Goal: Task Accomplishment & Management: Manage account settings

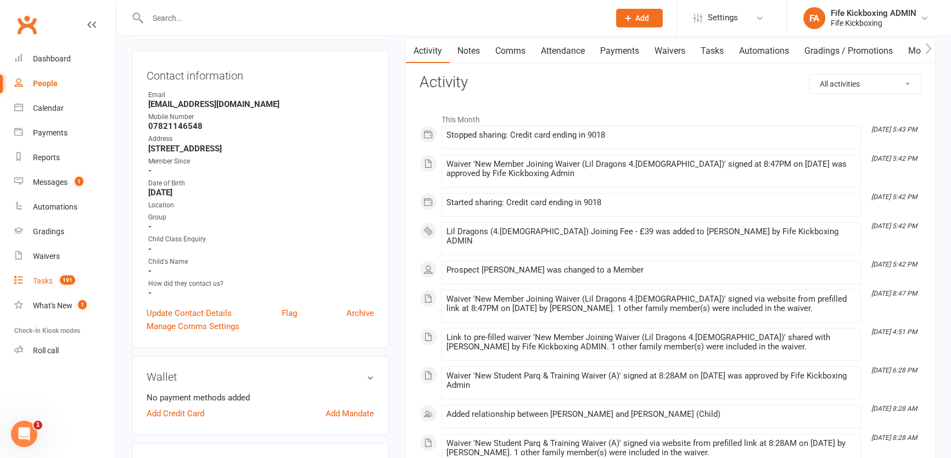
click at [59, 284] on count-badge "191" at bounding box center [64, 281] width 21 height 9
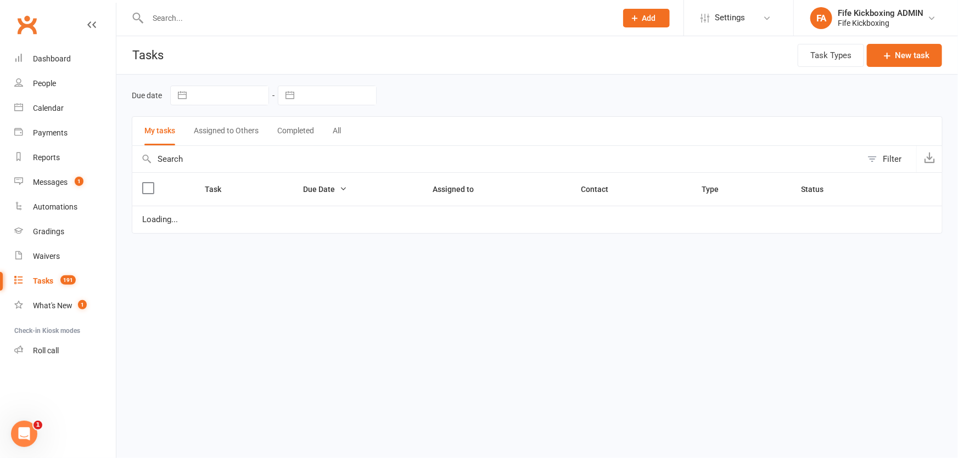
select select "started"
select select "waiting"
select select "started"
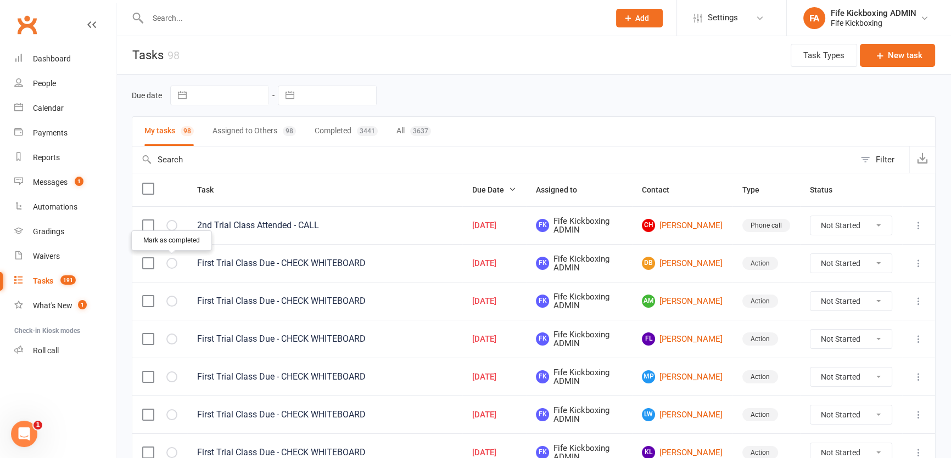
click at [0, 0] on icon "button" at bounding box center [0, 0] width 0 height 0
select select "started"
select select "waiting"
select select "started"
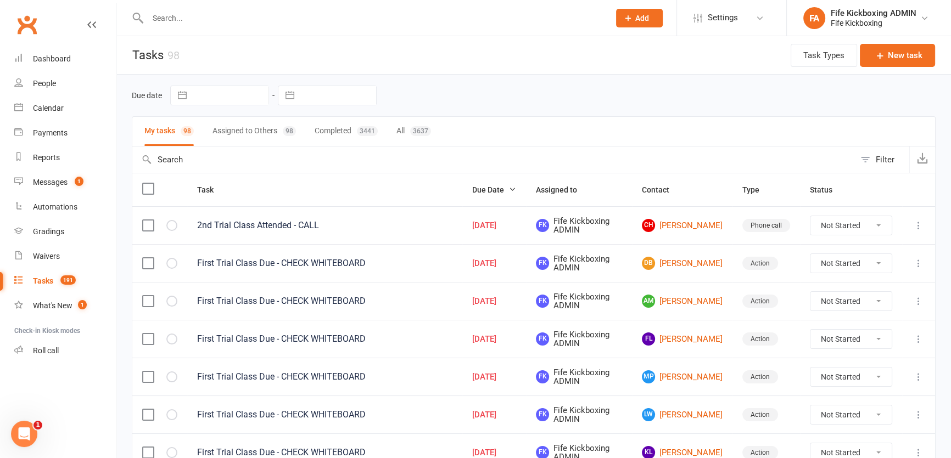
select select "waiting"
select select "started"
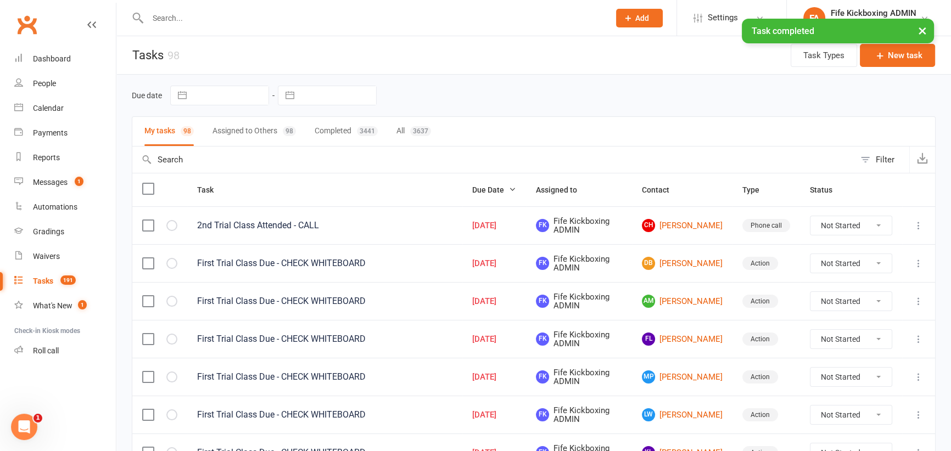
select select "started"
select select "waiting"
select select "started"
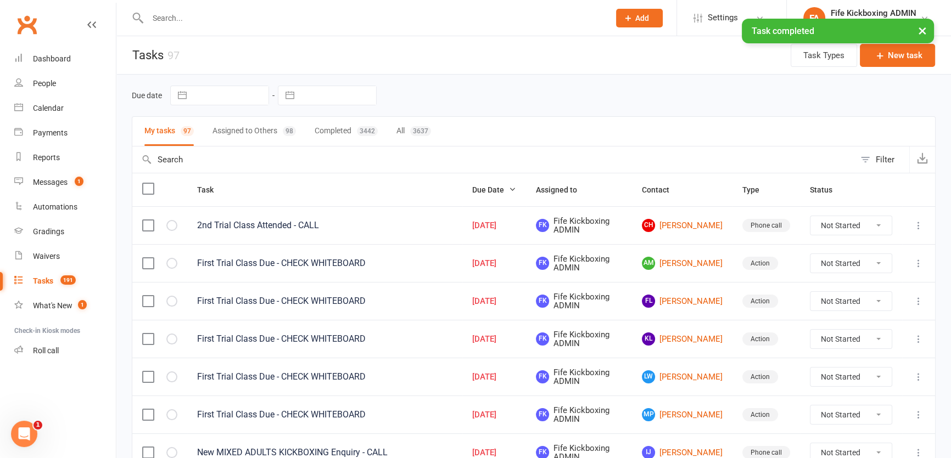
click at [0, 0] on icon "button" at bounding box center [0, 0] width 0 height 0
select select "started"
select select "waiting"
select select "started"
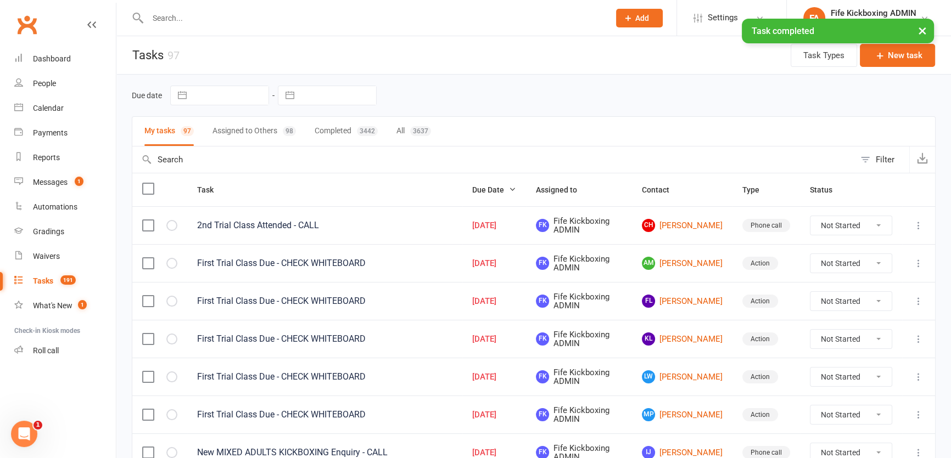
select select "waiting"
select select "started"
select select "waiting"
select select "started"
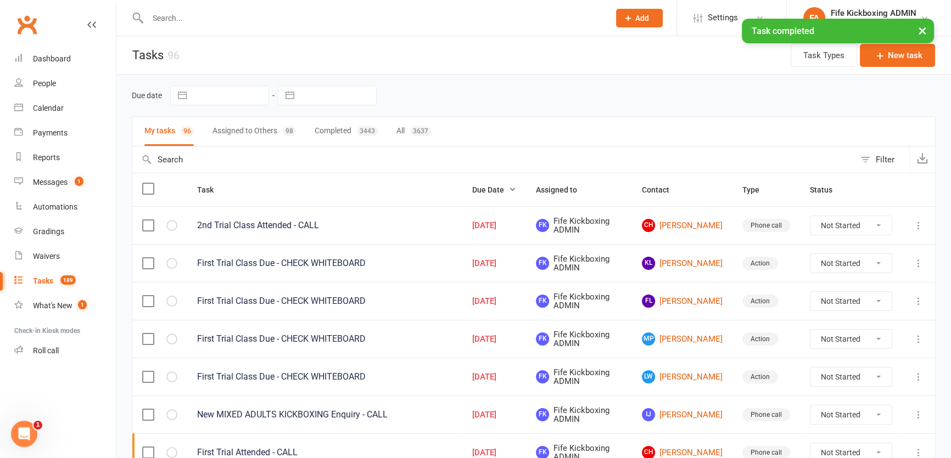
click at [0, 0] on icon "button" at bounding box center [0, 0] width 0 height 0
select select "started"
select select "waiting"
select select "started"
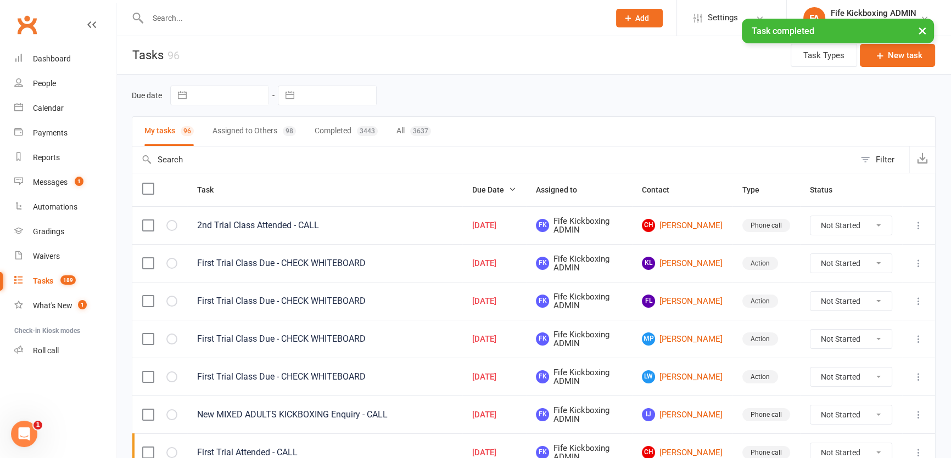
select select "waiting"
select select "started"
select select "waiting"
select select "started"
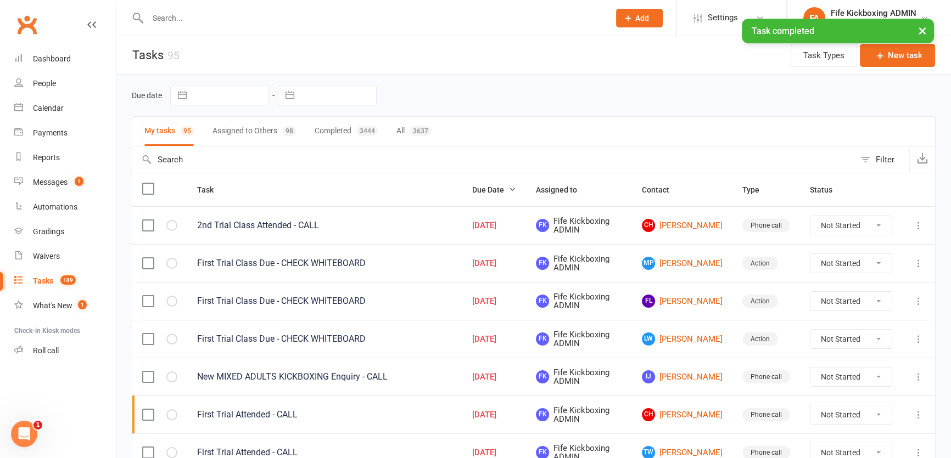
click at [0, 0] on icon "button" at bounding box center [0, 0] width 0 height 0
select select "started"
select select "waiting"
select select "started"
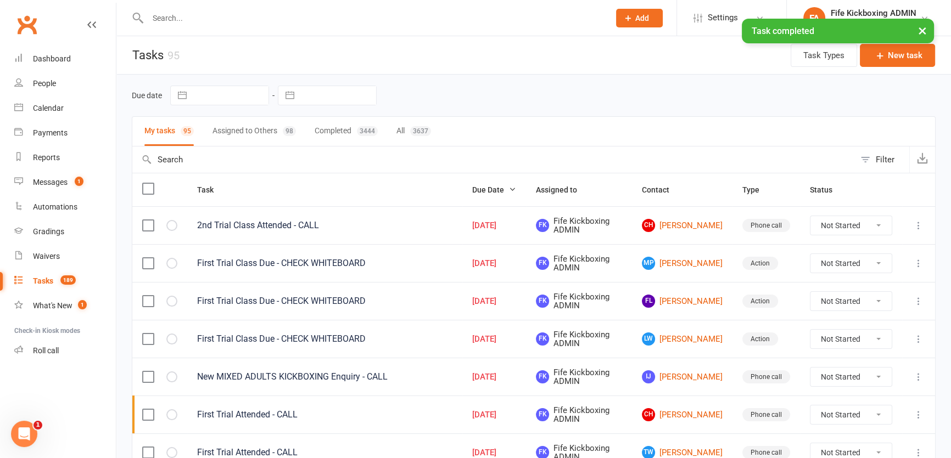
select select "waiting"
select select "started"
select select "waiting"
select select "started"
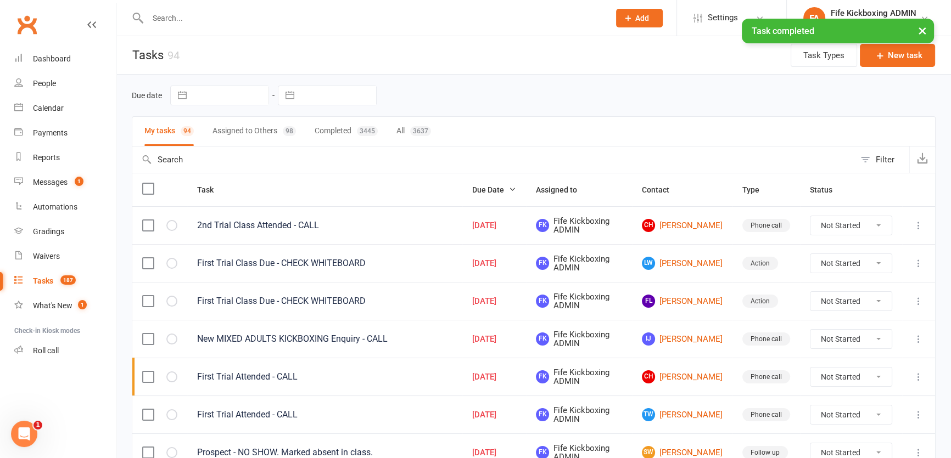
click at [0, 0] on icon "button" at bounding box center [0, 0] width 0 height 0
select select "started"
select select "waiting"
select select "started"
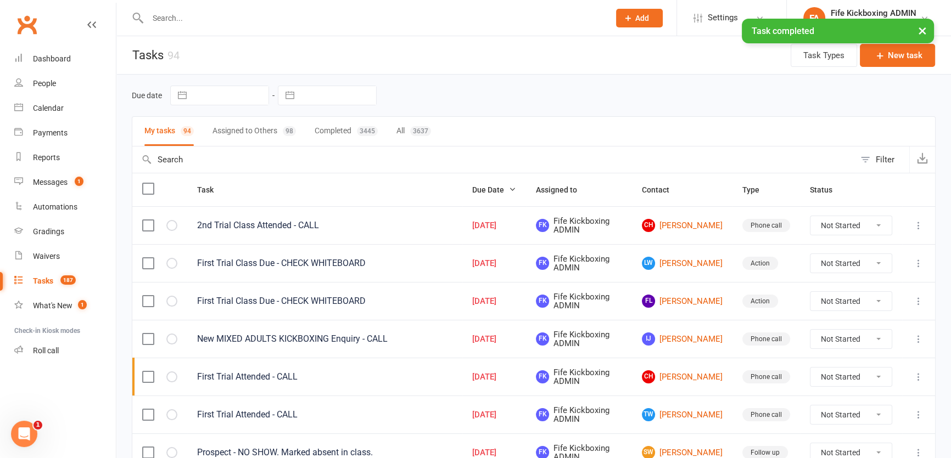
select select "waiting"
select select "started"
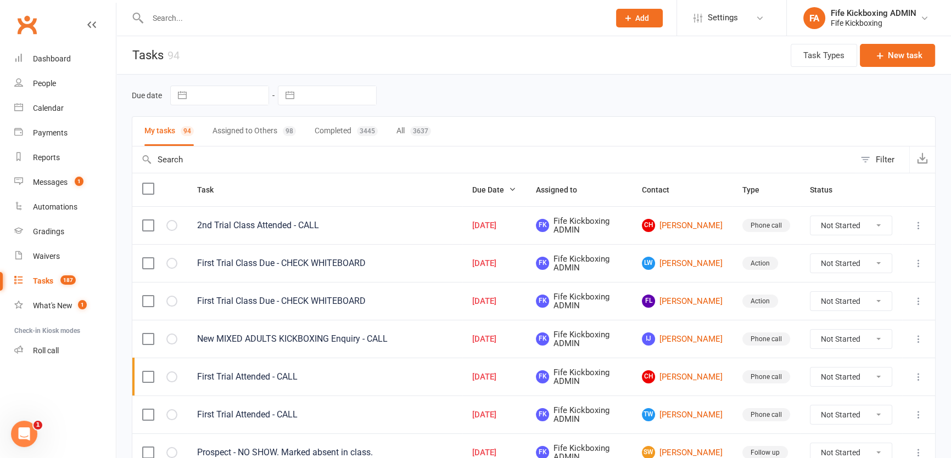
select select "waiting"
select select "started"
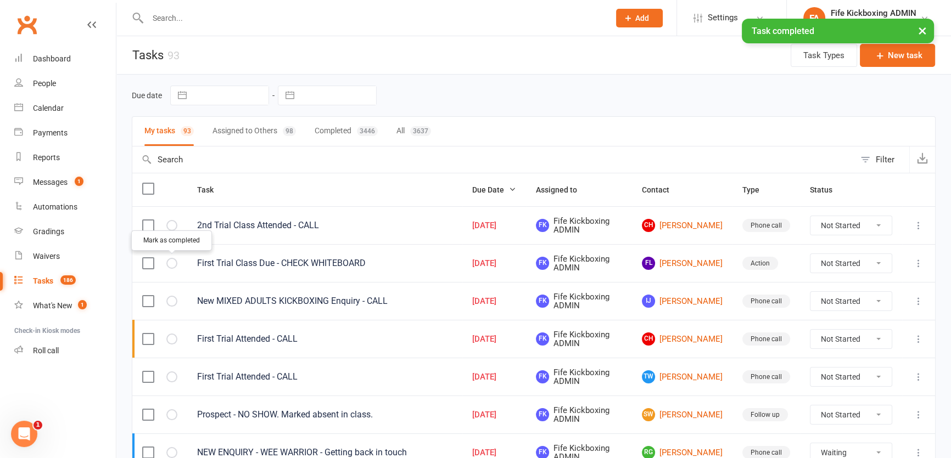
click at [0, 0] on icon "button" at bounding box center [0, 0] width 0 height 0
select select "waiting"
select select "started"
select select "waiting"
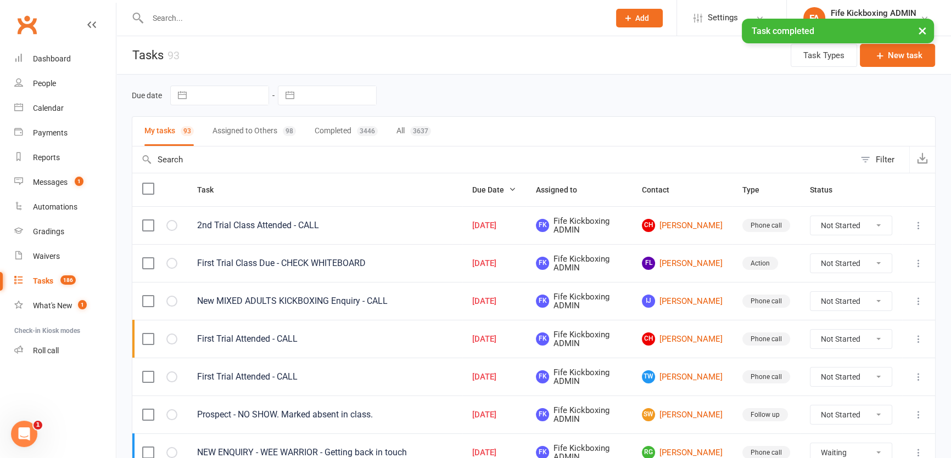
select select "started"
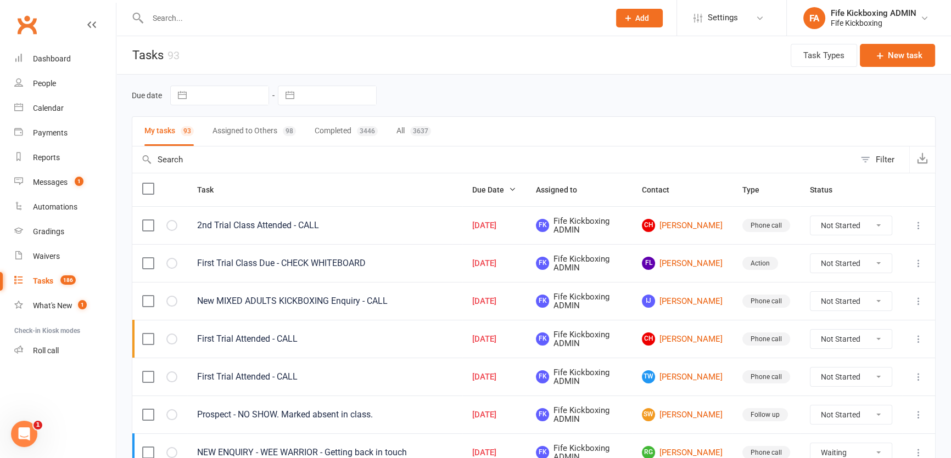
select select "started"
select select "waiting"
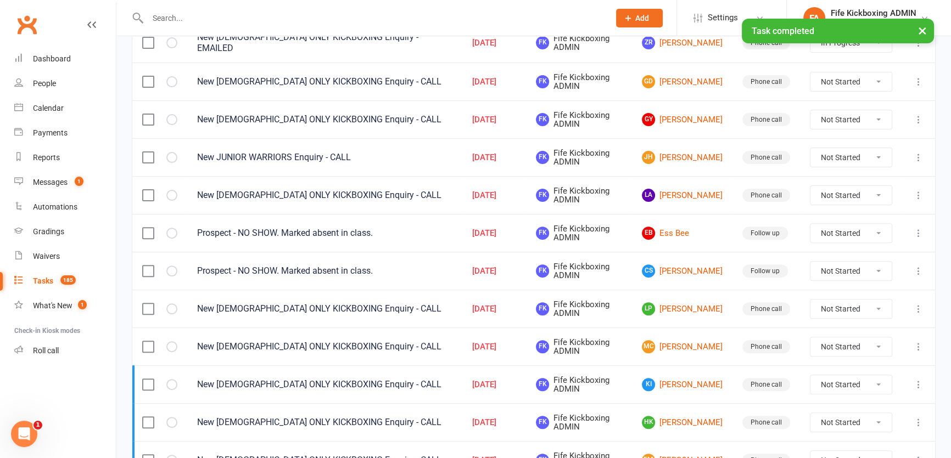
scroll to position [349, 0]
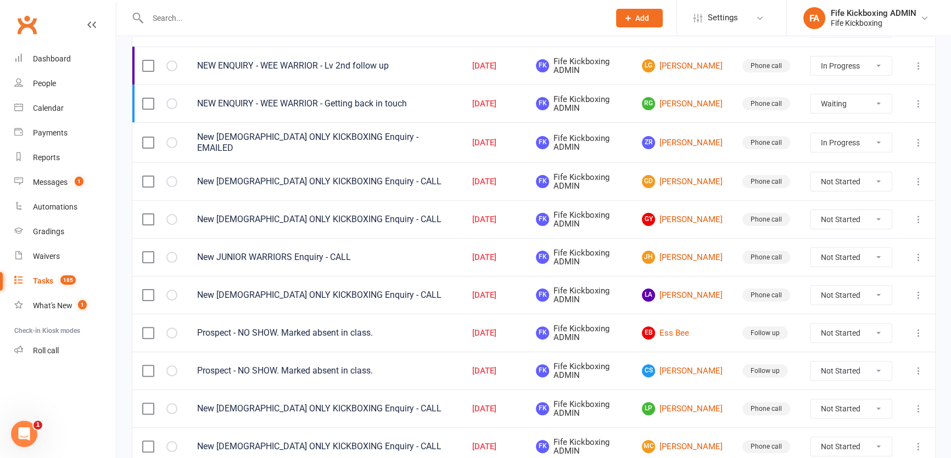
click at [911, 138] on td at bounding box center [918, 142] width 33 height 40
click at [913, 138] on icon at bounding box center [918, 142] width 11 height 11
click at [875, 177] on link "Edit" at bounding box center [863, 184] width 109 height 22
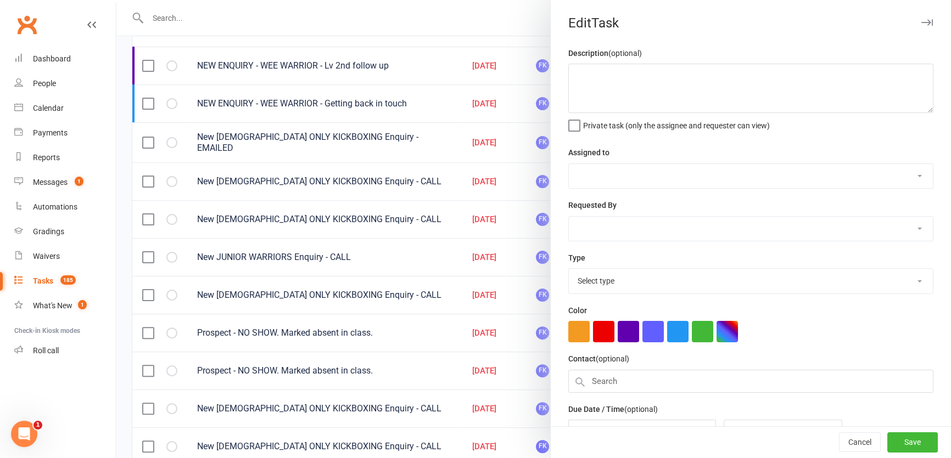
type textarea "New LADIES ONLY KICKBOXING Enquiry - EMAILED"
select select "49533"
type input "15 Sep 2025"
type input "7:00pm"
select select "7271"
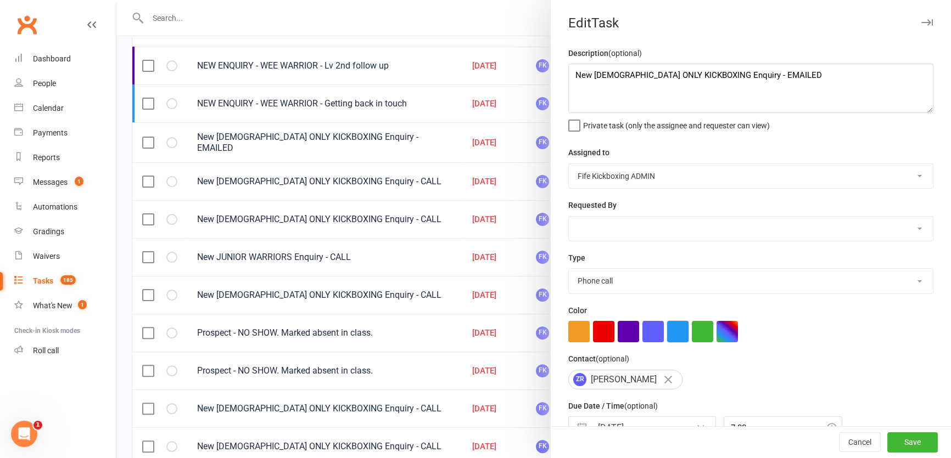
click at [683, 341] on button "button" at bounding box center [677, 331] width 21 height 21
click at [906, 439] on button "Save" at bounding box center [912, 443] width 51 height 20
select select "waiting"
select select "started"
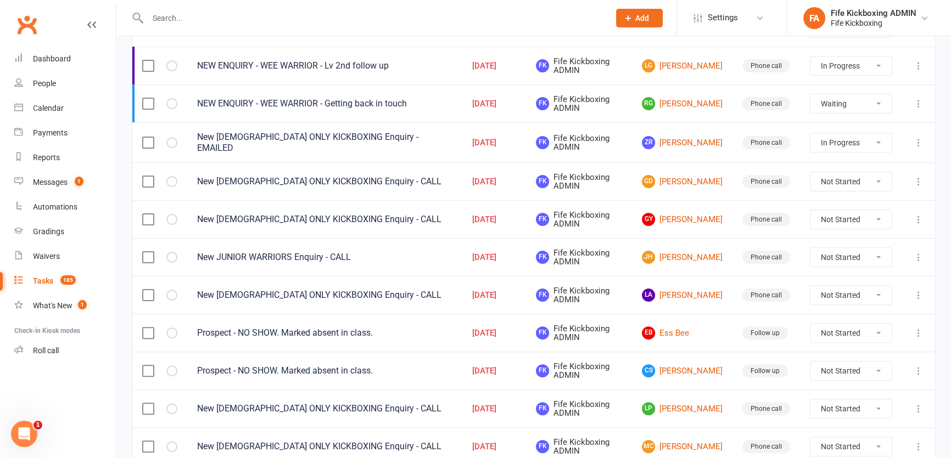
select select "waiting"
select select "started"
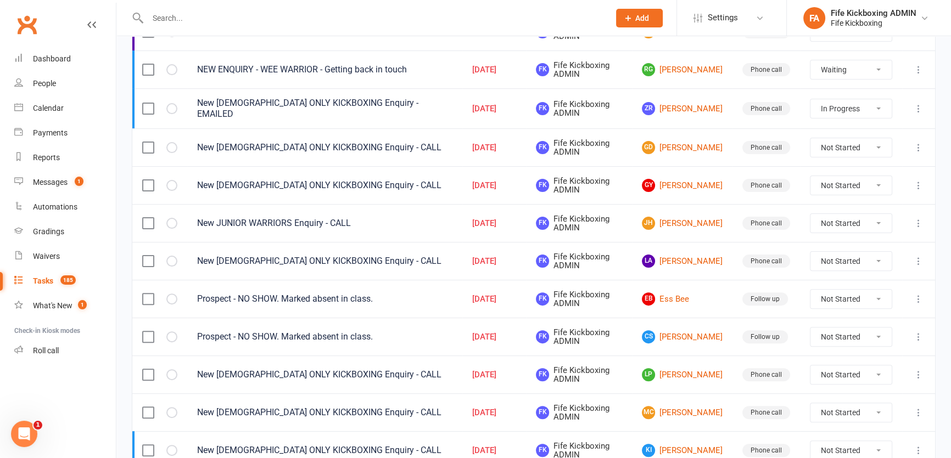
scroll to position [399, 0]
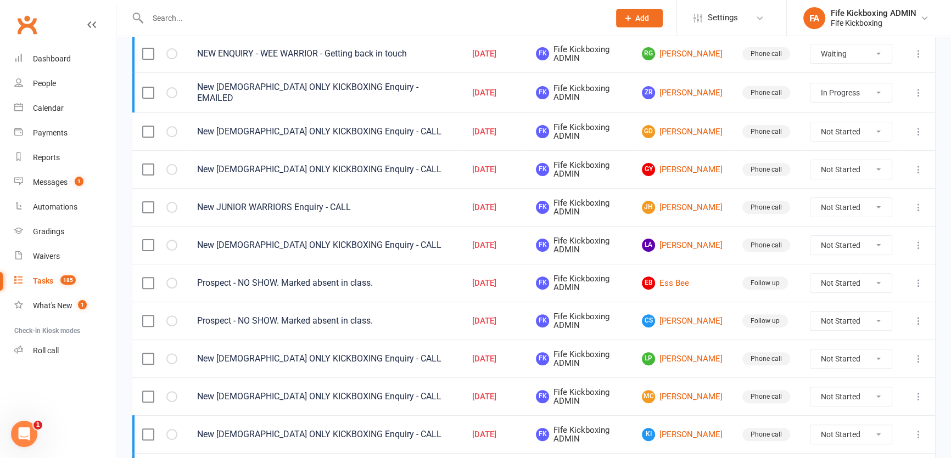
click at [822, 279] on select "Not Started In Progress Waiting Complete" at bounding box center [850, 283] width 81 height 19
click at [765, 291] on td "Follow up" at bounding box center [766, 283] width 68 height 38
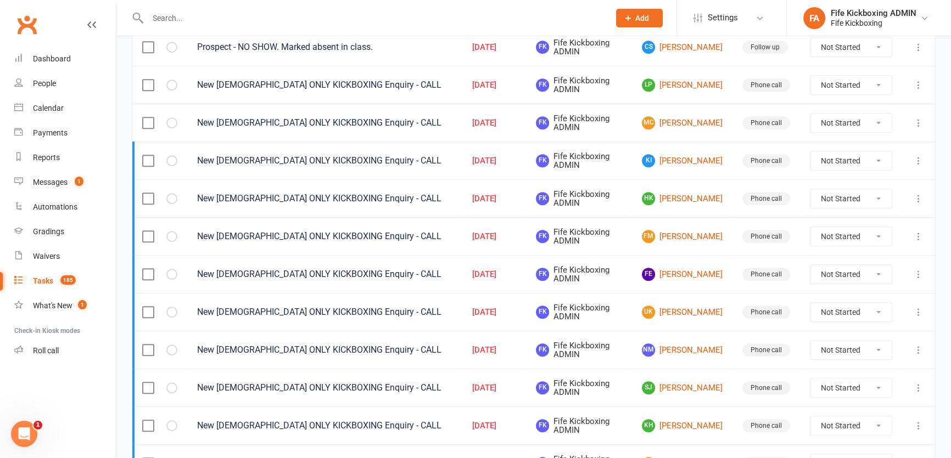
scroll to position [772, 0]
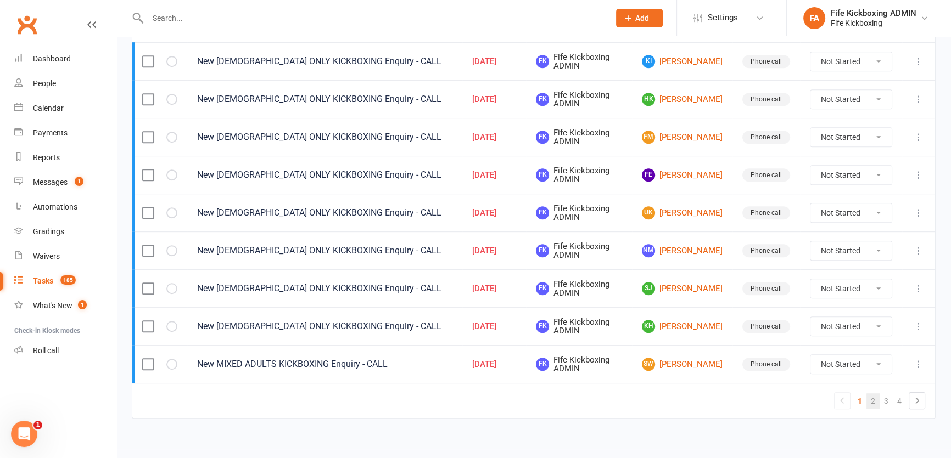
click at [872, 394] on link "2" at bounding box center [872, 401] width 13 height 15
select select "waiting"
select select "started"
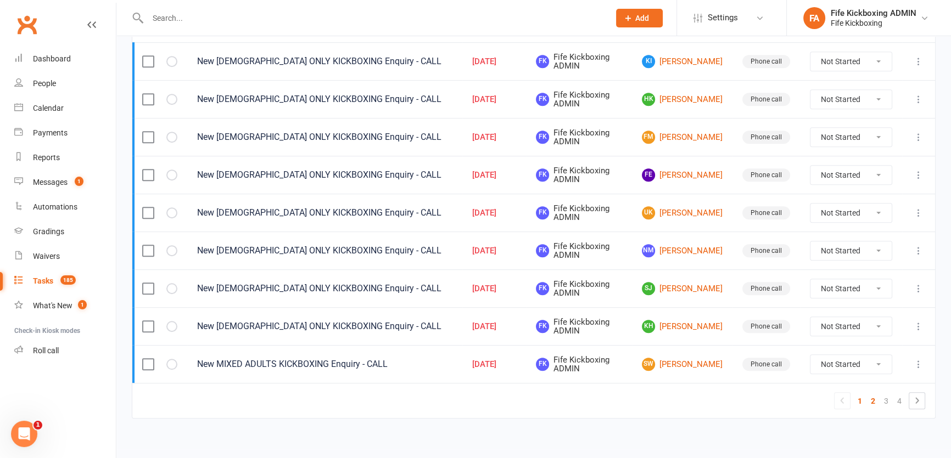
select select "started"
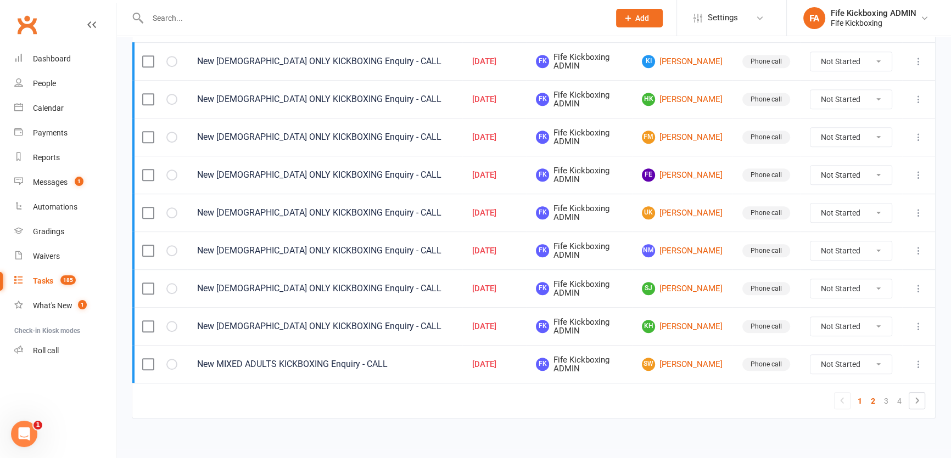
select select "waiting"
select select "started"
select select "waiting"
select select "started"
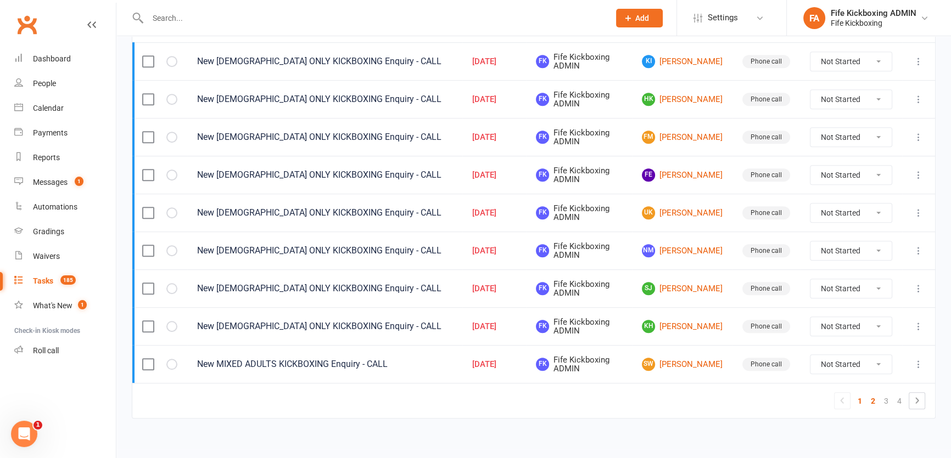
select select "started"
select select "waiting"
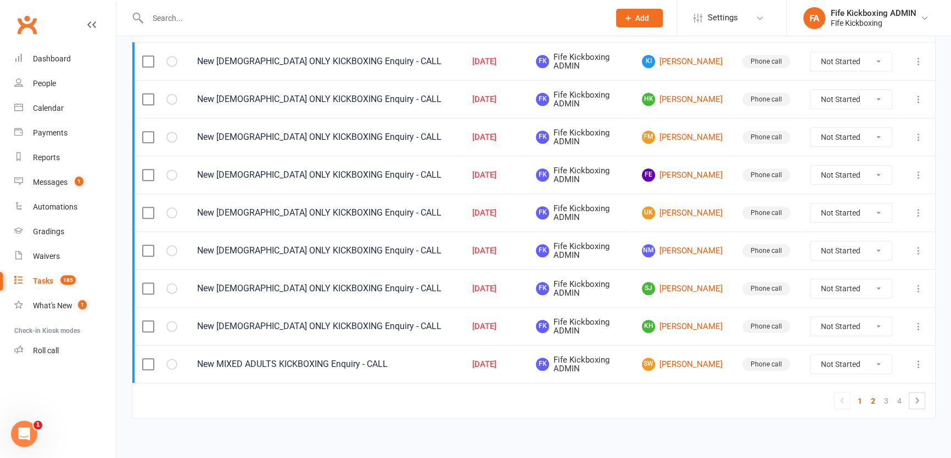
select select "started"
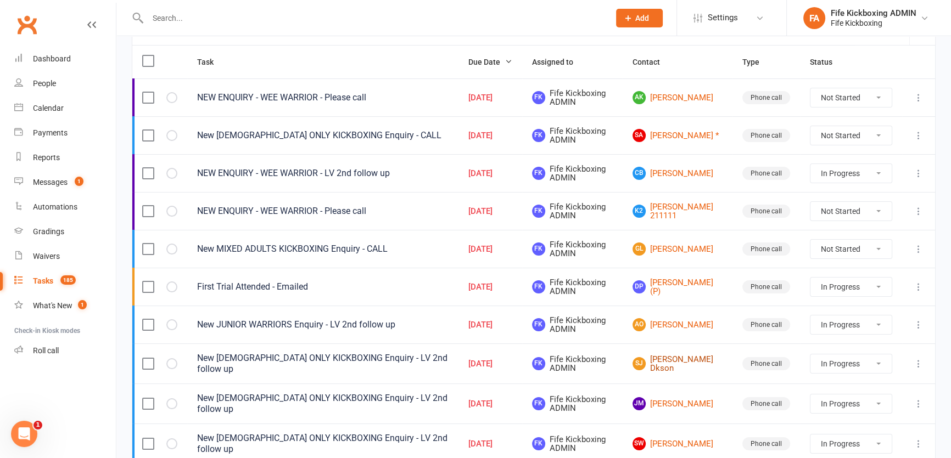
scroll to position [124, 0]
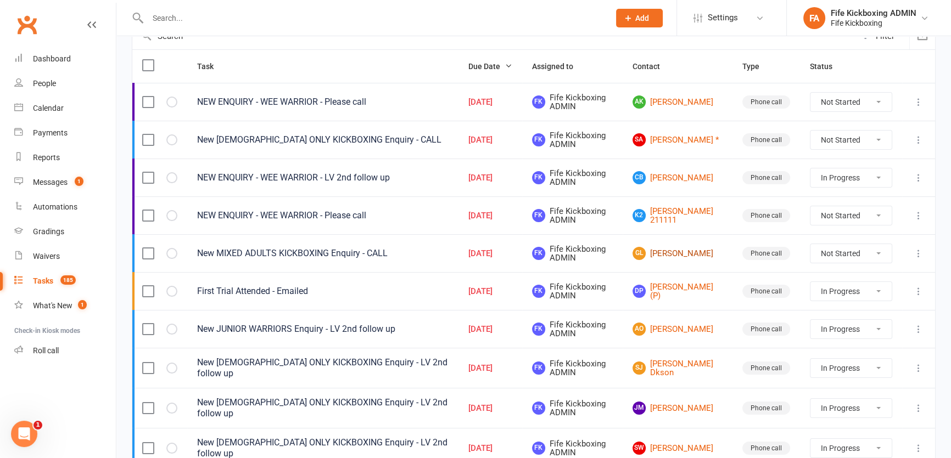
click at [686, 254] on link "GL Graeme Laing" at bounding box center [677, 253] width 90 height 13
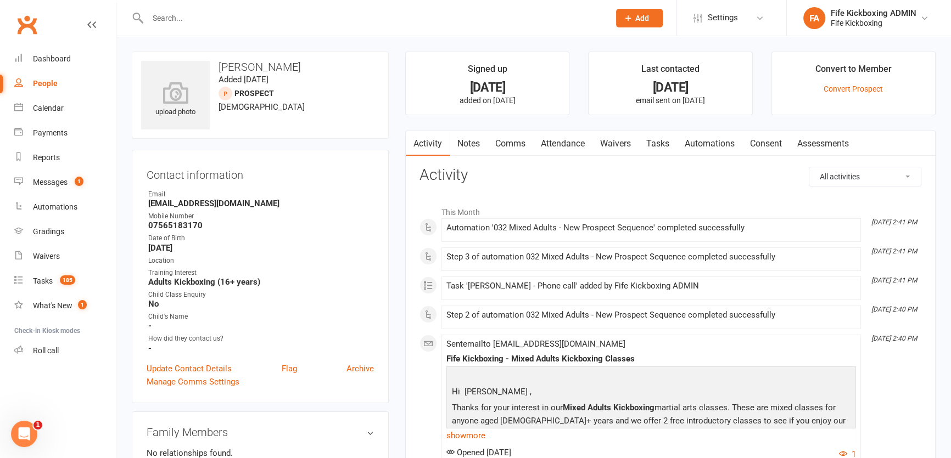
click at [572, 138] on link "Attendance" at bounding box center [562, 143] width 59 height 25
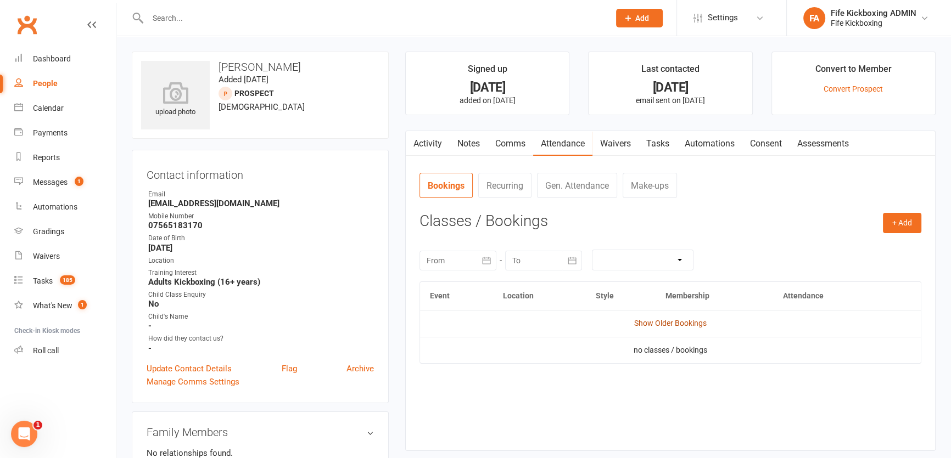
click at [661, 326] on link "Show Older Bookings" at bounding box center [670, 323] width 72 height 9
click at [664, 146] on link "Tasks" at bounding box center [658, 143] width 38 height 25
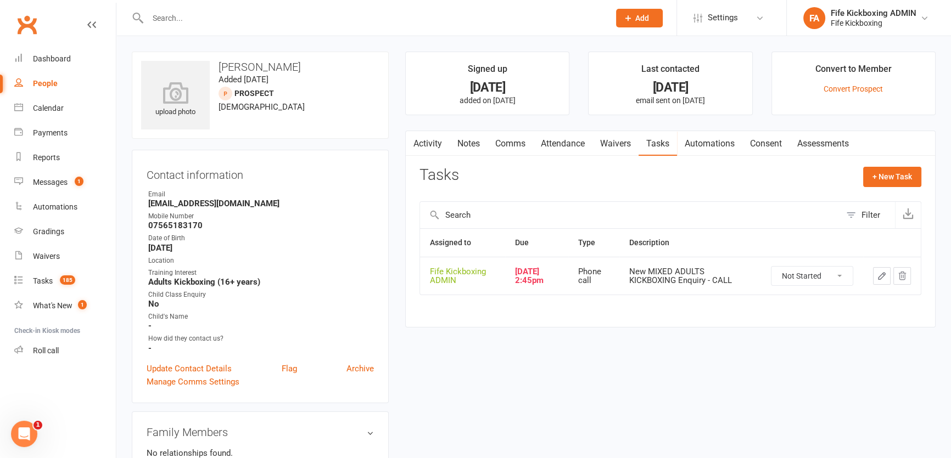
click at [810, 275] on select "Not Started In Progress Waiting Complete" at bounding box center [811, 276] width 81 height 19
click at [771, 267] on select "Not Started In Progress Waiting Complete" at bounding box center [811, 276] width 81 height 19
select select "started"
click at [883, 275] on icon "button" at bounding box center [881, 276] width 7 height 7
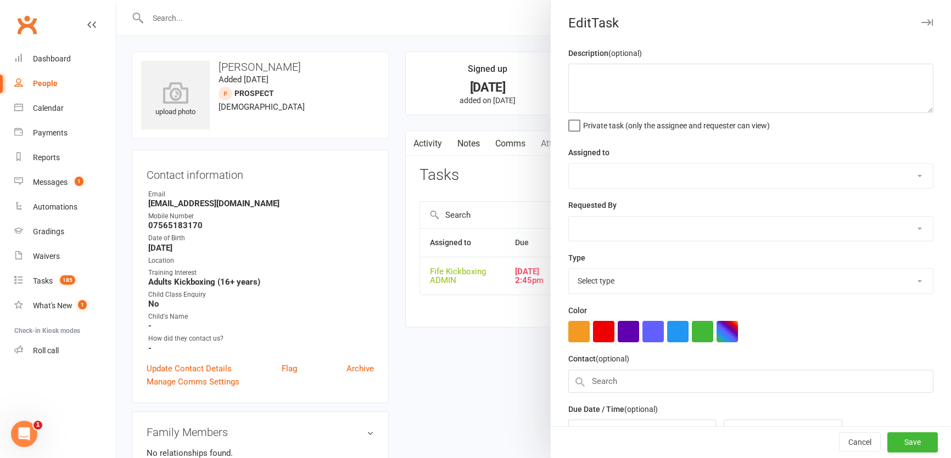
type textarea "New MIXED ADULTS KICKBOXING Enquiry - CALL"
select select "49533"
type input "13 Sep 2025"
type input "2:45pm"
select select "7271"
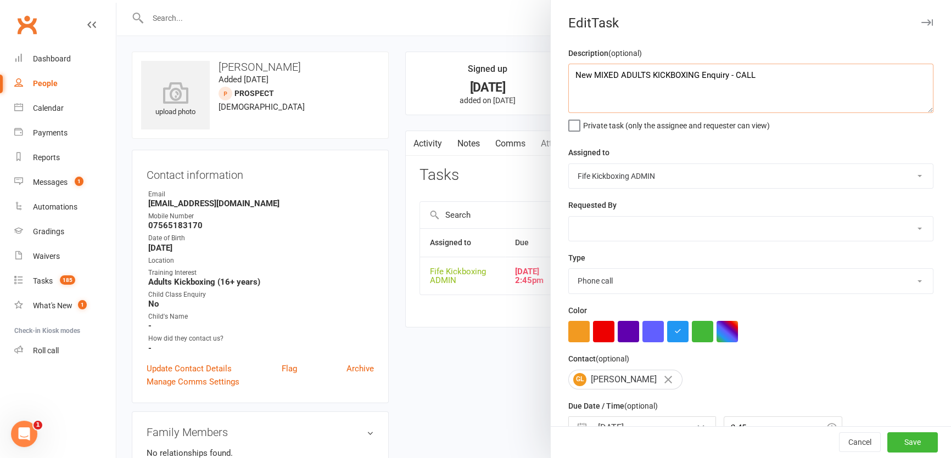
click at [761, 86] on textarea "New MIXED ADULTS KICKBOXING Enquiry - CALL" at bounding box center [750, 88] width 365 height 49
type textarea "New MIXED ADULTS KICKBOXING Enquiry - LV 2nd follow up"
click at [912, 441] on button "Save" at bounding box center [912, 443] width 51 height 20
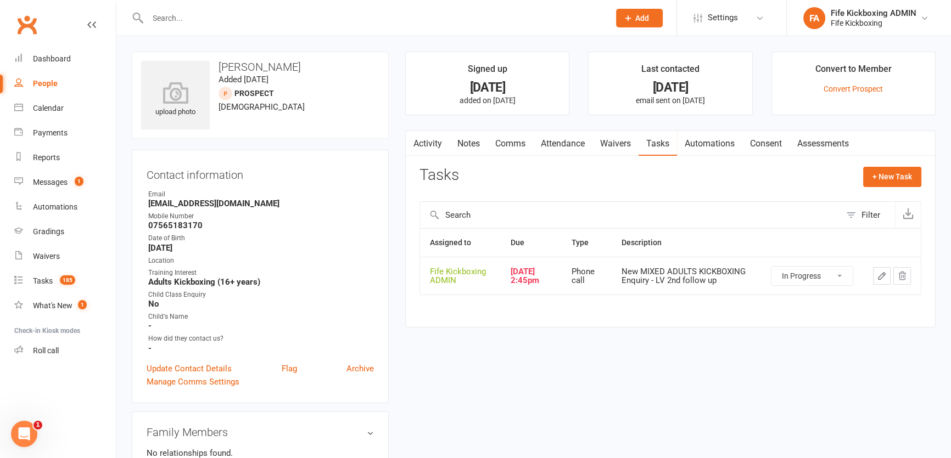
click at [462, 147] on link "Notes" at bounding box center [469, 143] width 38 height 25
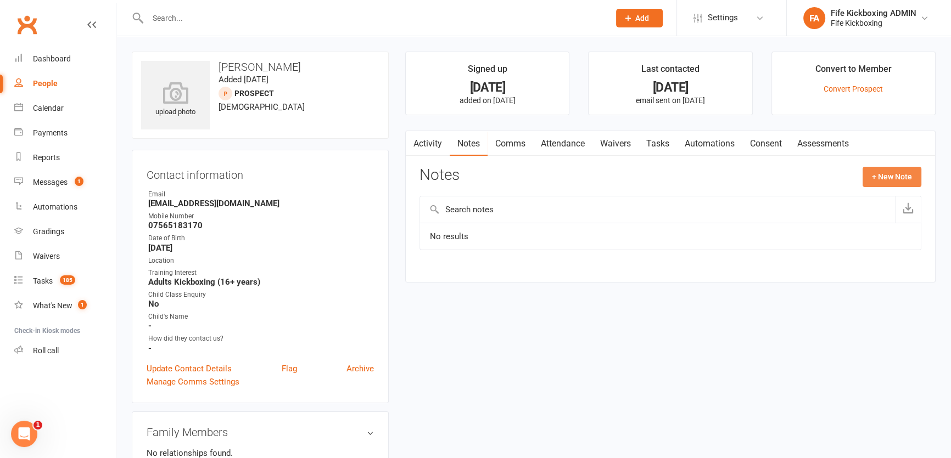
click at [863, 175] on button "+ New Note" at bounding box center [892, 177] width 59 height 20
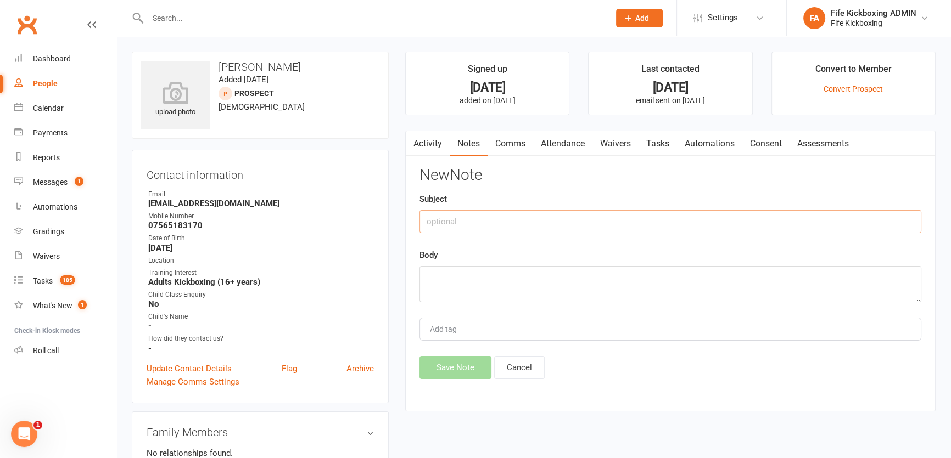
click at [794, 222] on input "text" at bounding box center [670, 221] width 502 height 23
type input "(KR) LV"
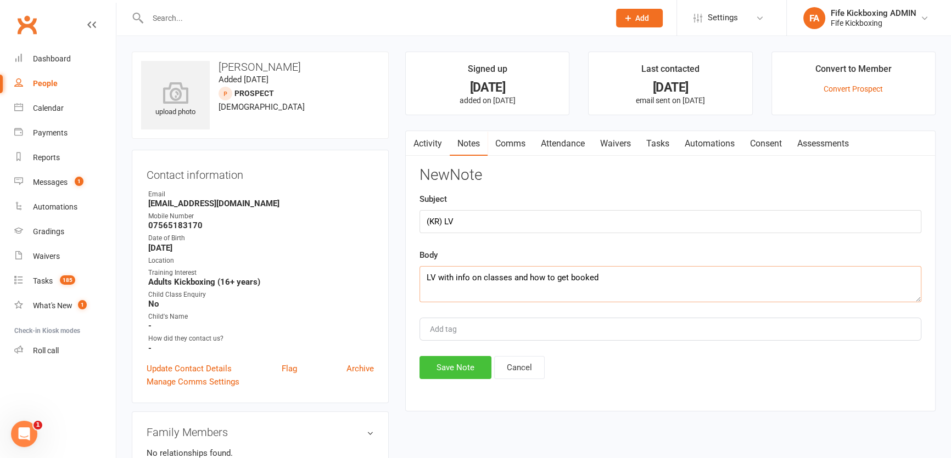
type textarea "LV with info on classes and how to get booked"
click at [455, 357] on button "Save Note" at bounding box center [455, 367] width 72 height 23
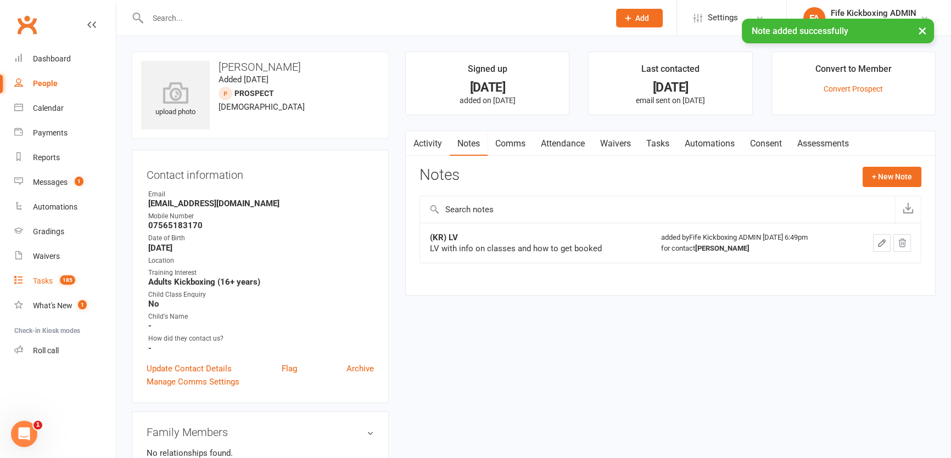
click at [46, 293] on link "Tasks 185" at bounding box center [65, 281] width 102 height 25
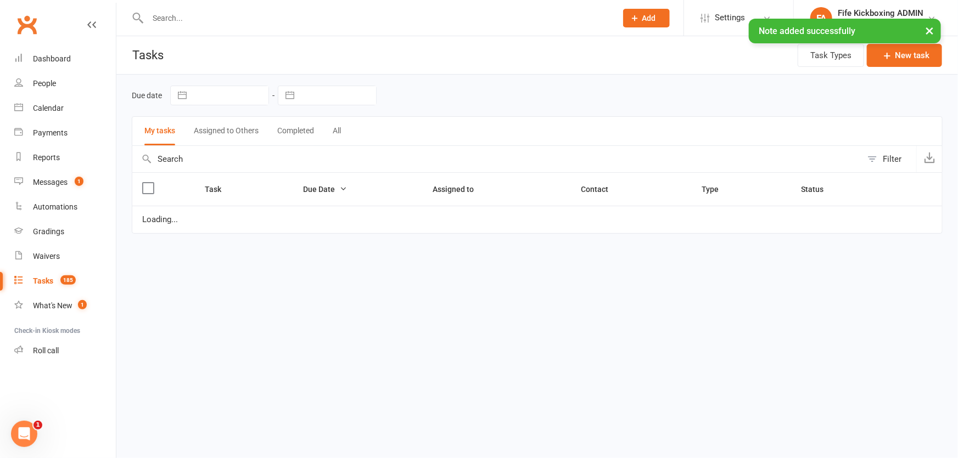
select select "started"
select select "waiting"
select select "started"
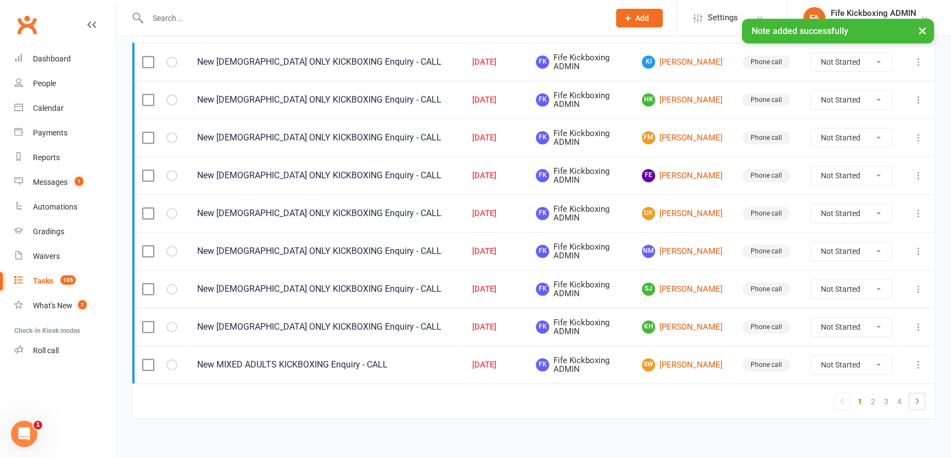
scroll to position [772, 0]
click at [878, 395] on link "2" at bounding box center [872, 401] width 13 height 15
select select "started"
select select "waiting"
select select "started"
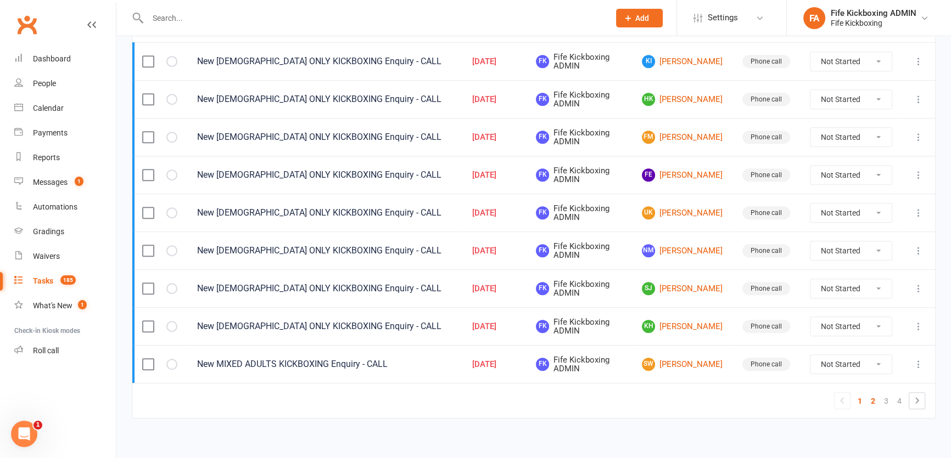
select select "started"
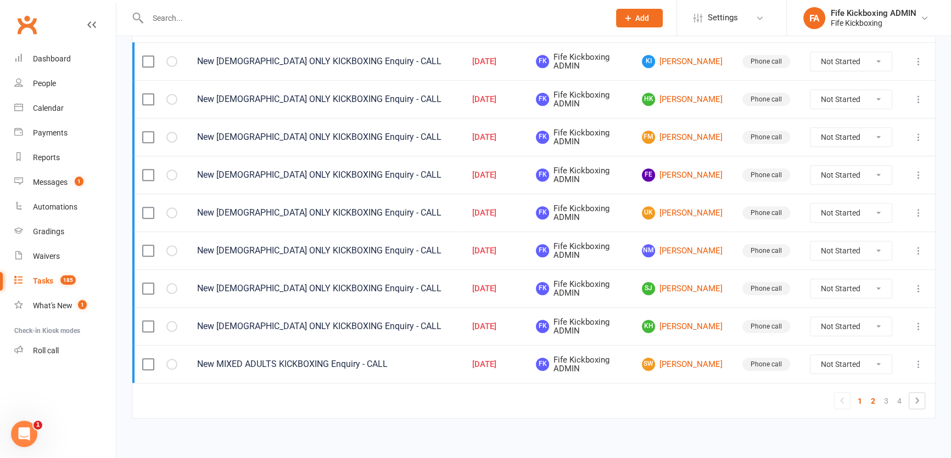
select select "started"
select select "waiting"
select select "started"
select select "waiting"
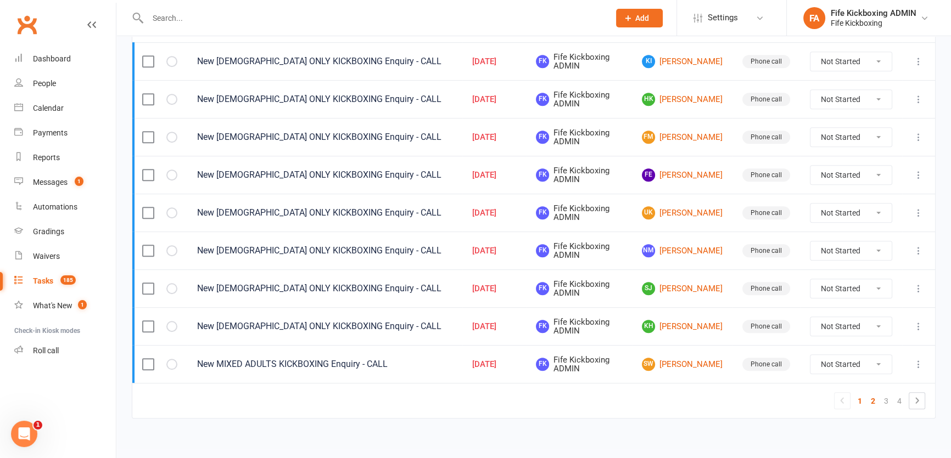
select select "started"
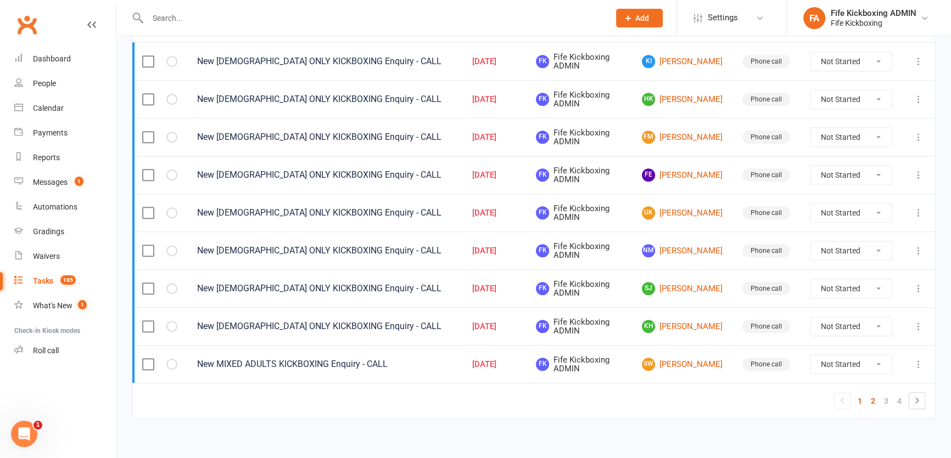
select select "started"
select select "waiting"
select select "started"
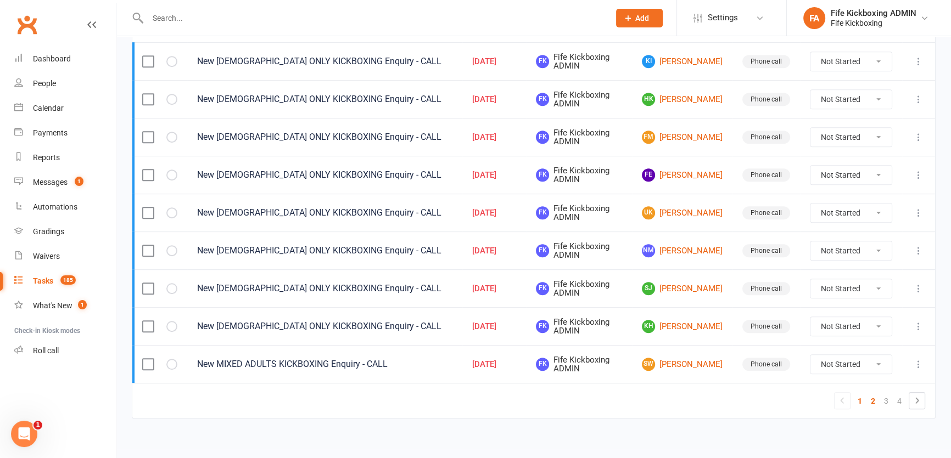
select select "started"
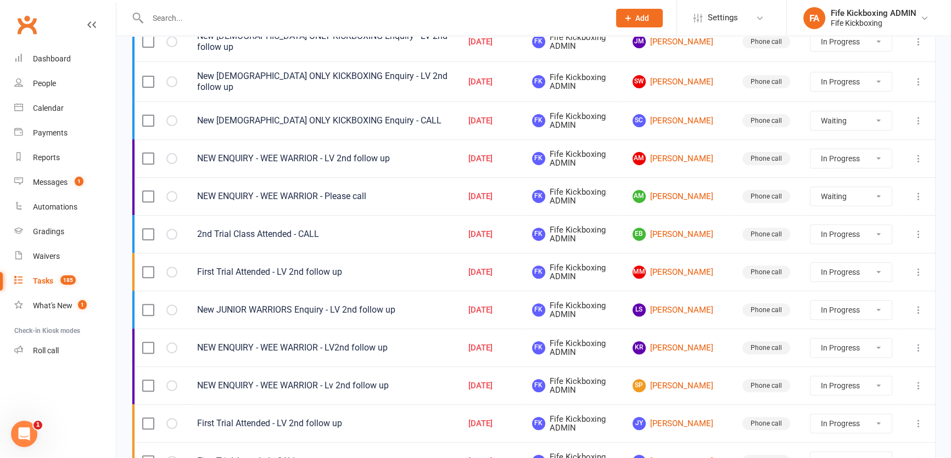
scroll to position [473, 0]
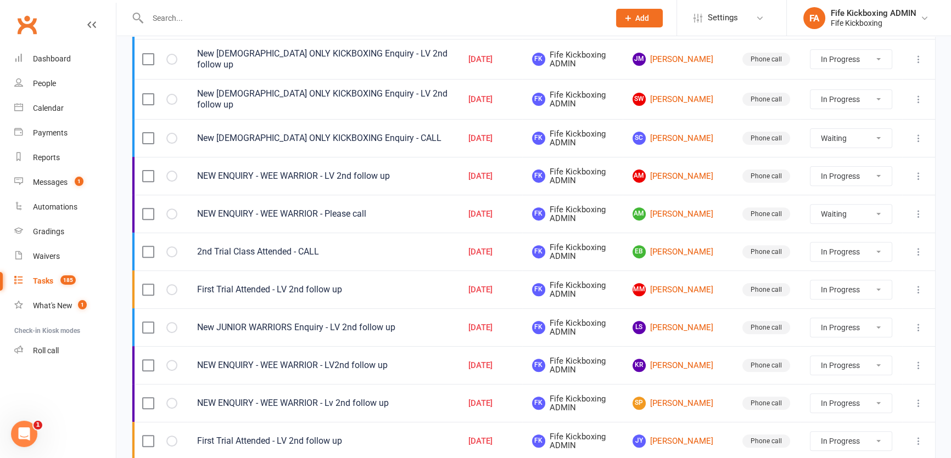
click at [850, 243] on select "Not Started In Progress Waiting Complete" at bounding box center [850, 252] width 81 height 19
click at [810, 243] on select "Not Started In Progress Waiting Complete" at bounding box center [850, 252] width 81 height 19
select select "started"
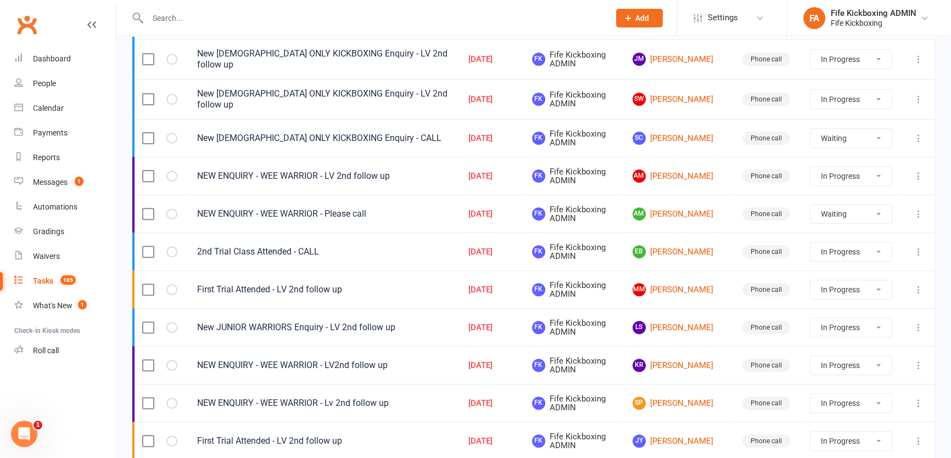
select select "started"
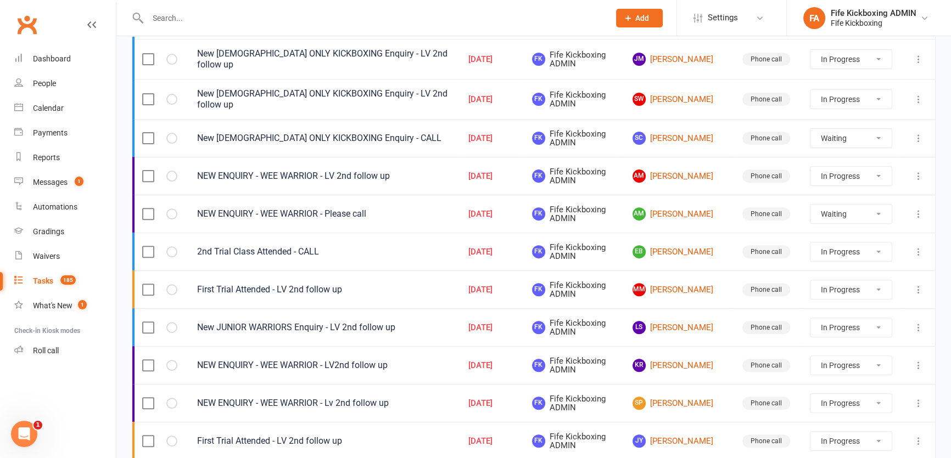
select select "waiting"
select select "started"
select select "waiting"
select select "started"
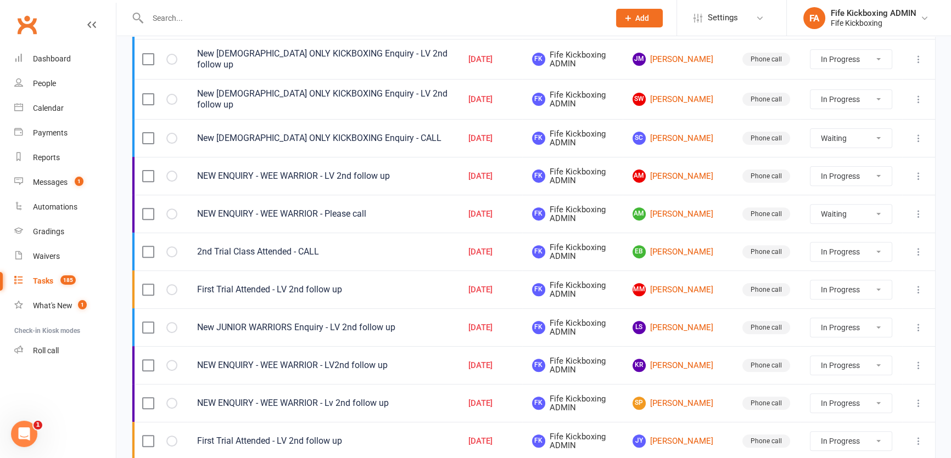
select select "started"
select select "waiting"
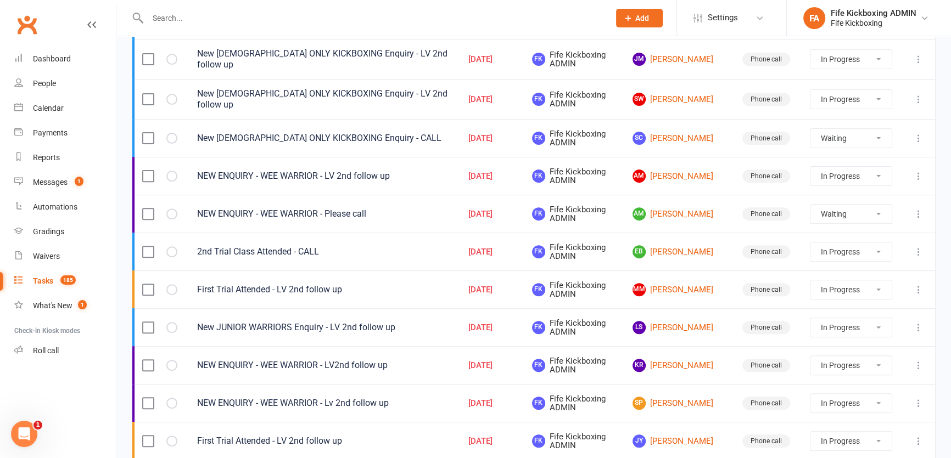
select select "started"
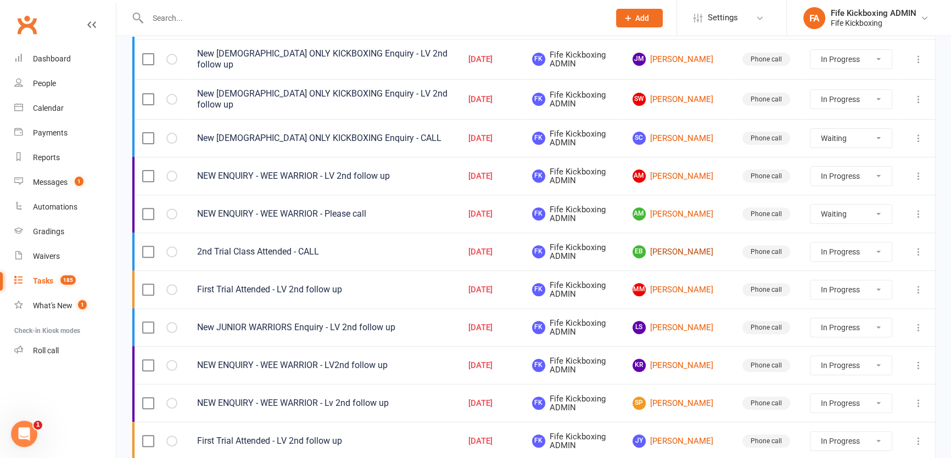
select select "started"
select select "waiting"
select select "started"
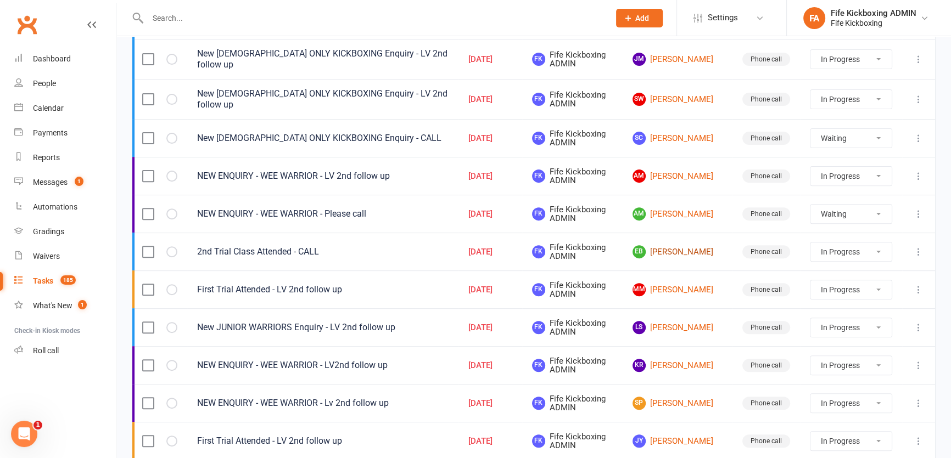
select select "started"
select select "waiting"
select select "started"
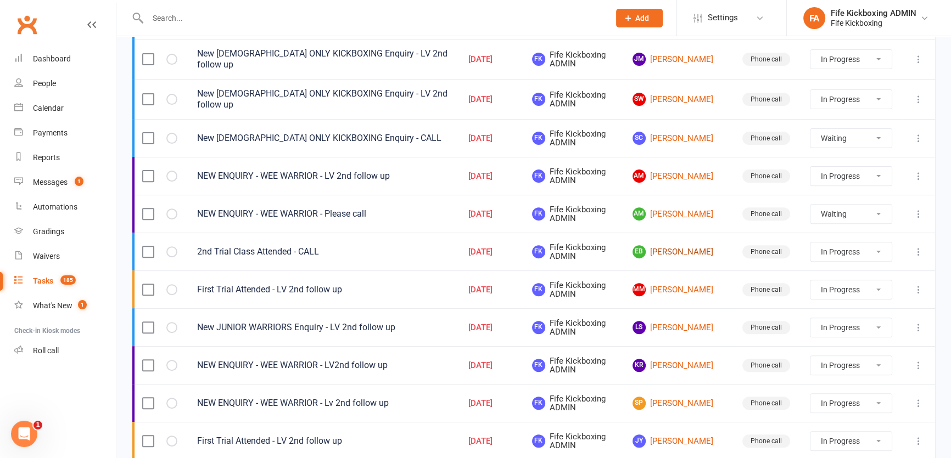
select select "started"
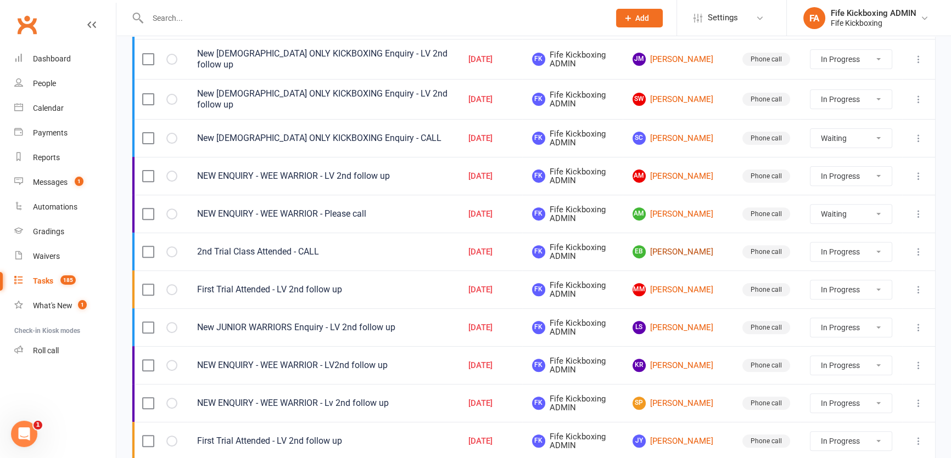
select select "started"
select select "waiting"
select select "started"
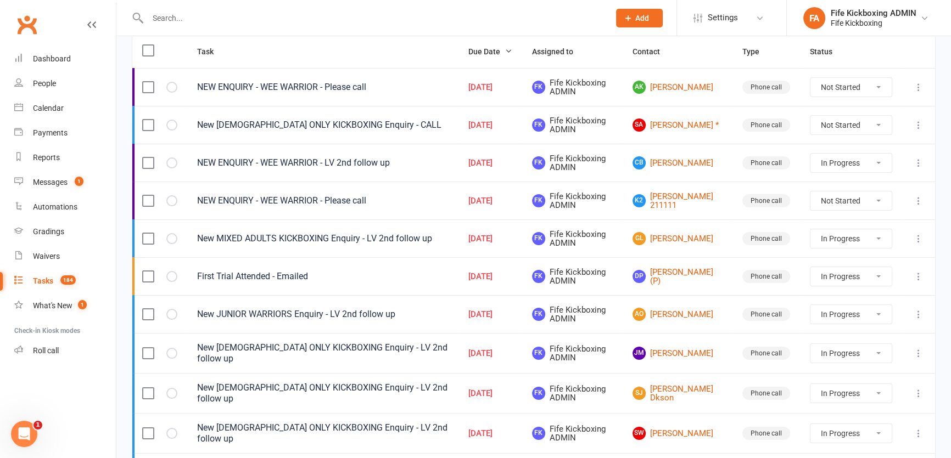
scroll to position [124, 0]
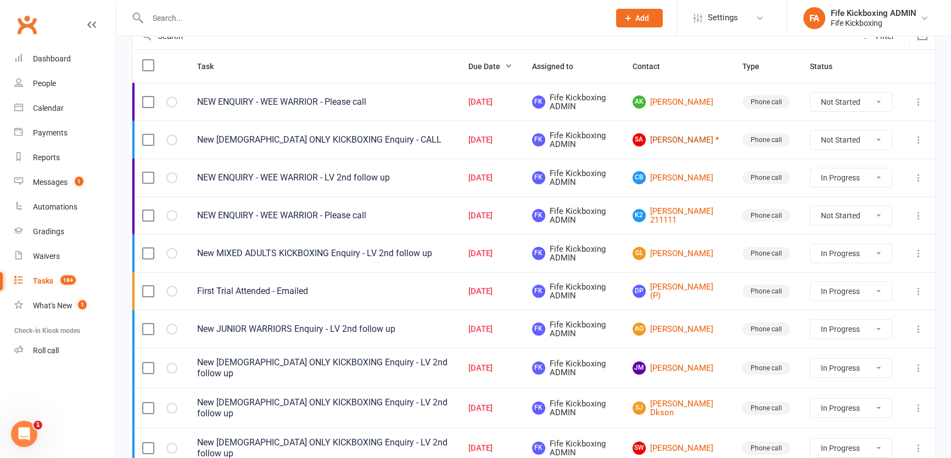
click at [686, 133] on link "SA Sheree Alatraqchi *" at bounding box center [677, 139] width 90 height 13
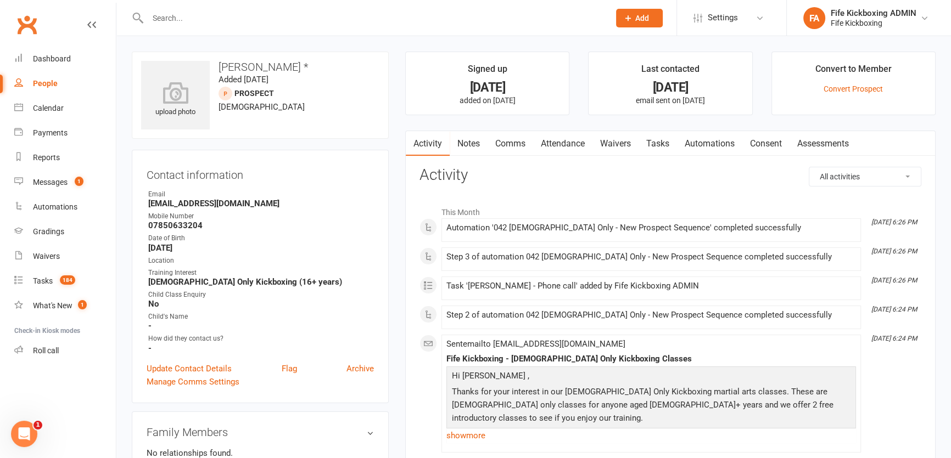
click at [581, 139] on link "Attendance" at bounding box center [562, 143] width 59 height 25
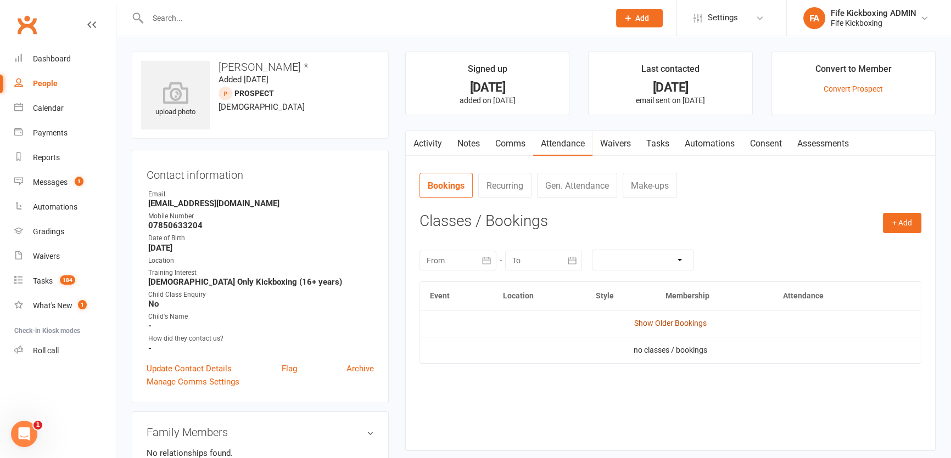
click at [677, 320] on link "Show Older Bookings" at bounding box center [670, 323] width 72 height 9
click at [660, 147] on link "Tasks" at bounding box center [658, 143] width 38 height 25
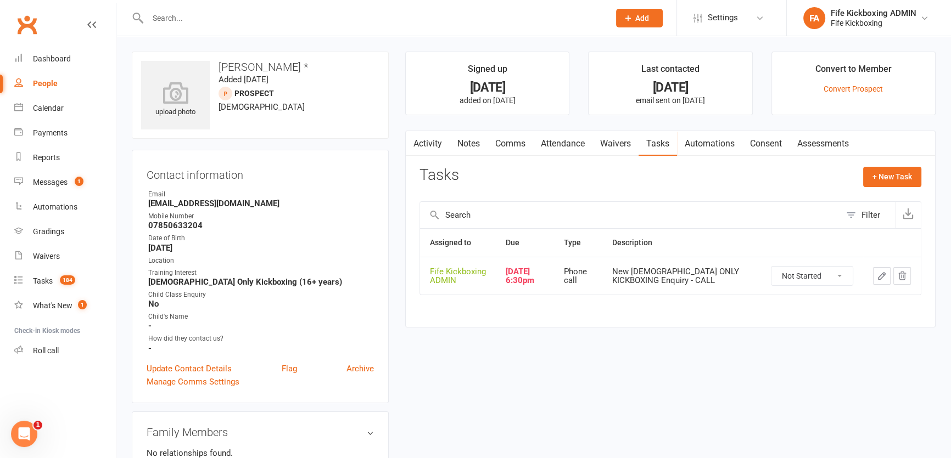
drag, startPoint x: 779, startPoint y: 269, endPoint x: 787, endPoint y: 279, distance: 13.0
click at [779, 269] on select "Not Started In Progress Waiting Complete" at bounding box center [811, 276] width 81 height 19
click at [771, 267] on select "Not Started In Progress Waiting Complete" at bounding box center [811, 276] width 81 height 19
select select "started"
click at [884, 278] on icon "button" at bounding box center [882, 276] width 10 height 10
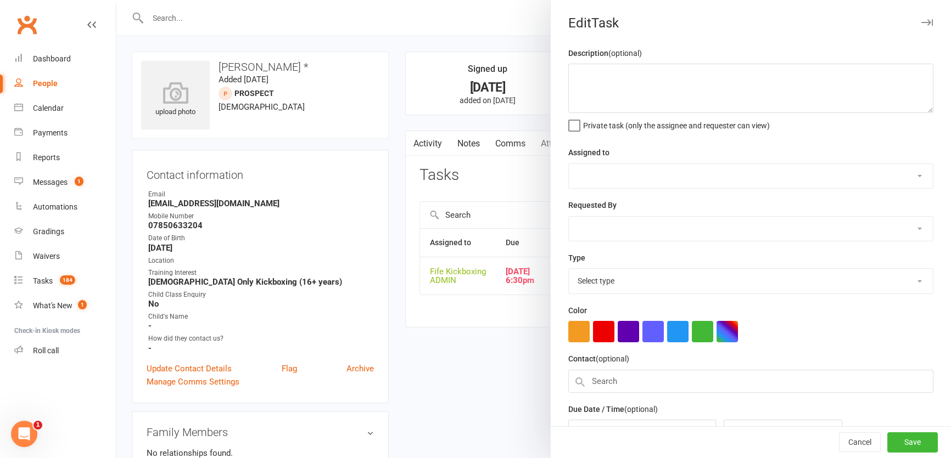
type textarea "New LADIES ONLY KICKBOXING Enquiry - CALL"
select select "49533"
type input "13 Sep 2025"
type input "6:30pm"
select select "7271"
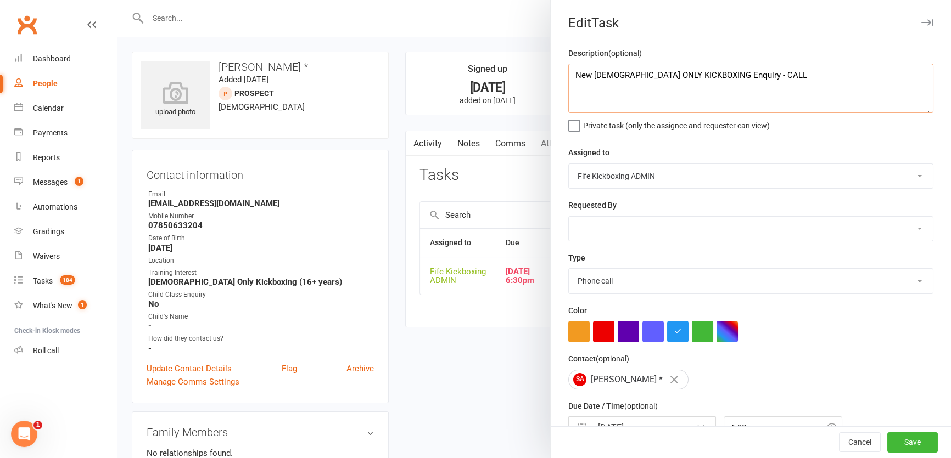
click at [796, 82] on textarea "New LADIES ONLY KICKBOXING Enquiry - CALL" at bounding box center [750, 88] width 365 height 49
type textarea "New LADIES ONLY KICKBOXING Enquiry - LV 2nd follow up"
click at [915, 438] on button "Save" at bounding box center [912, 443] width 51 height 20
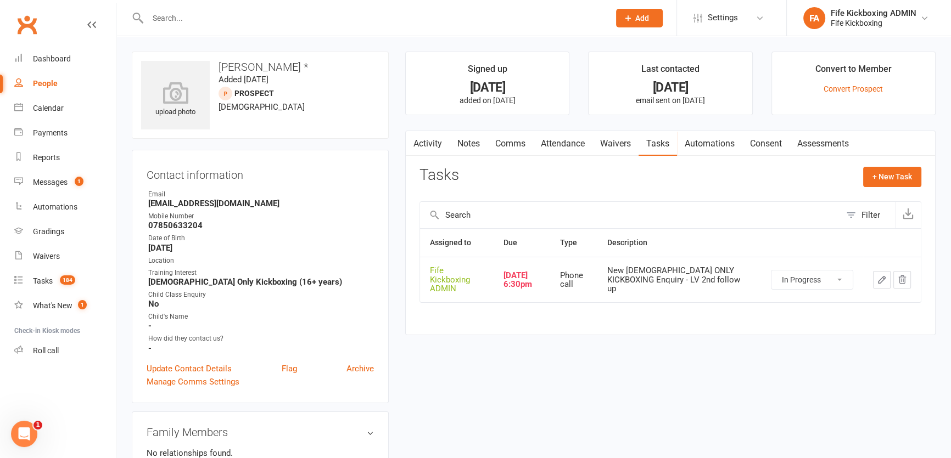
click at [472, 141] on link "Notes" at bounding box center [469, 143] width 38 height 25
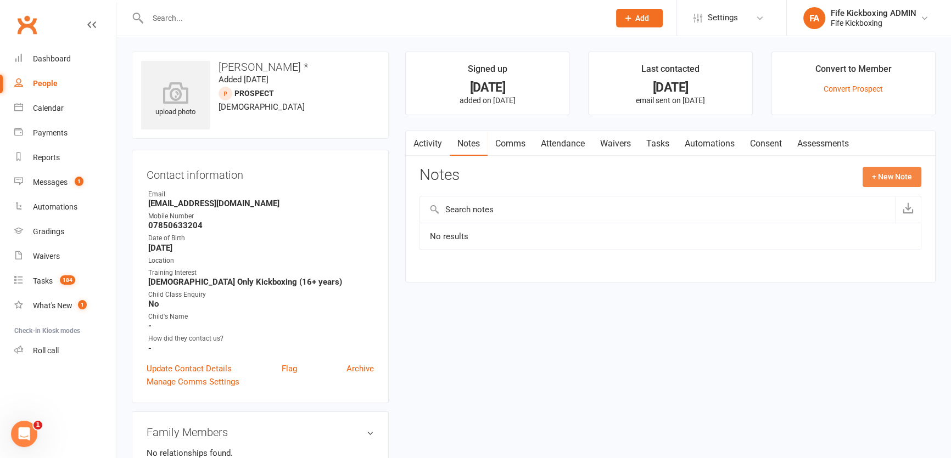
click at [883, 176] on button "+ New Note" at bounding box center [892, 177] width 59 height 20
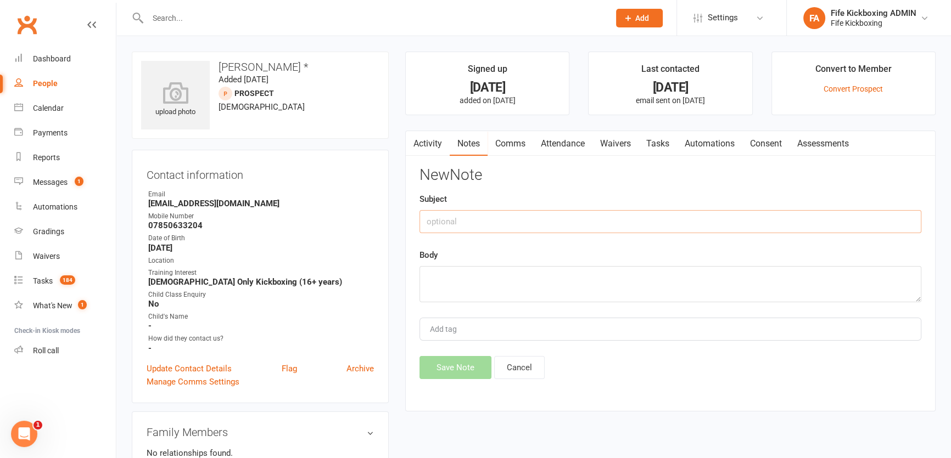
click at [809, 226] on input "text" at bounding box center [670, 221] width 502 height 23
type input "(KR) LV"
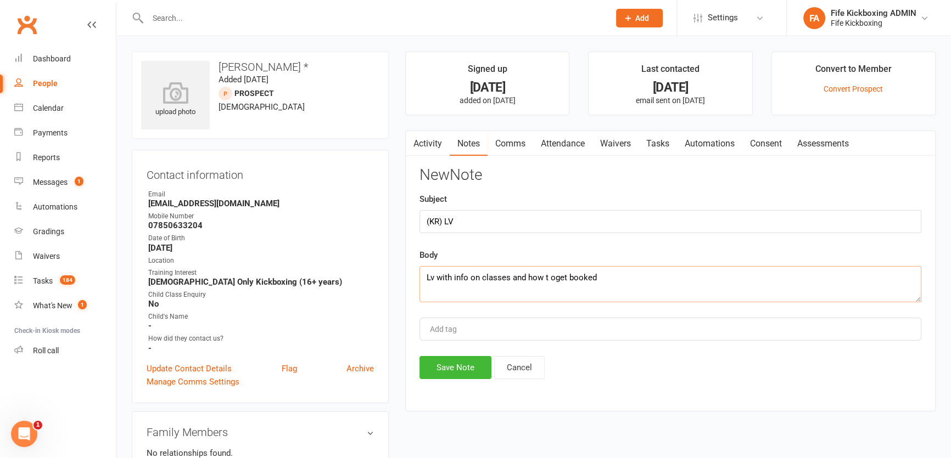
click at [550, 279] on textarea "Lv with info on classes and how t oget booked" at bounding box center [670, 284] width 502 height 36
type textarea "Lv with info on classes and how to get booked"
click at [439, 361] on button "Save Note" at bounding box center [455, 367] width 72 height 23
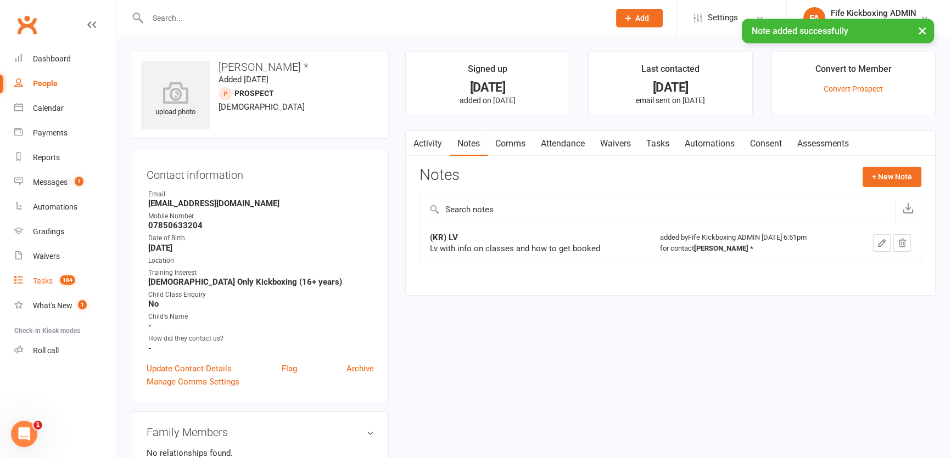
click at [69, 284] on span "184" at bounding box center [67, 280] width 15 height 9
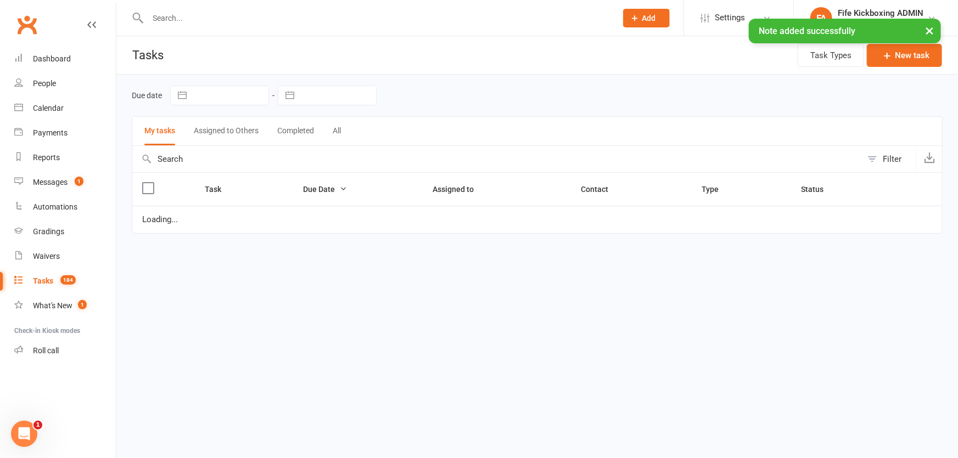
select select "started"
select select "waiting"
select select "started"
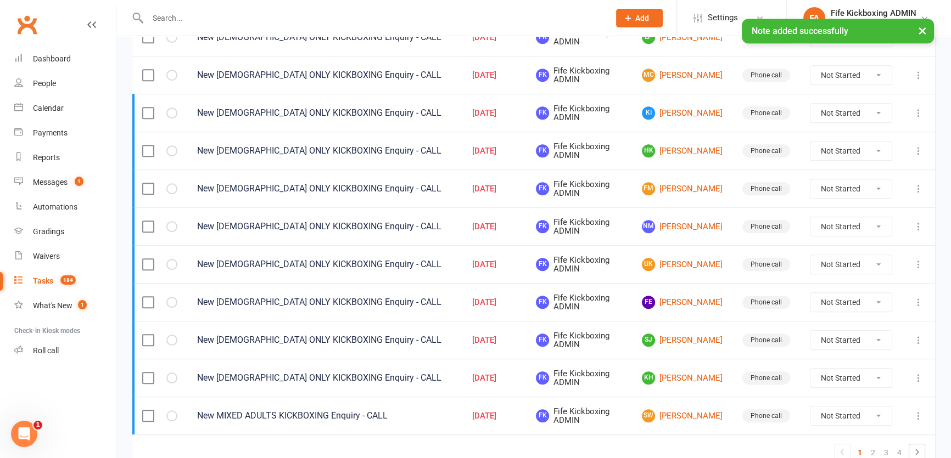
scroll to position [772, 0]
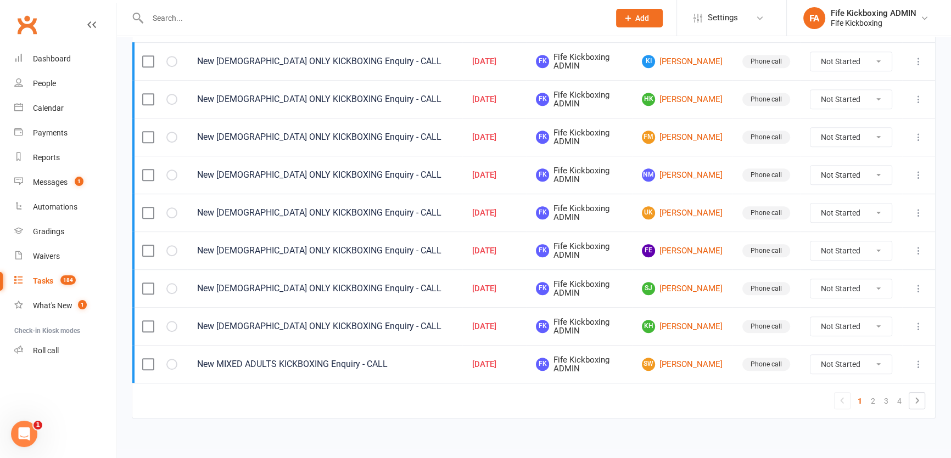
click at [829, 360] on select "Not Started In Progress Waiting Complete" at bounding box center [850, 364] width 81 height 19
click at [810, 355] on select "Not Started In Progress Waiting Complete" at bounding box center [850, 364] width 81 height 19
select select "unstarted"
select select "started"
select select "waiting"
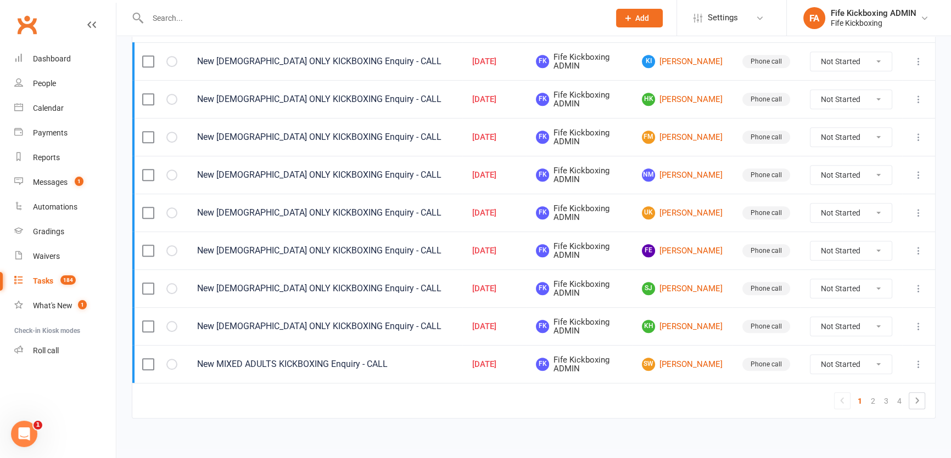
select select "started"
select select "waiting"
select select "started"
click at [682, 358] on link "AK Ashley Kerr" at bounding box center [682, 364] width 81 height 13
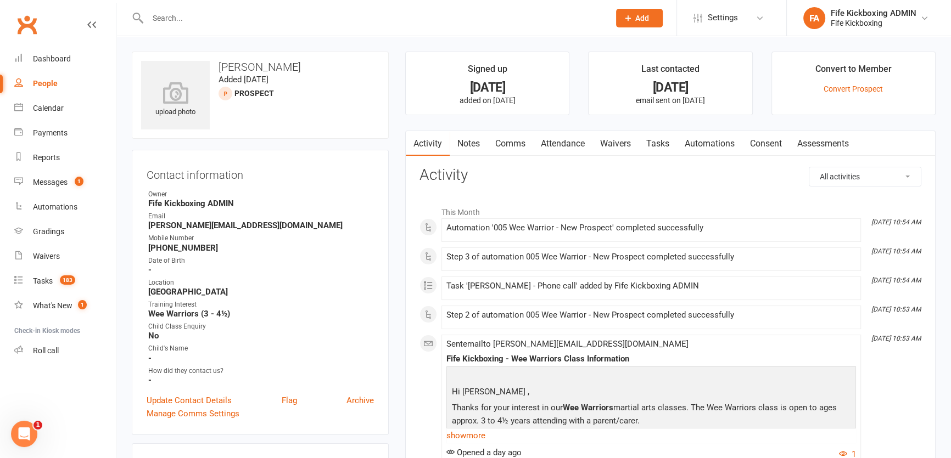
click at [572, 142] on link "Attendance" at bounding box center [562, 143] width 59 height 25
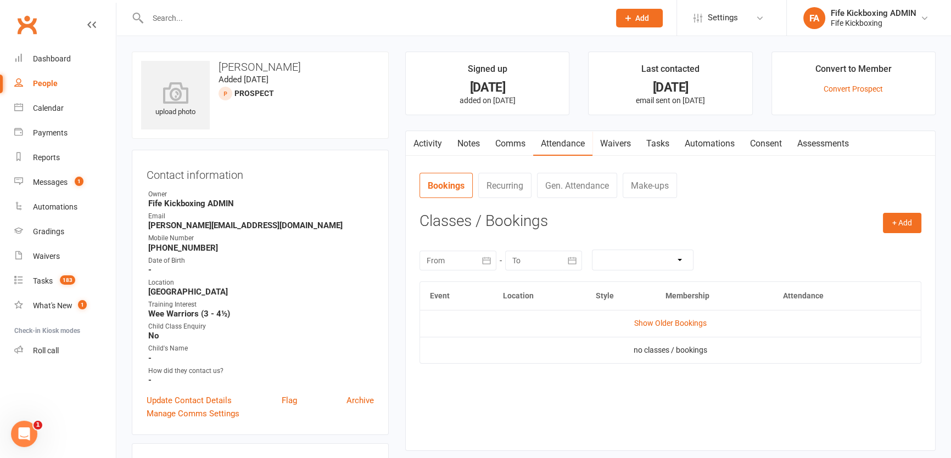
click at [478, 135] on link "Notes" at bounding box center [469, 143] width 38 height 25
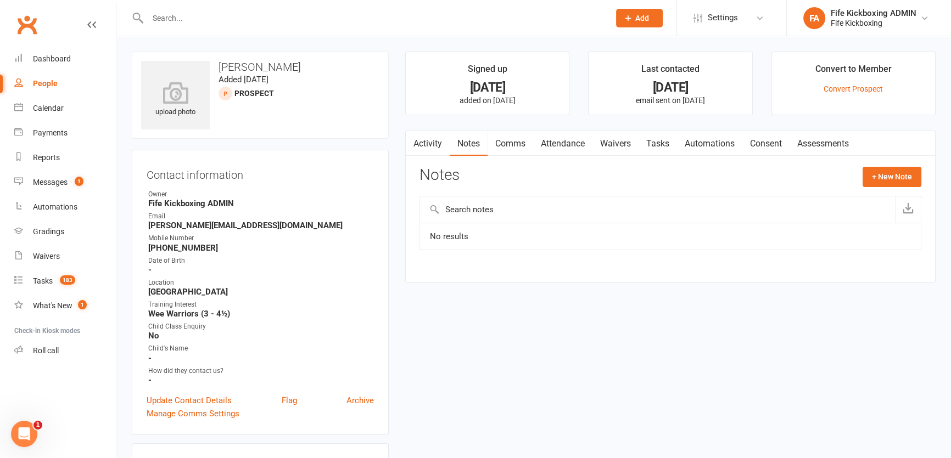
click at [584, 143] on link "Attendance" at bounding box center [562, 143] width 59 height 25
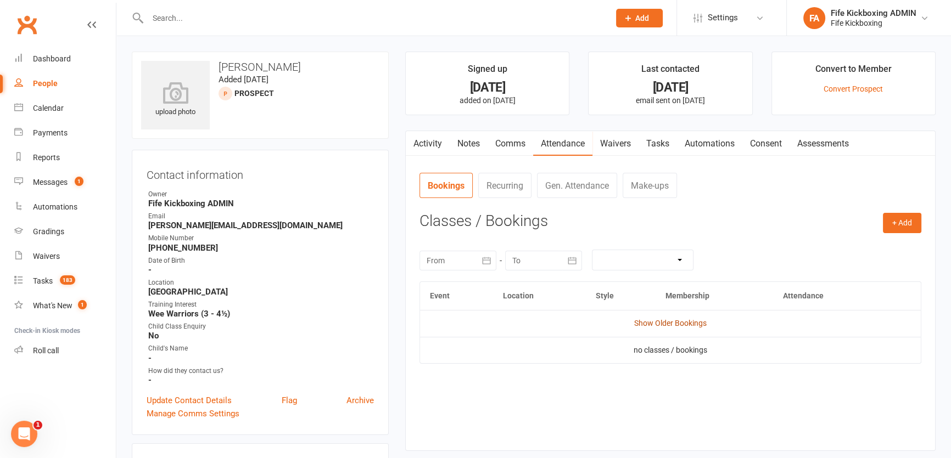
click at [661, 319] on link "Show Older Bookings" at bounding box center [670, 323] width 72 height 9
click at [653, 148] on link "Tasks" at bounding box center [658, 143] width 38 height 25
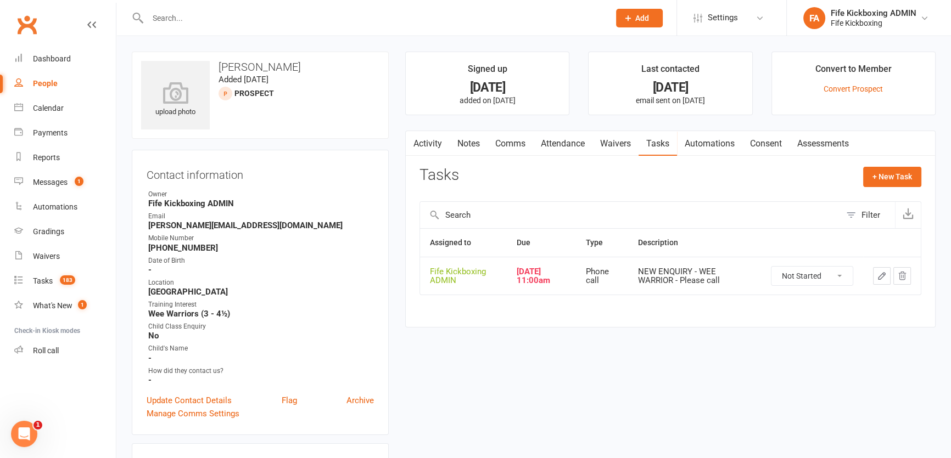
click at [808, 276] on select "Not Started In Progress Waiting Complete" at bounding box center [811, 276] width 81 height 19
click at [771, 267] on select "Not Started In Progress Waiting Complete" at bounding box center [811, 276] width 81 height 19
select select "started"
click at [875, 276] on button "button" at bounding box center [882, 276] width 18 height 18
select select "49533"
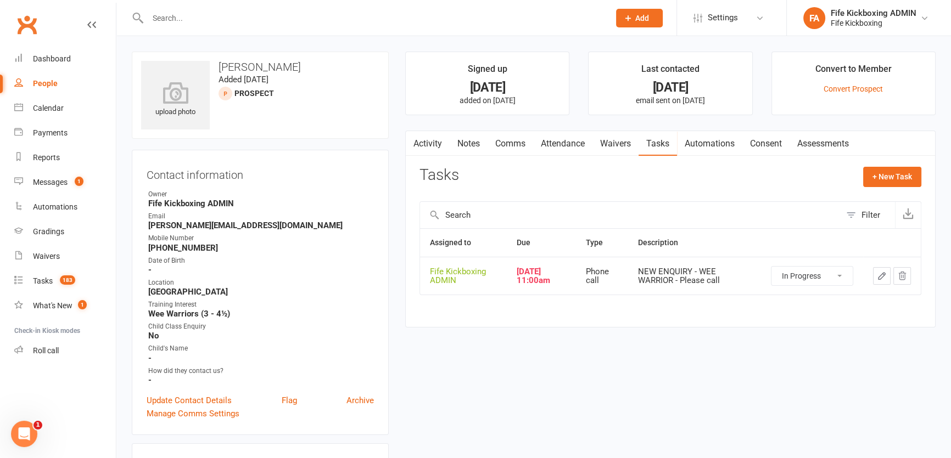
select select "7271"
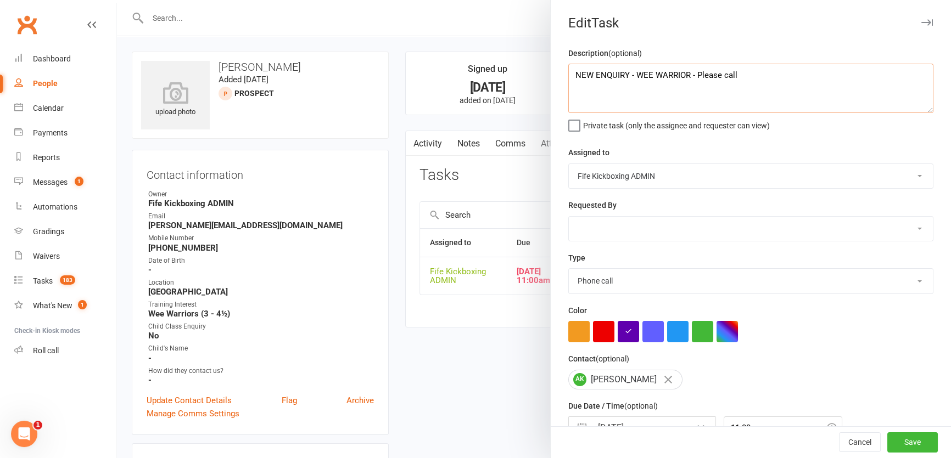
click at [808, 92] on textarea "NEW ENQUIRY - WEE WARRIOR - Please call" at bounding box center [750, 88] width 365 height 49
type textarea "NEW ENQUIRY - WEE WARRIOR - LV 2nd follow up"
click at [917, 438] on button "Save" at bounding box center [912, 443] width 51 height 20
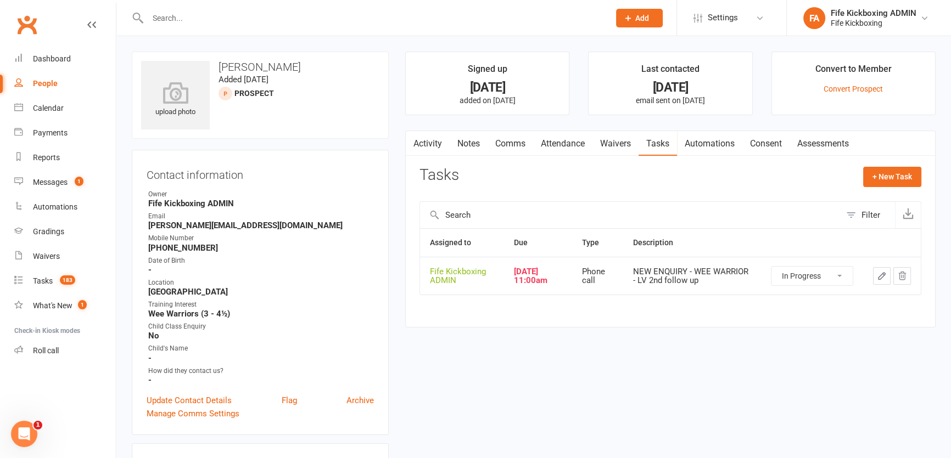
click at [456, 137] on link "Notes" at bounding box center [469, 143] width 38 height 25
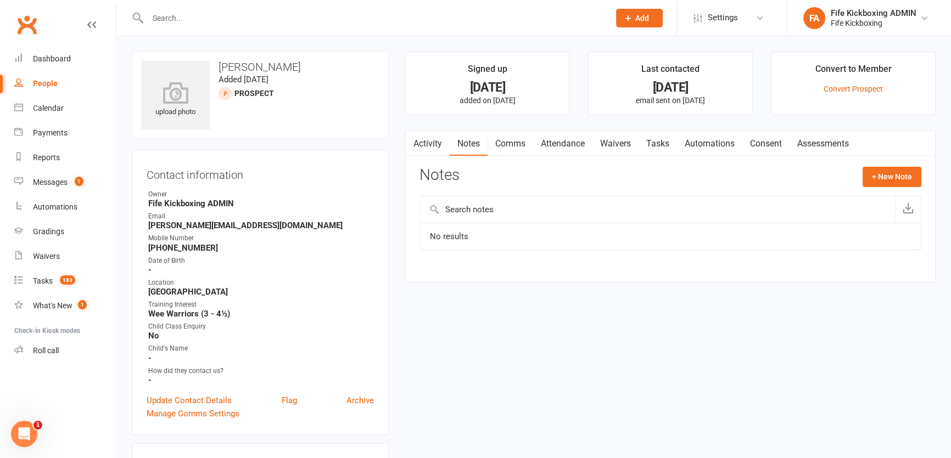
click at [895, 165] on div "Activity Notes Comms Attendance Waivers Tasks Automations Consent Assessments N…" at bounding box center [670, 207] width 530 height 152
click at [884, 182] on button "+ New Note" at bounding box center [892, 177] width 59 height 20
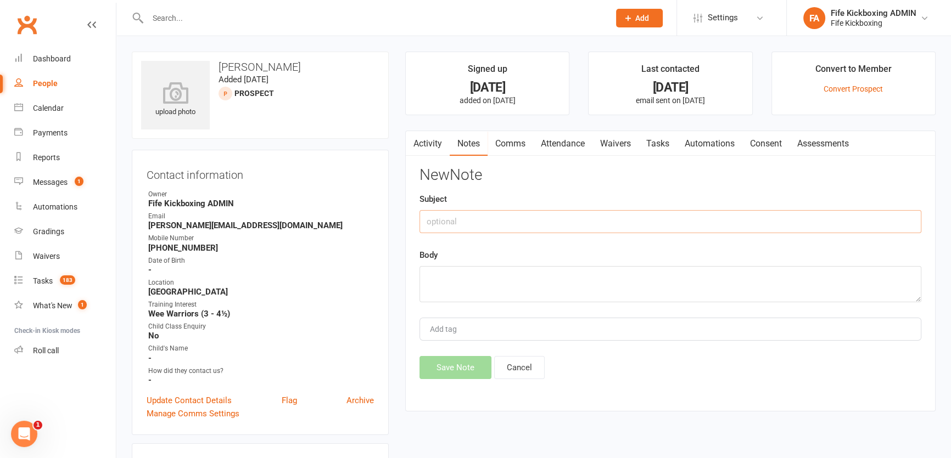
click at [831, 211] on input "text" at bounding box center [670, 221] width 502 height 23
type input "(KR) LV"
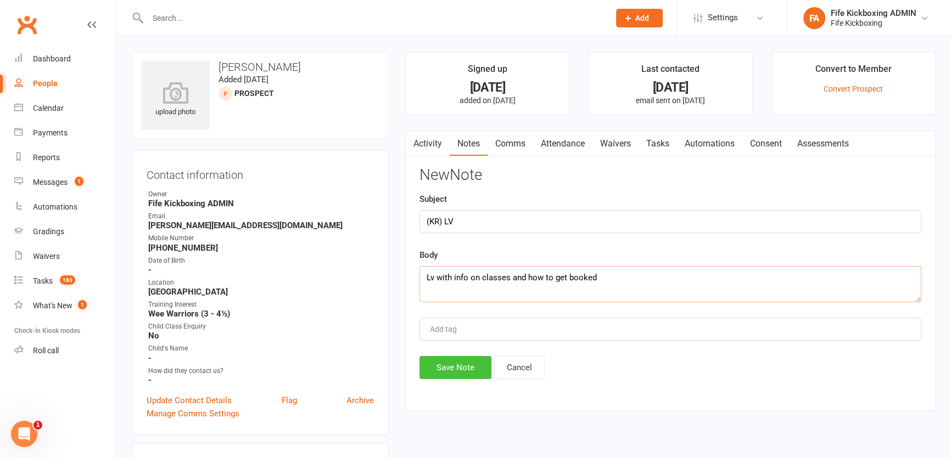
type textarea "Lv with info on classes and how to get booked"
click at [455, 371] on button "Save Note" at bounding box center [455, 367] width 72 height 23
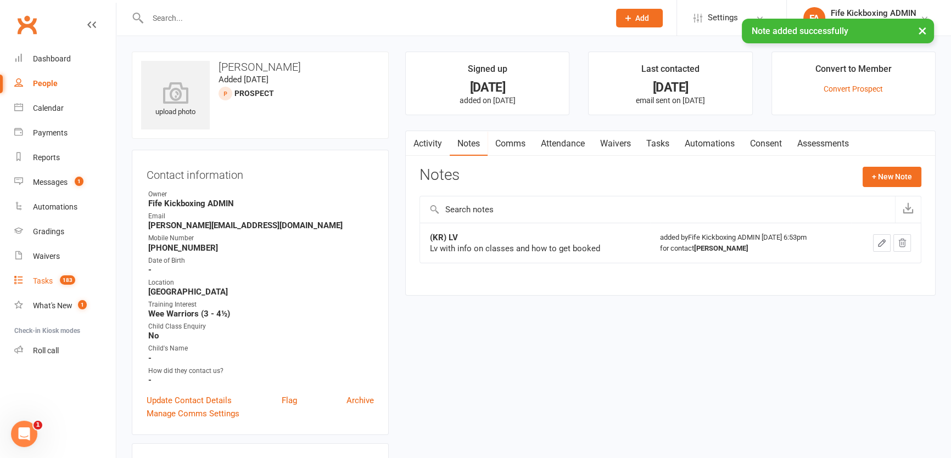
click at [42, 274] on link "Tasks 183" at bounding box center [65, 281] width 102 height 25
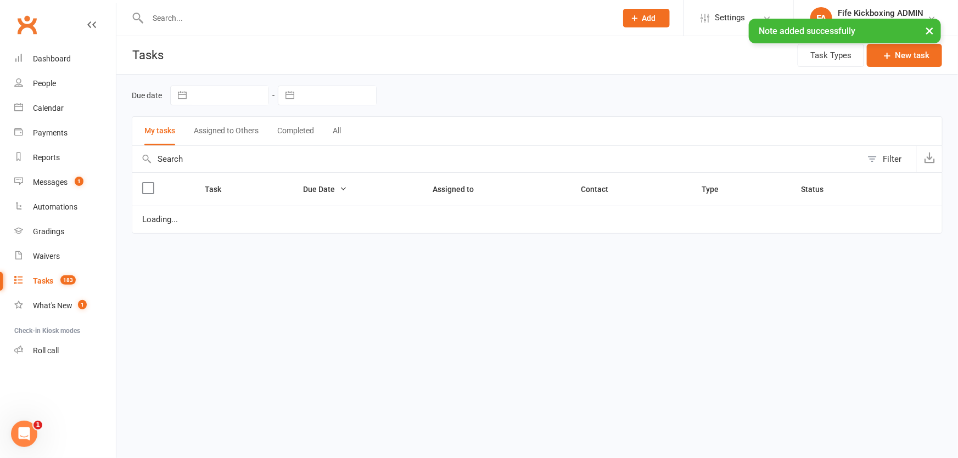
select select "waiting"
select select "started"
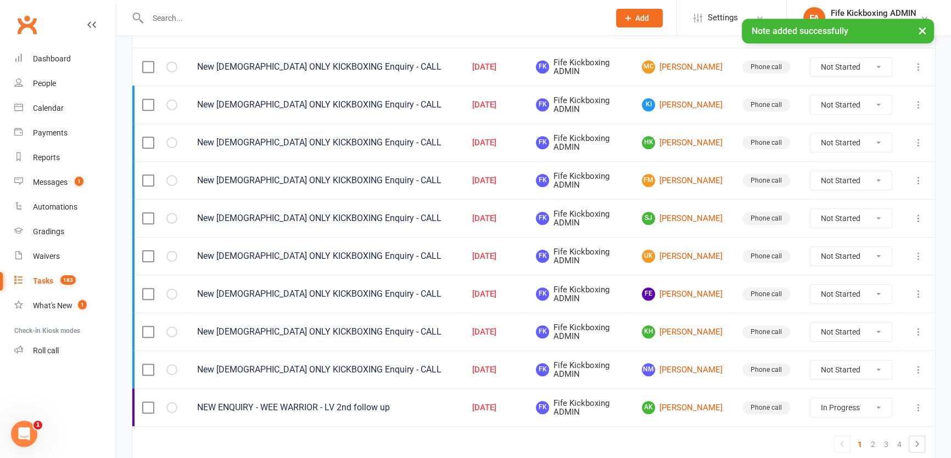
scroll to position [748, 0]
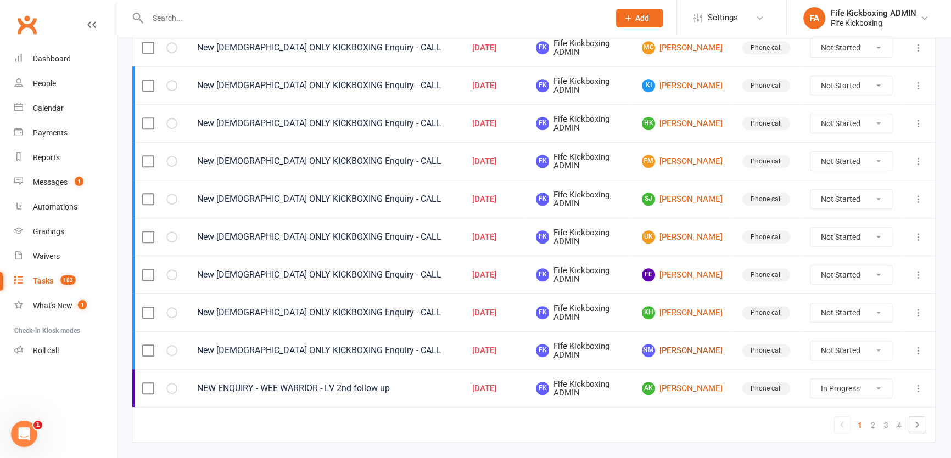
click at [684, 344] on link "NM Nikki MacDonald" at bounding box center [682, 350] width 81 height 13
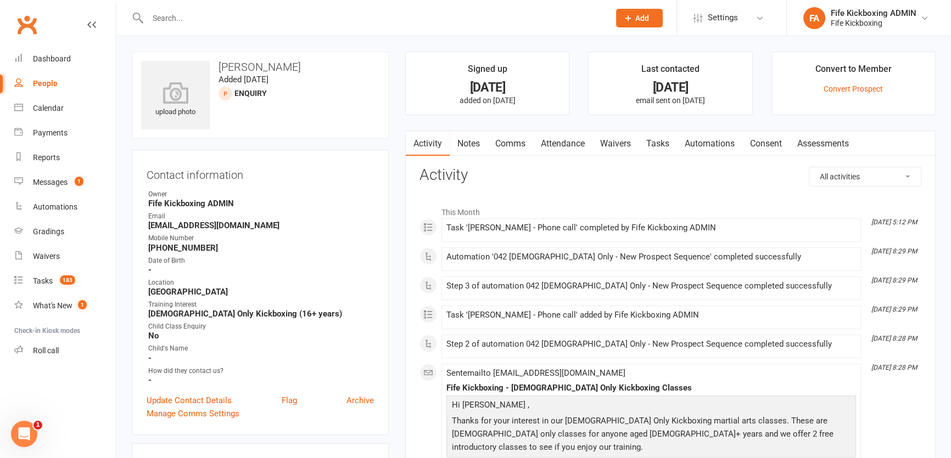
click at [580, 148] on link "Attendance" at bounding box center [562, 143] width 59 height 25
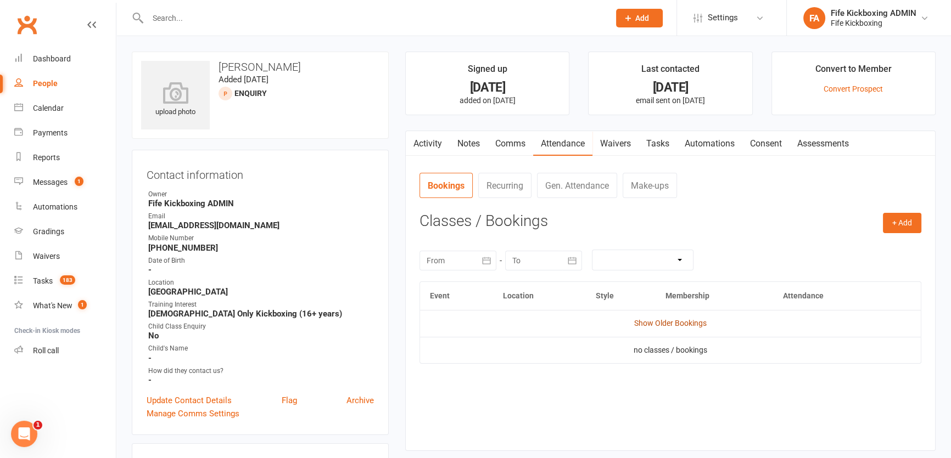
click at [675, 324] on link "Show Older Bookings" at bounding box center [670, 323] width 72 height 9
click at [660, 148] on link "Tasks" at bounding box center [658, 143] width 38 height 25
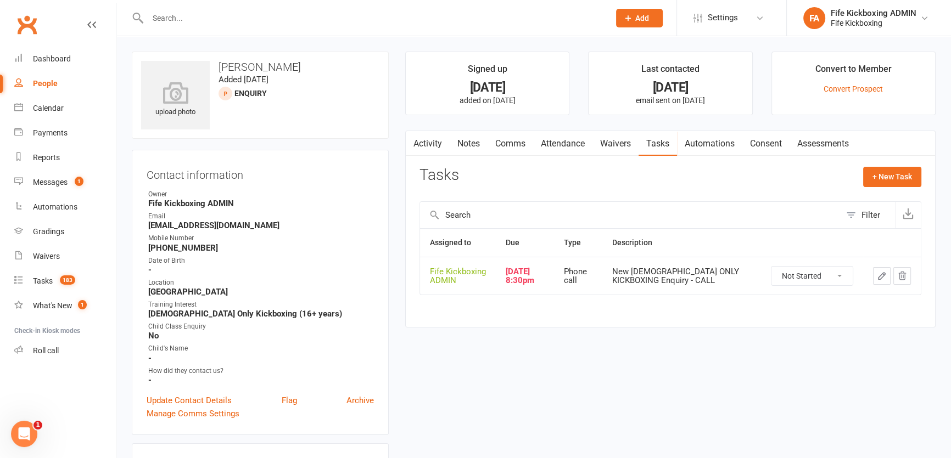
click at [802, 271] on select "Not Started In Progress Waiting Complete" at bounding box center [811, 276] width 81 height 19
click at [771, 267] on select "Not Started In Progress Waiting Complete" at bounding box center [811, 276] width 81 height 19
select select "started"
click at [883, 276] on icon "button" at bounding box center [881, 276] width 7 height 7
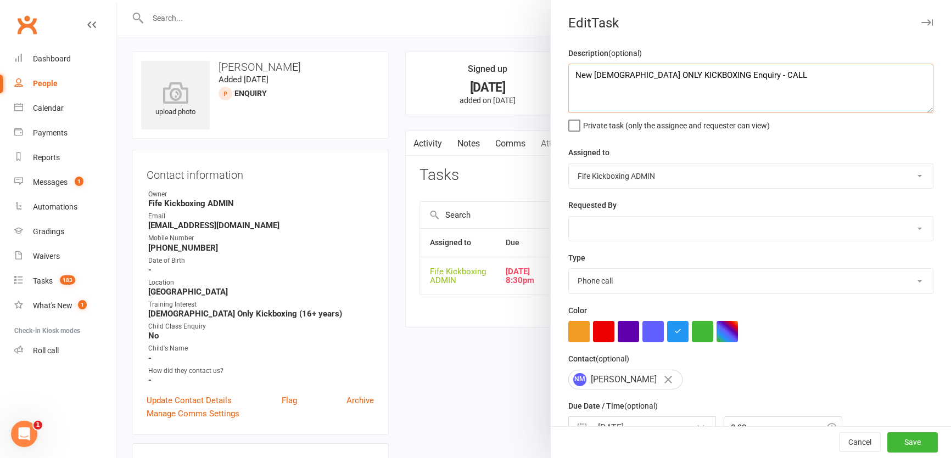
click at [791, 65] on textarea "New LADIES ONLY KICKBOXING Enquiry - CALL" at bounding box center [750, 88] width 365 height 49
click at [895, 433] on button "Save" at bounding box center [912, 443] width 51 height 20
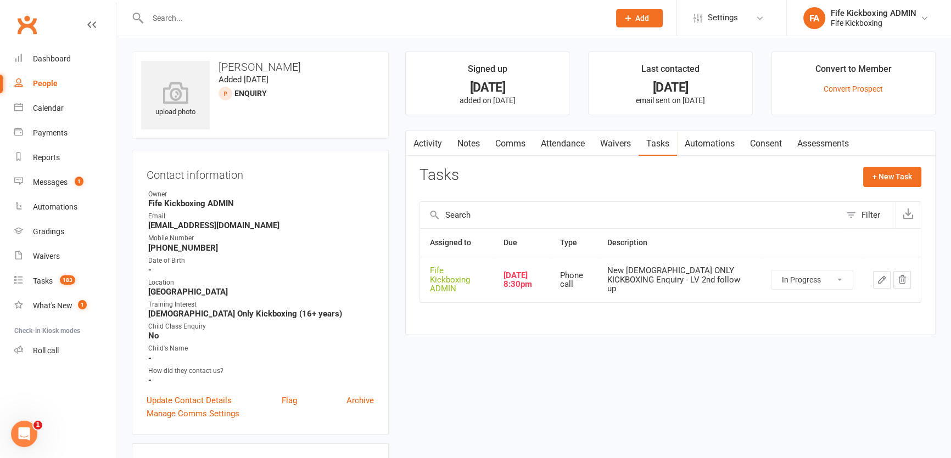
click at [459, 142] on link "Notes" at bounding box center [469, 143] width 38 height 25
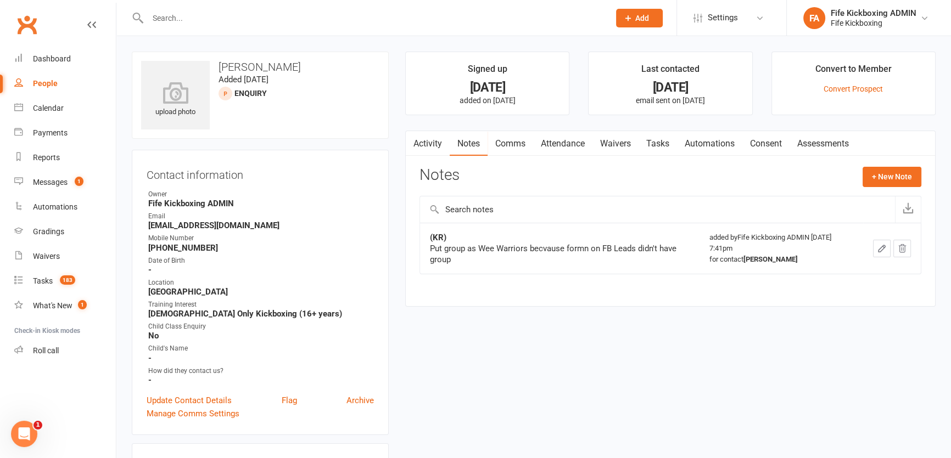
click at [912, 190] on div "Notes + New Note" at bounding box center [670, 181] width 502 height 29
click at [885, 182] on button "+ New Note" at bounding box center [892, 177] width 59 height 20
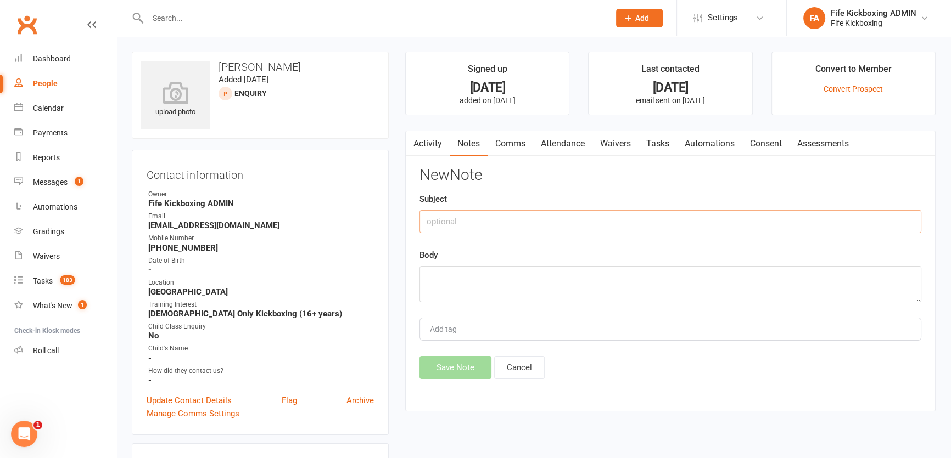
click at [824, 223] on input "text" at bounding box center [670, 221] width 502 height 23
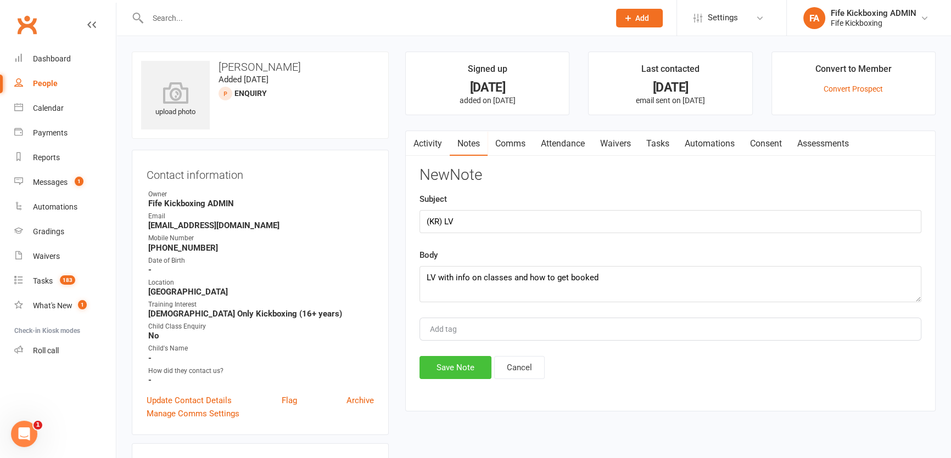
click at [450, 363] on button "Save Note" at bounding box center [455, 367] width 72 height 23
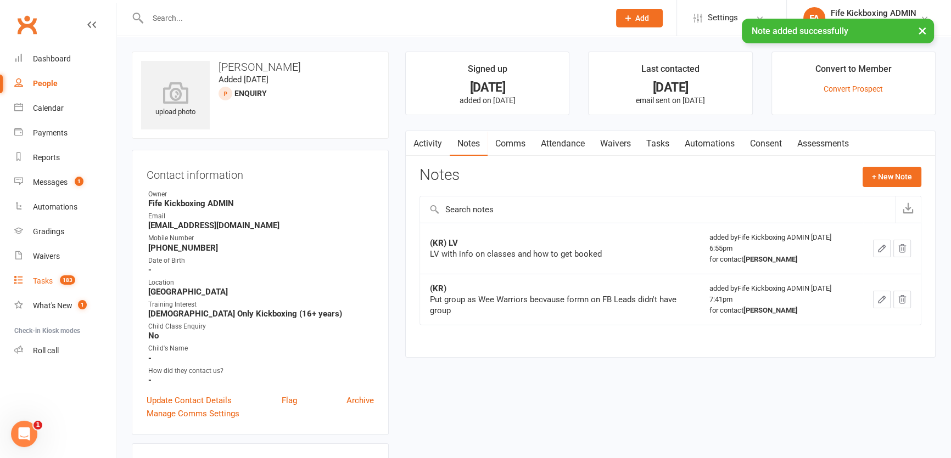
click at [58, 280] on count-badge "183" at bounding box center [64, 281] width 21 height 9
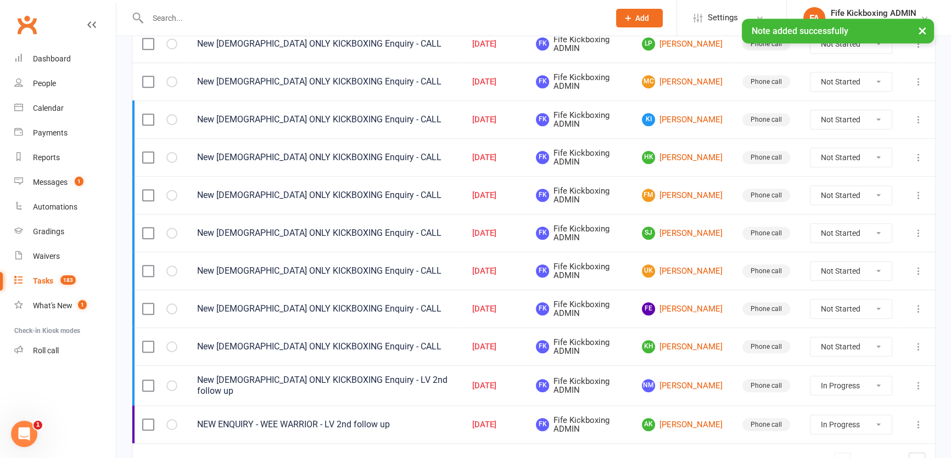
scroll to position [772, 0]
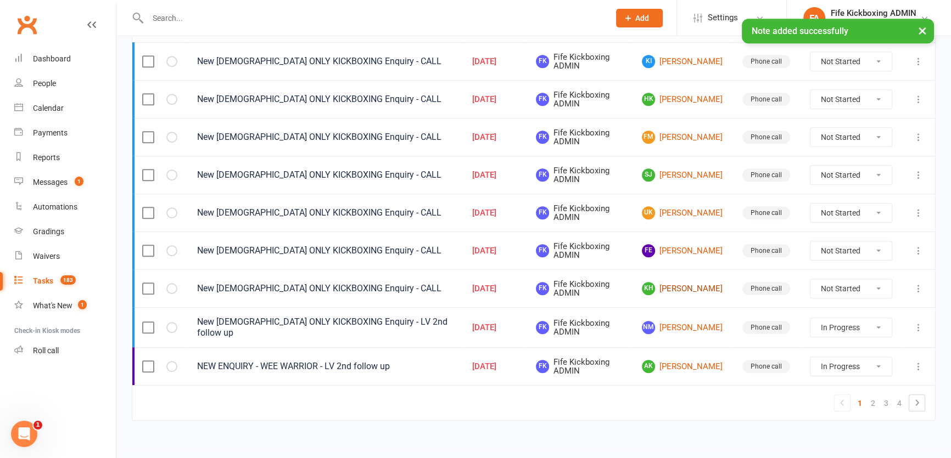
click at [664, 283] on link "KH Kim Hammell" at bounding box center [682, 288] width 81 height 13
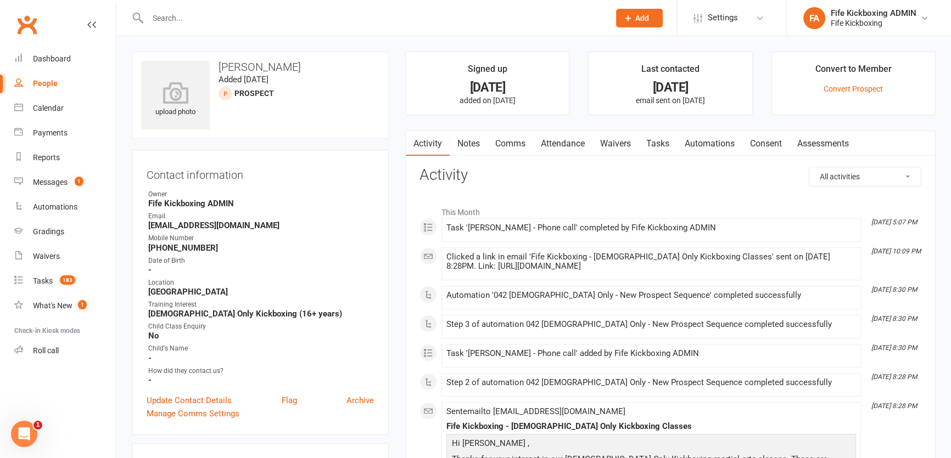
click at [572, 133] on link "Attendance" at bounding box center [562, 143] width 59 height 25
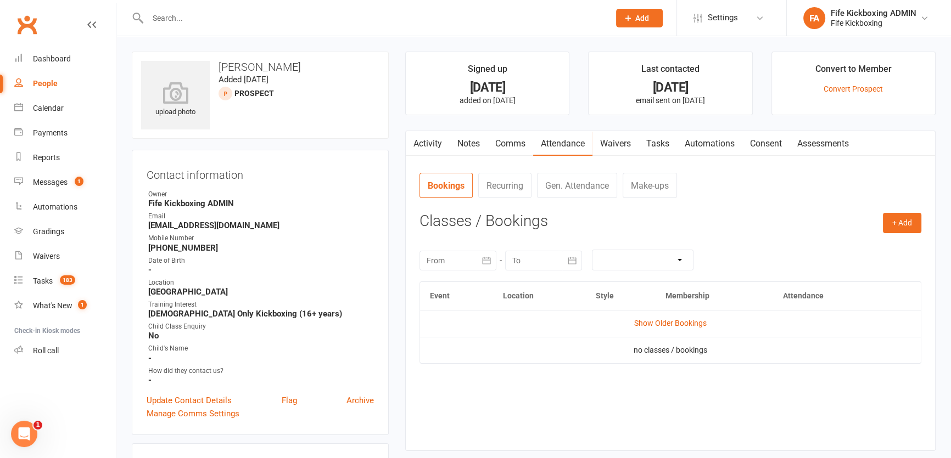
click at [667, 316] on td "Show Older Bookings" at bounding box center [670, 323] width 501 height 26
click at [667, 328] on td "Show Older Bookings" at bounding box center [670, 323] width 501 height 26
click at [664, 326] on link "Show Older Bookings" at bounding box center [670, 323] width 72 height 9
click at [50, 287] on link "Tasks 183" at bounding box center [65, 281] width 102 height 25
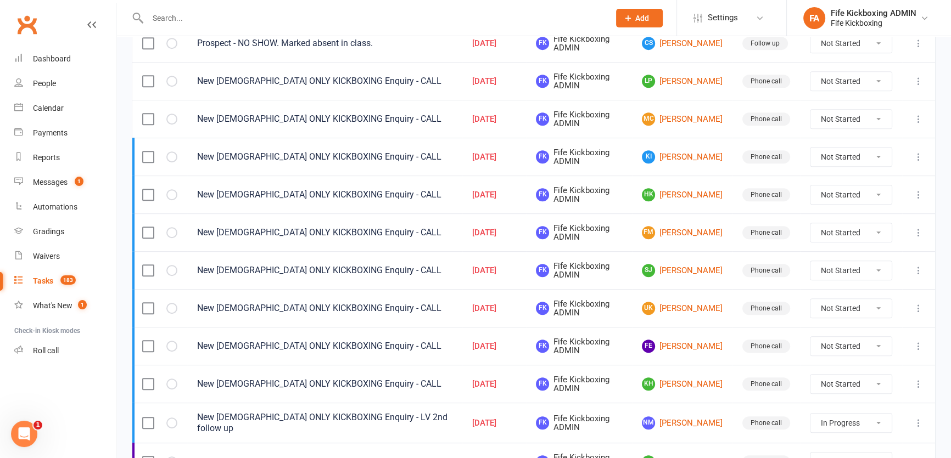
scroll to position [772, 0]
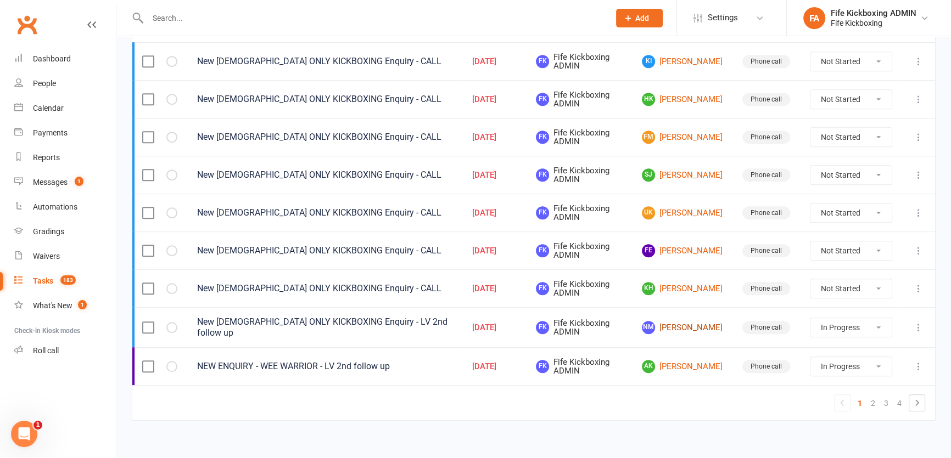
click at [689, 321] on link "NM Nikki MacDonald" at bounding box center [682, 327] width 81 height 13
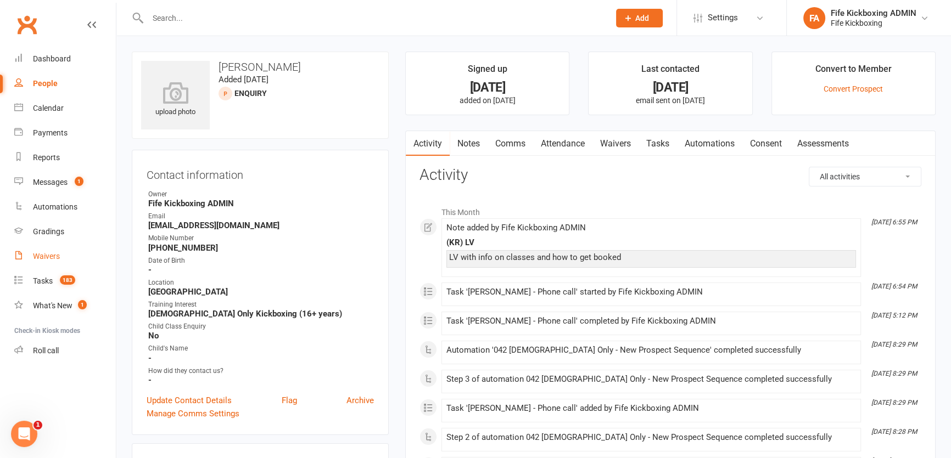
click at [52, 268] on link "Waivers" at bounding box center [65, 256] width 102 height 25
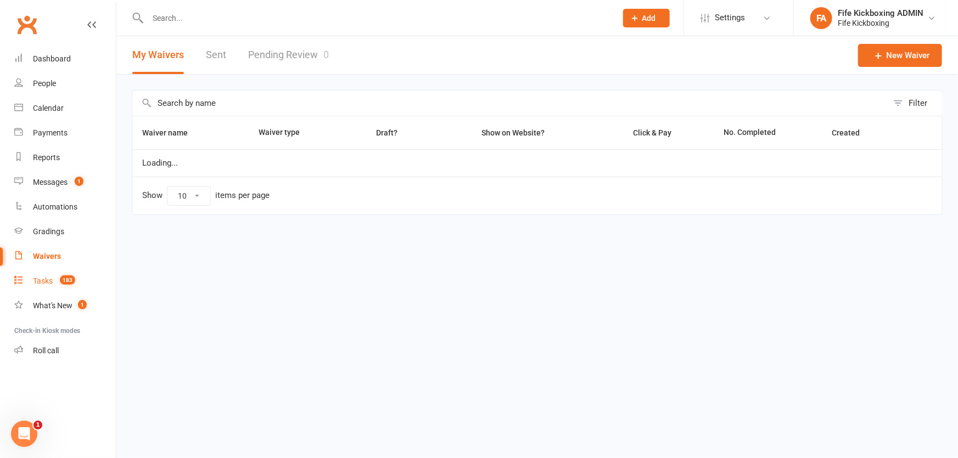
click at [56, 280] on count-badge "183" at bounding box center [64, 281] width 21 height 9
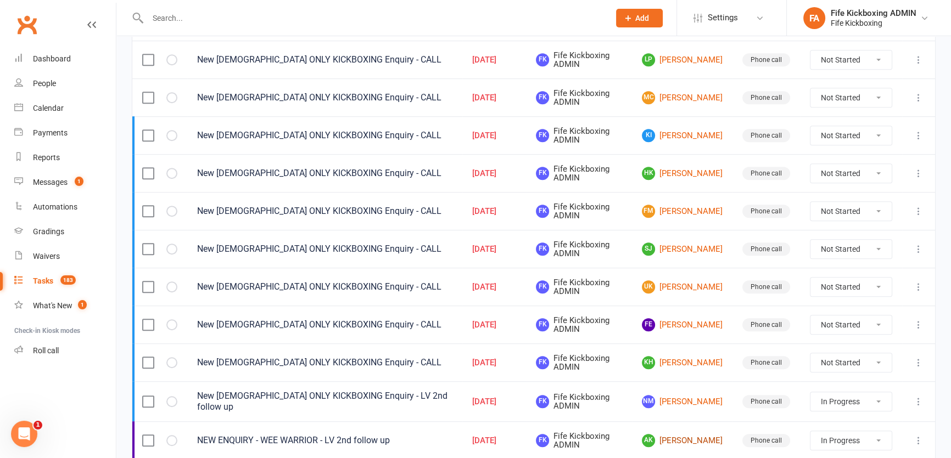
scroll to position [772, 0]
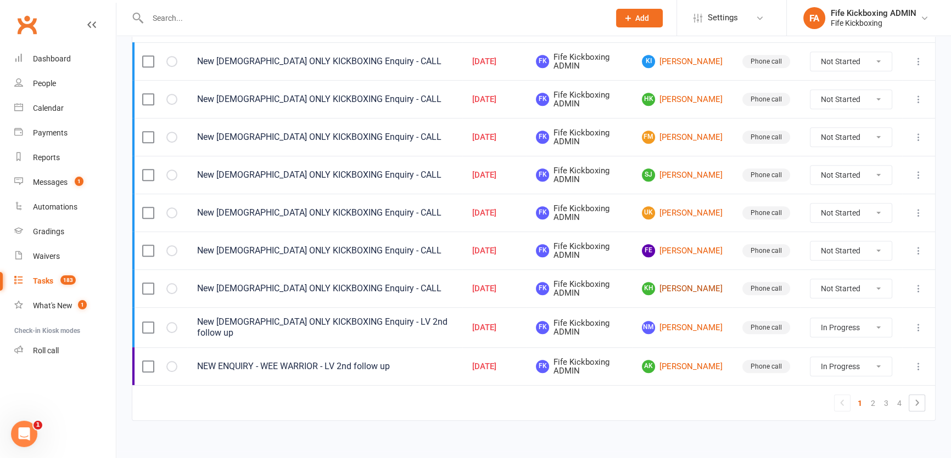
click at [671, 282] on link "KH Kim Hammell" at bounding box center [682, 288] width 81 height 13
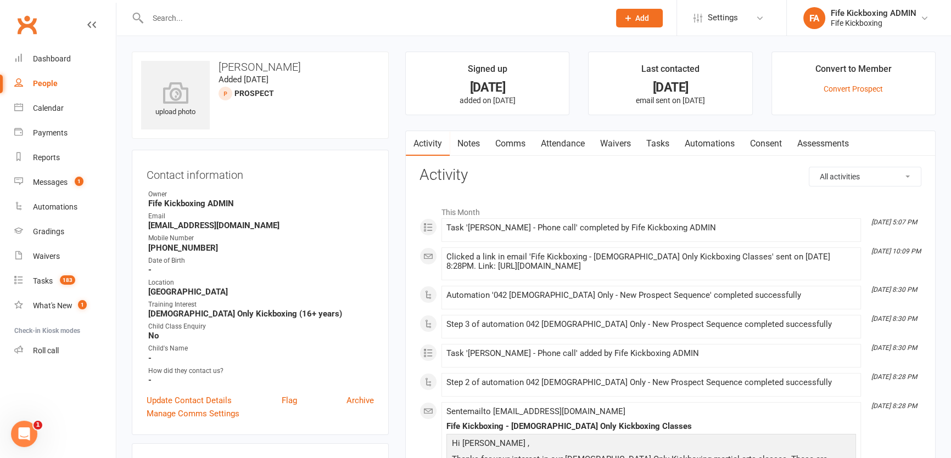
click at [664, 142] on link "Tasks" at bounding box center [658, 143] width 38 height 25
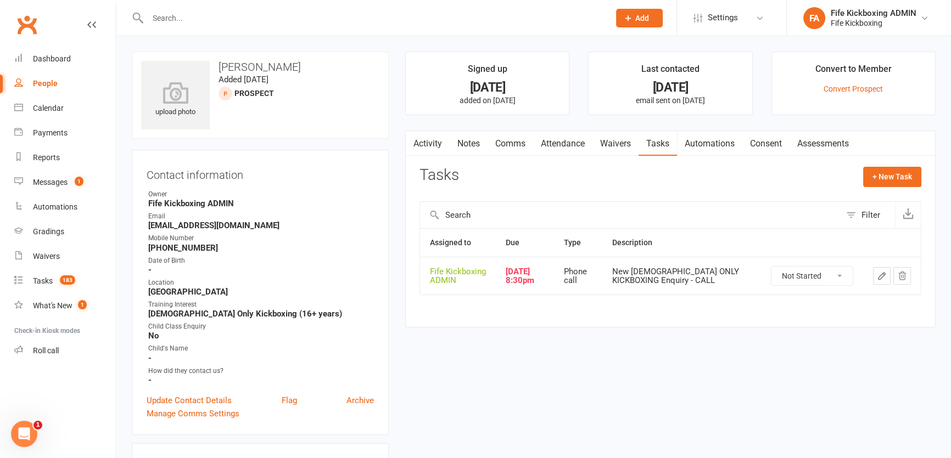
click at [807, 279] on select "Not Started In Progress Waiting Complete" at bounding box center [811, 276] width 81 height 19
click at [771, 267] on select "Not Started In Progress Waiting Complete" at bounding box center [811, 276] width 81 height 19
click at [74, 273] on link "Tasks 183" at bounding box center [65, 281] width 102 height 25
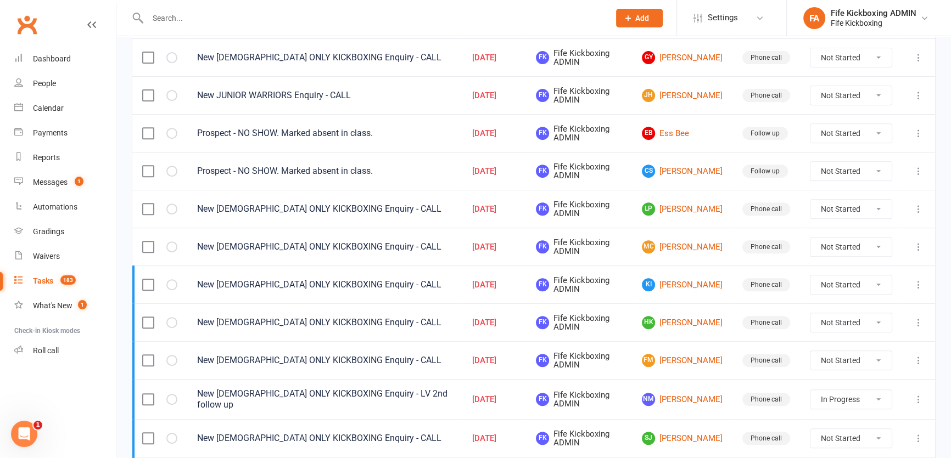
scroll to position [772, 0]
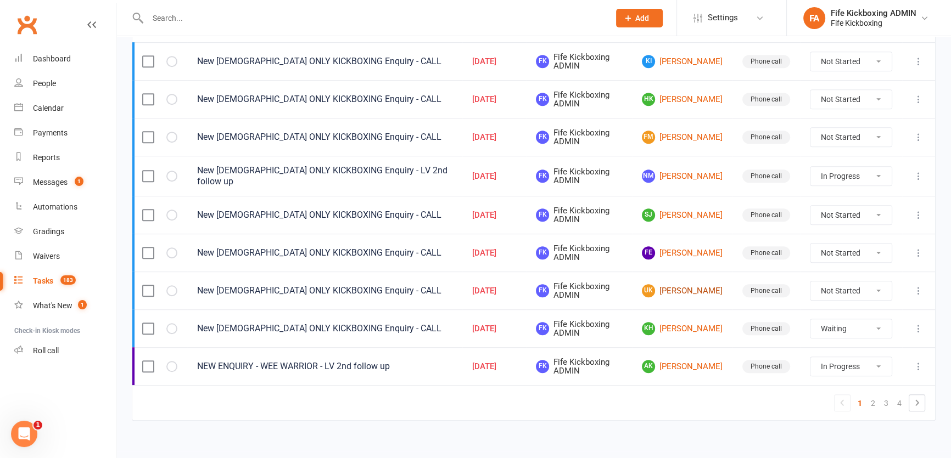
click at [682, 284] on link "UK Urszula Klimczuk-Cieplak" at bounding box center [682, 290] width 81 height 13
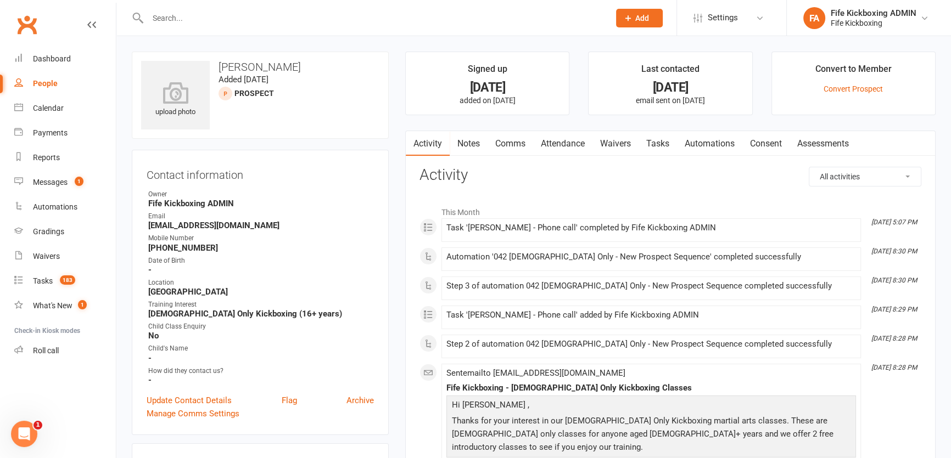
click at [589, 145] on link "Attendance" at bounding box center [562, 143] width 59 height 25
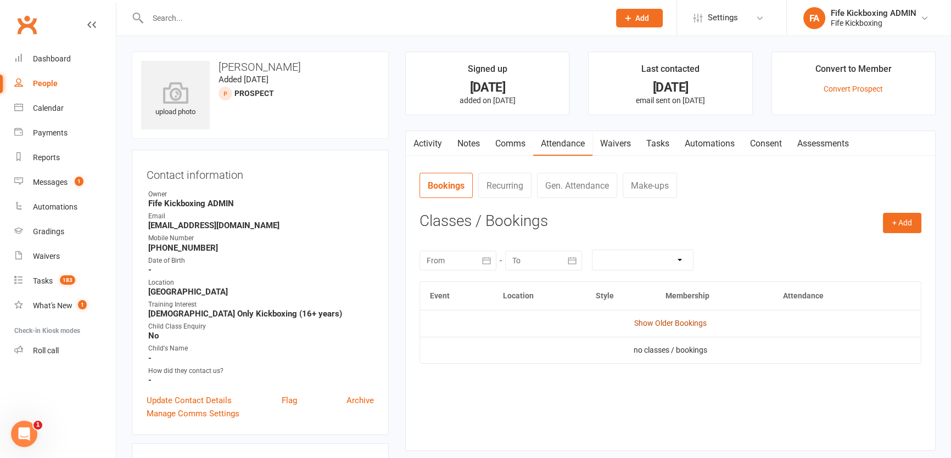
click at [694, 324] on link "Show Older Bookings" at bounding box center [670, 323] width 72 height 9
click at [467, 142] on link "Notes" at bounding box center [469, 143] width 38 height 25
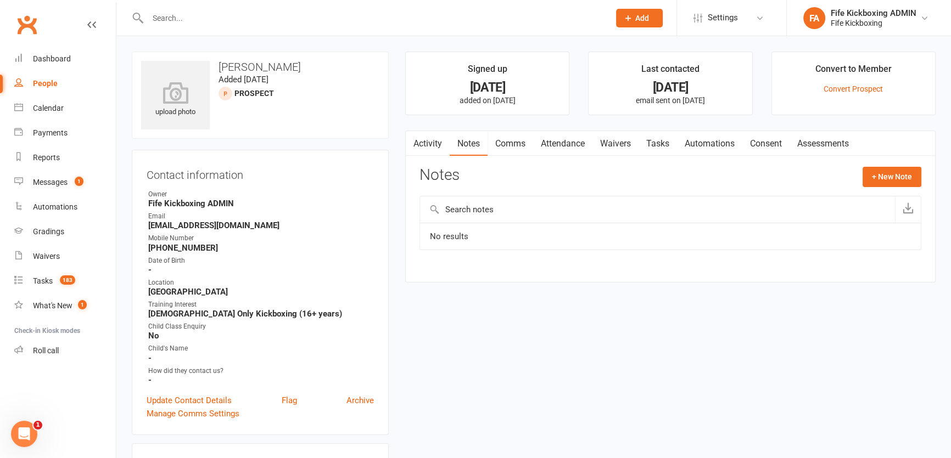
click at [571, 143] on link "Attendance" at bounding box center [562, 143] width 59 height 25
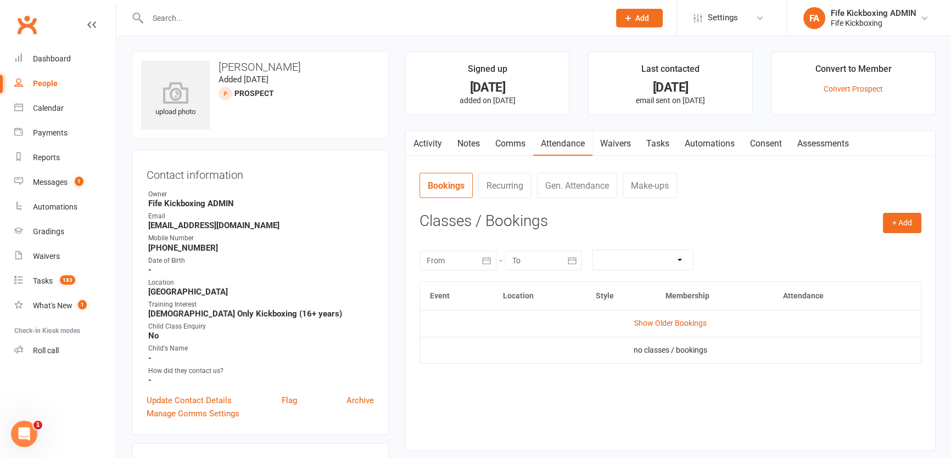
click at [657, 128] on main "Signed up 3 days ago added on 13 Sep 2025 Last contacted 2 days ago email sent …" at bounding box center [670, 257] width 547 height 411
click at [669, 153] on link "Tasks" at bounding box center [658, 143] width 38 height 25
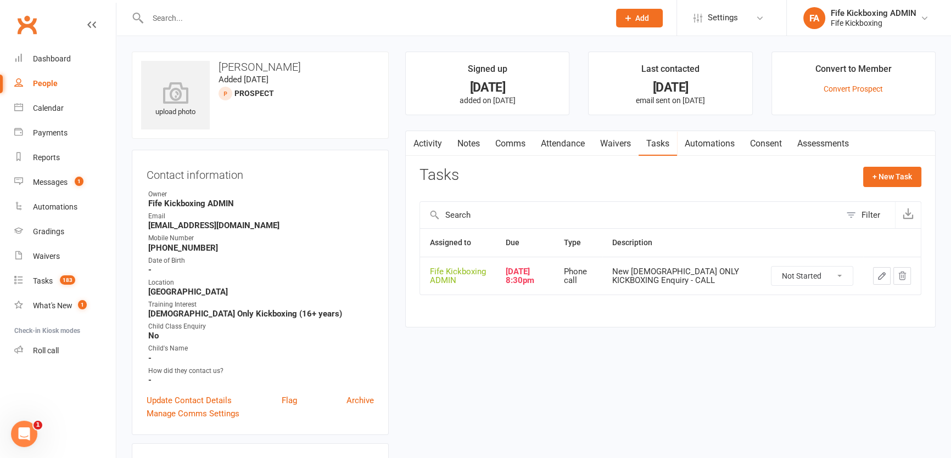
click at [800, 277] on select "Not Started In Progress Waiting Complete" at bounding box center [811, 276] width 81 height 19
click at [771, 267] on select "Not Started In Progress Waiting Complete" at bounding box center [811, 276] width 81 height 19
click at [480, 144] on link "Notes" at bounding box center [469, 143] width 38 height 25
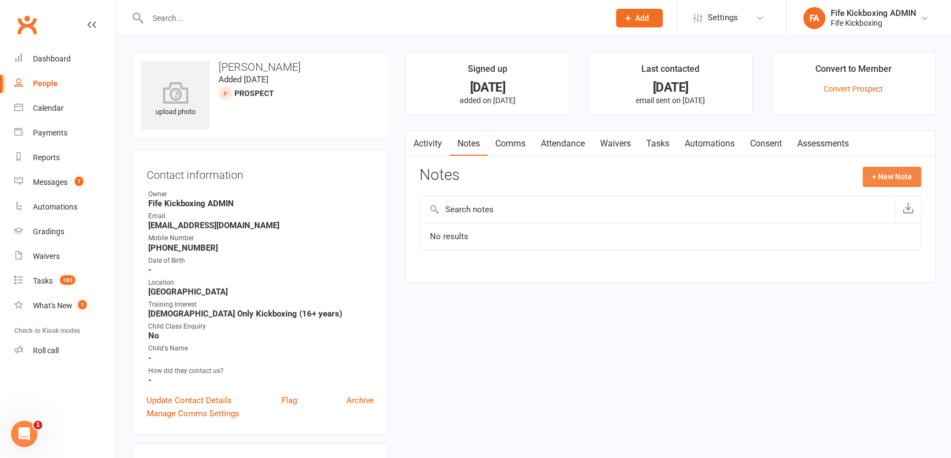
click at [867, 170] on button "+ New Note" at bounding box center [892, 177] width 59 height 20
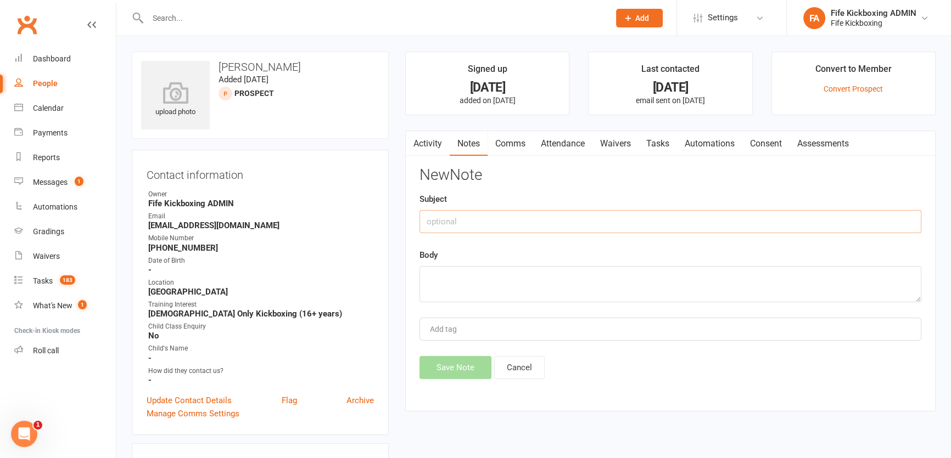
click at [822, 219] on input "text" at bounding box center [670, 221] width 502 height 23
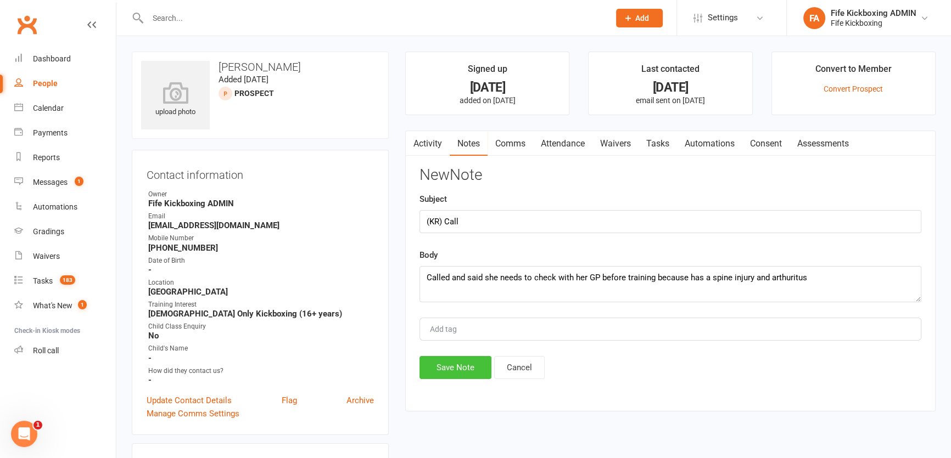
click at [447, 367] on button "Save Note" at bounding box center [455, 367] width 72 height 23
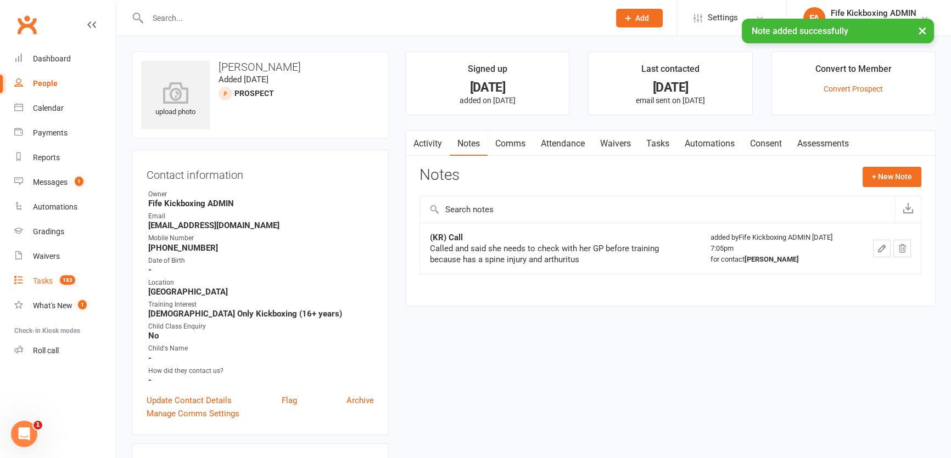
click at [75, 274] on link "Tasks 183" at bounding box center [65, 281] width 102 height 25
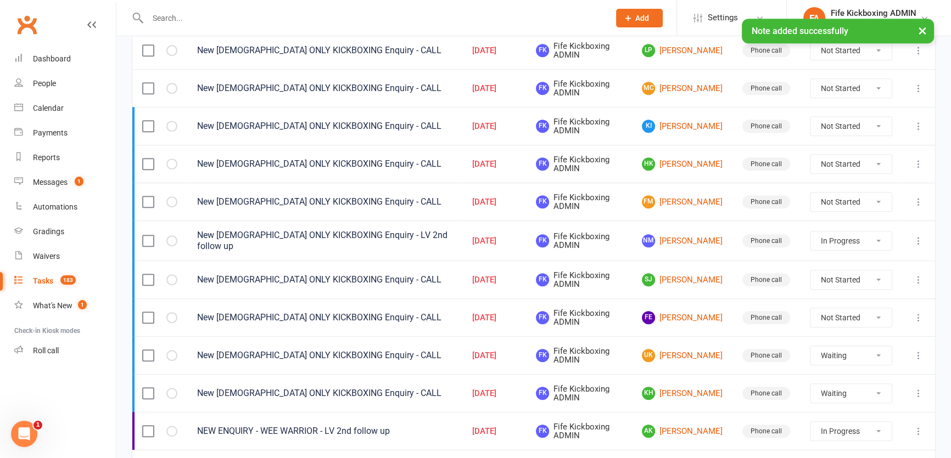
scroll to position [772, 0]
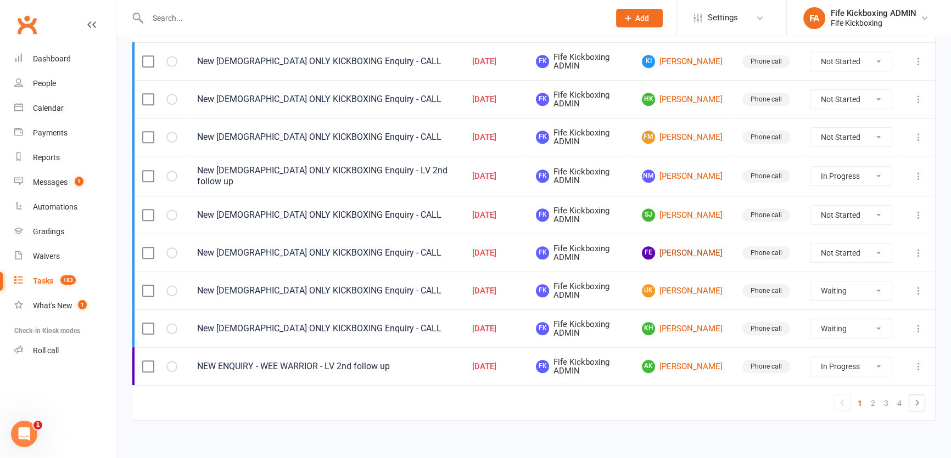
click at [671, 247] on link "FE Fi Evans" at bounding box center [682, 253] width 81 height 13
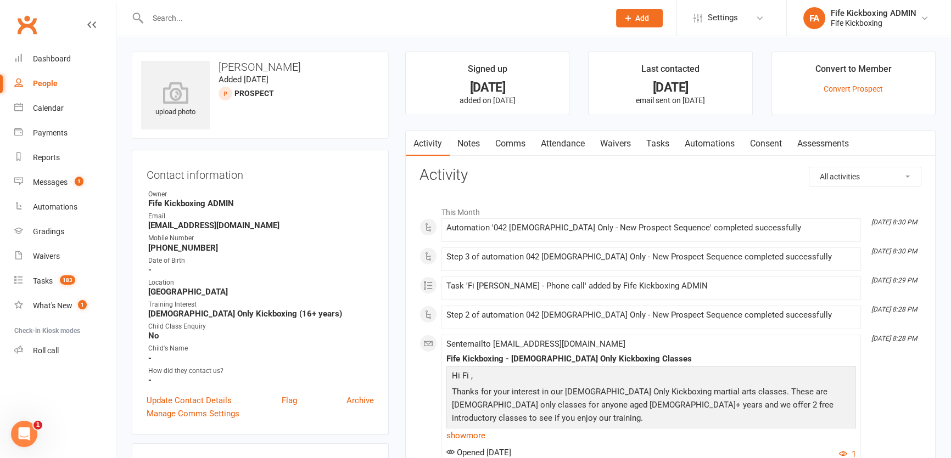
click at [567, 134] on link "Attendance" at bounding box center [562, 143] width 59 height 25
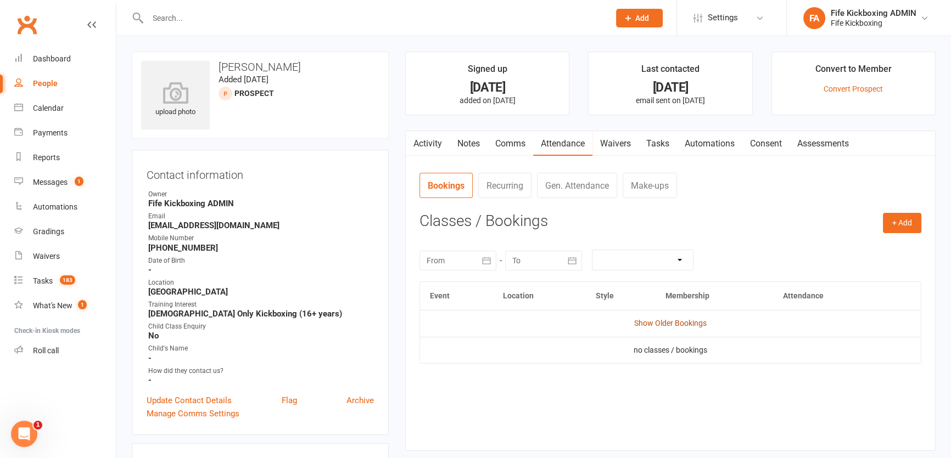
click at [647, 322] on link "Show Older Bookings" at bounding box center [670, 323] width 72 height 9
click at [469, 150] on link "Notes" at bounding box center [469, 143] width 38 height 25
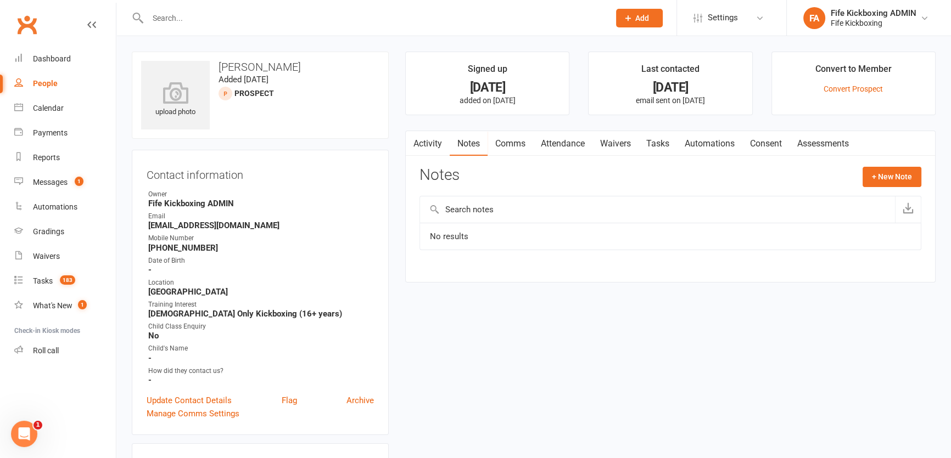
click at [1, 300] on li "What's New 1" at bounding box center [58, 306] width 116 height 25
click at [52, 284] on div "Tasks" at bounding box center [43, 281] width 20 height 9
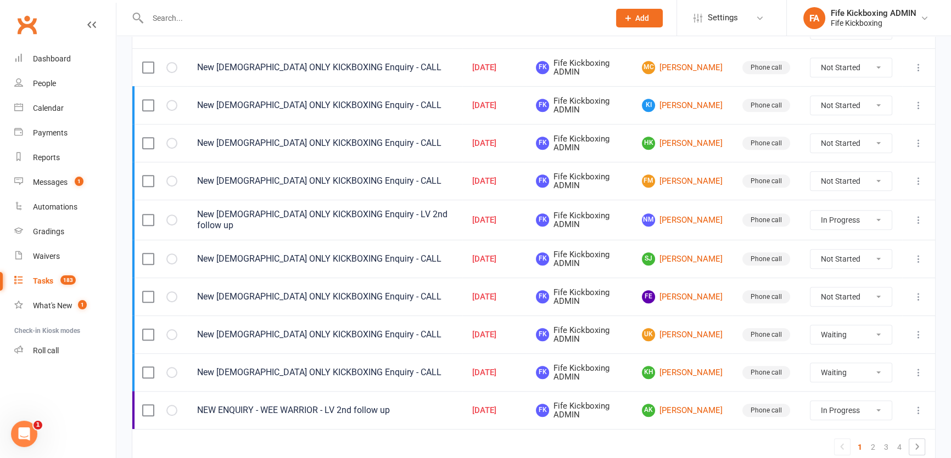
scroll to position [772, 0]
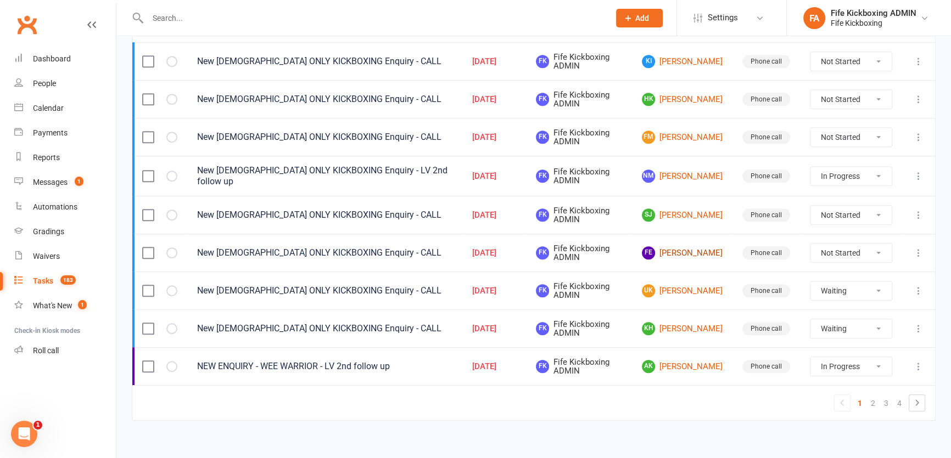
click at [668, 247] on link "FE Fi Evans" at bounding box center [682, 253] width 81 height 13
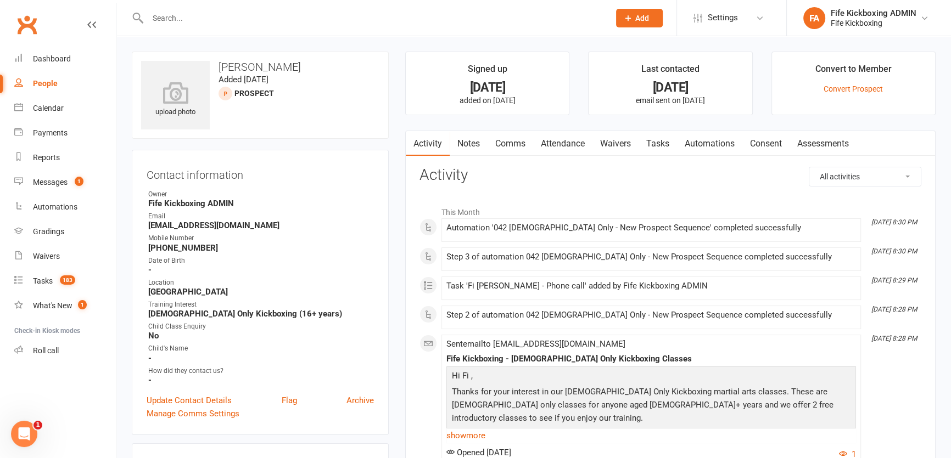
click at [569, 146] on link "Attendance" at bounding box center [562, 143] width 59 height 25
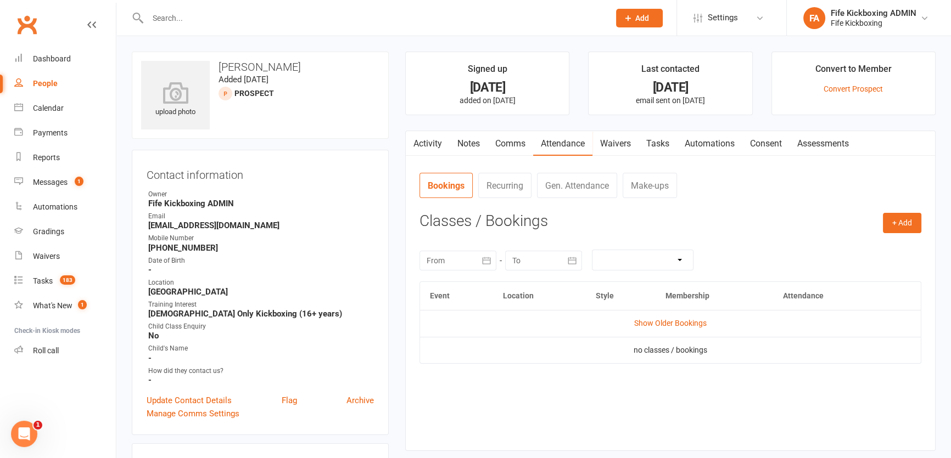
click at [670, 154] on link "Tasks" at bounding box center [658, 143] width 38 height 25
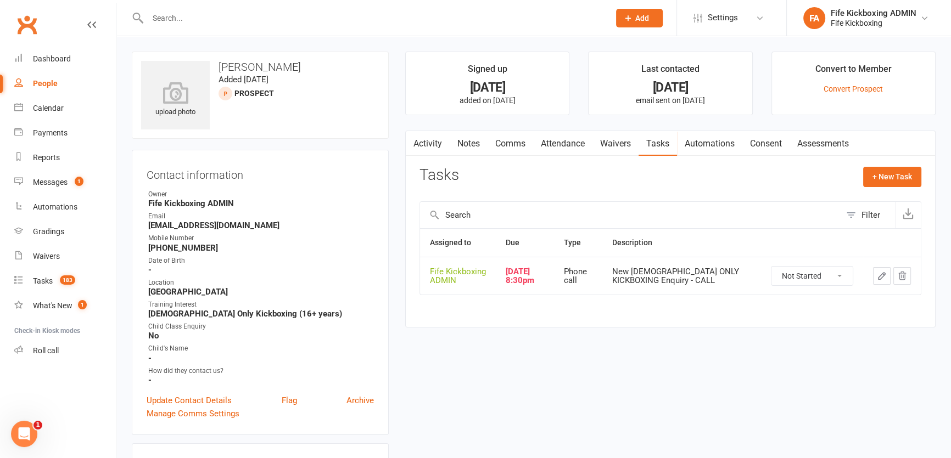
click at [797, 276] on select "Not Started In Progress Waiting Complete" at bounding box center [811, 276] width 81 height 19
click at [771, 267] on select "Not Started In Progress Waiting Complete" at bounding box center [811, 276] width 81 height 19
click at [874, 276] on button "button" at bounding box center [882, 276] width 18 height 18
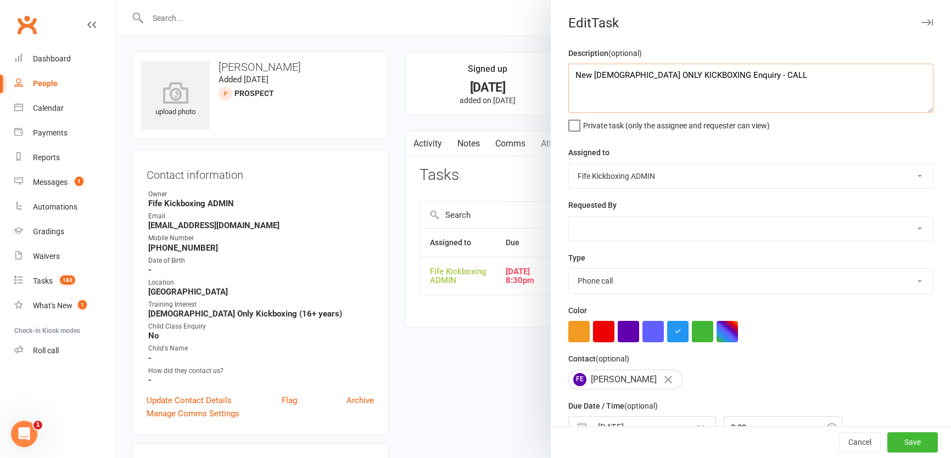
click at [765, 78] on textarea "New LADIES ONLY KICKBOXING Enquiry - CALL" at bounding box center [750, 88] width 365 height 49
click at [909, 439] on button "Save" at bounding box center [912, 443] width 51 height 20
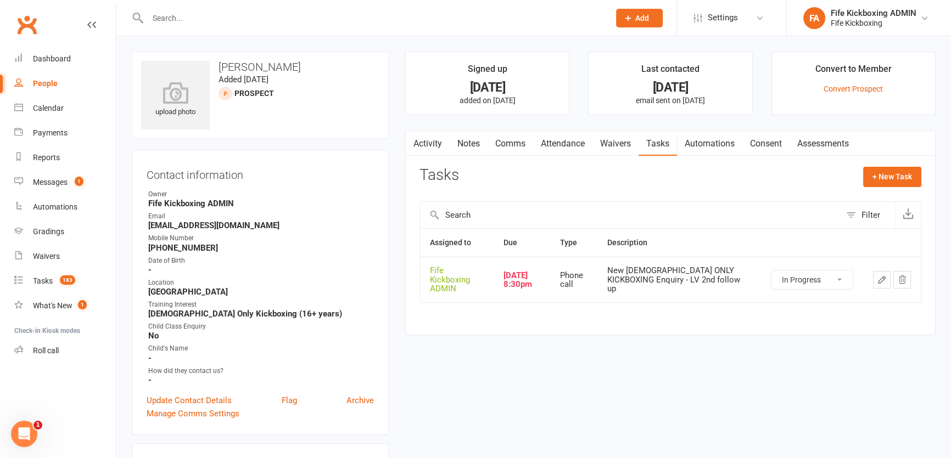
click at [460, 150] on link "Notes" at bounding box center [469, 143] width 38 height 25
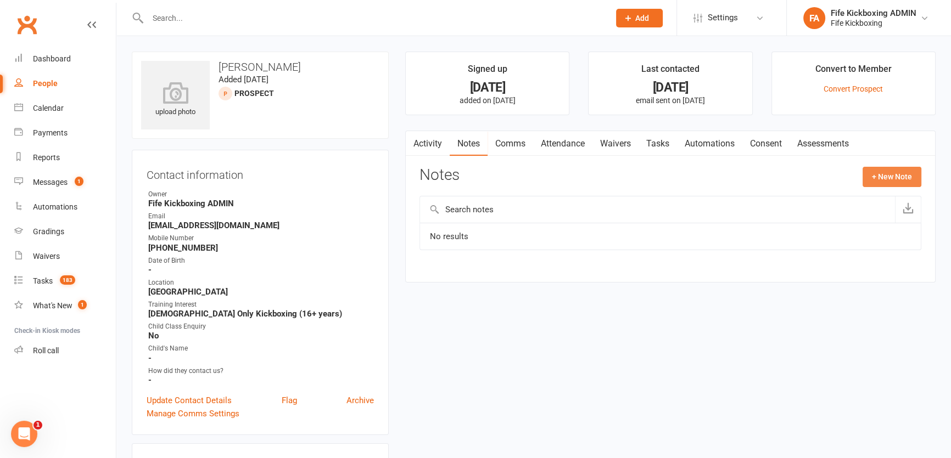
click at [884, 183] on button "+ New Note" at bounding box center [892, 177] width 59 height 20
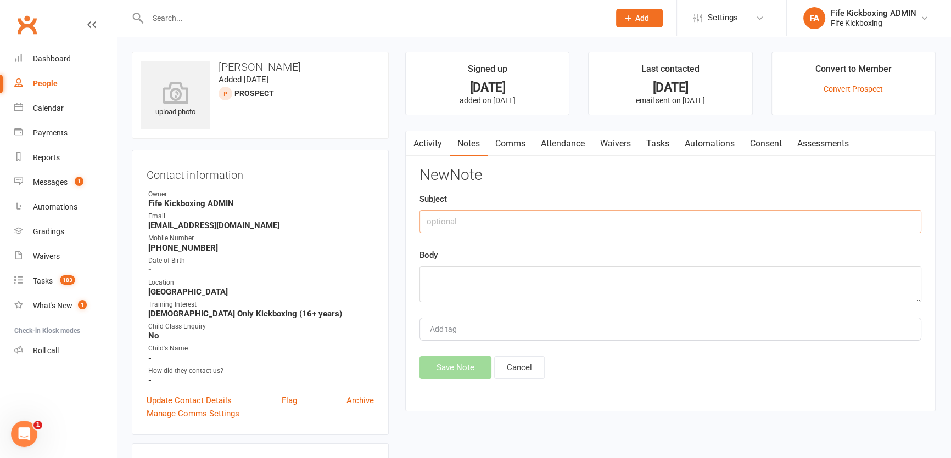
click at [810, 225] on input "text" at bounding box center [670, 221] width 502 height 23
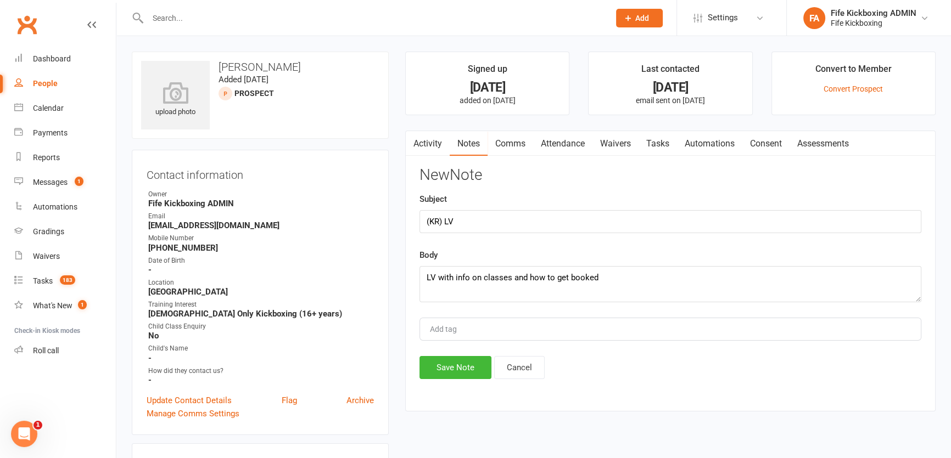
click at [440, 350] on div "New Note Subject (KR) LV Body LV with info on classes and how to get booked Add…" at bounding box center [670, 273] width 502 height 212
click at [439, 362] on button "Save Note" at bounding box center [455, 367] width 72 height 23
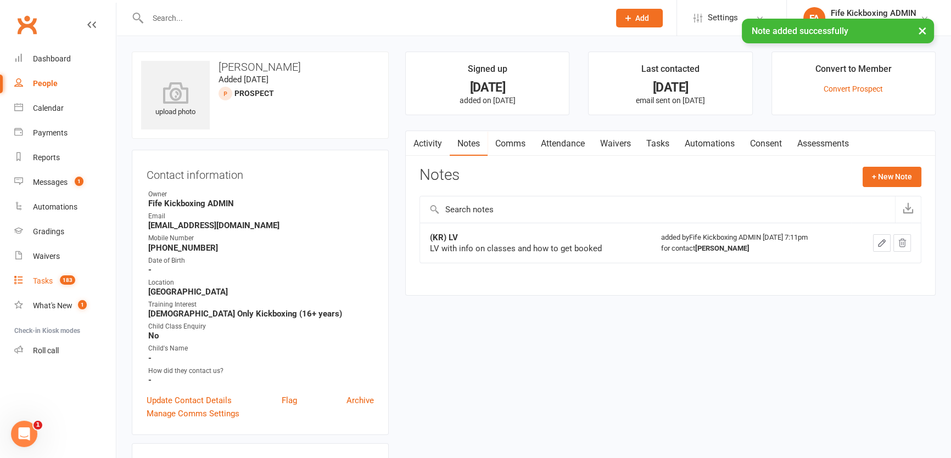
click at [49, 281] on div "Tasks" at bounding box center [43, 281] width 20 height 9
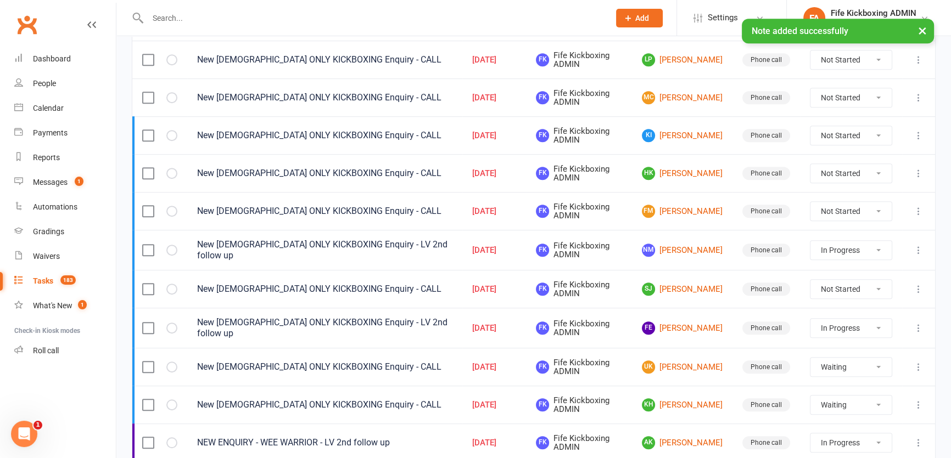
scroll to position [772, 0]
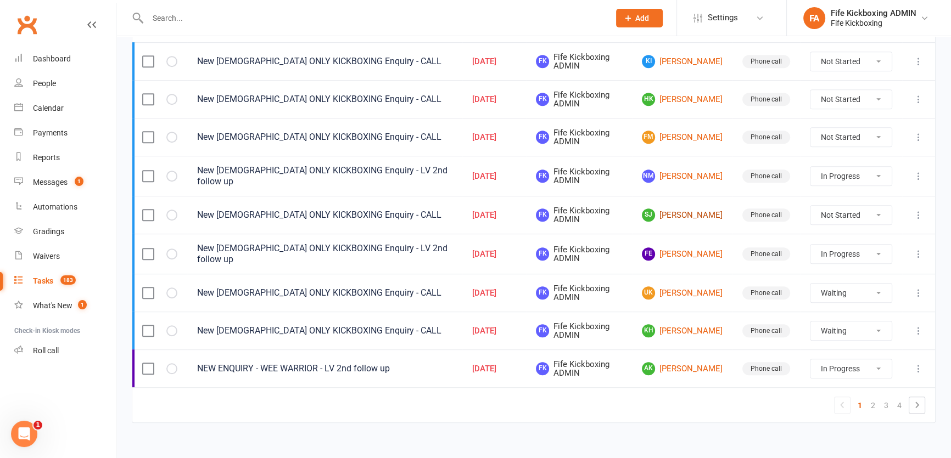
click at [665, 209] on link "SJ Shirley Jean Ryan" at bounding box center [682, 215] width 81 height 13
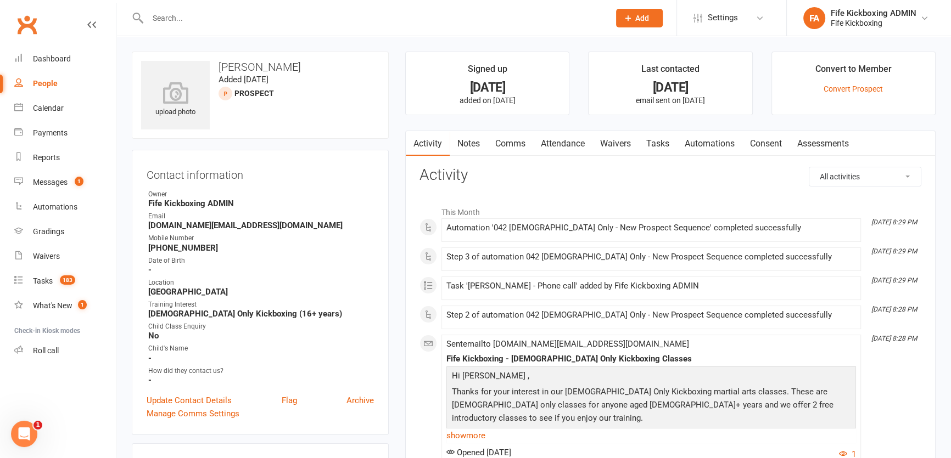
click at [578, 144] on link "Attendance" at bounding box center [562, 143] width 59 height 25
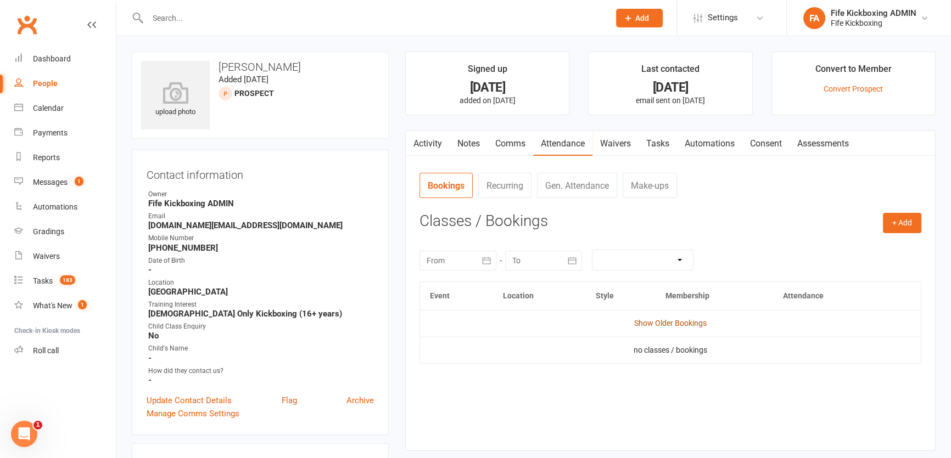
click at [659, 324] on link "Show Older Bookings" at bounding box center [670, 323] width 72 height 9
click at [501, 139] on link "Comms" at bounding box center [511, 143] width 46 height 25
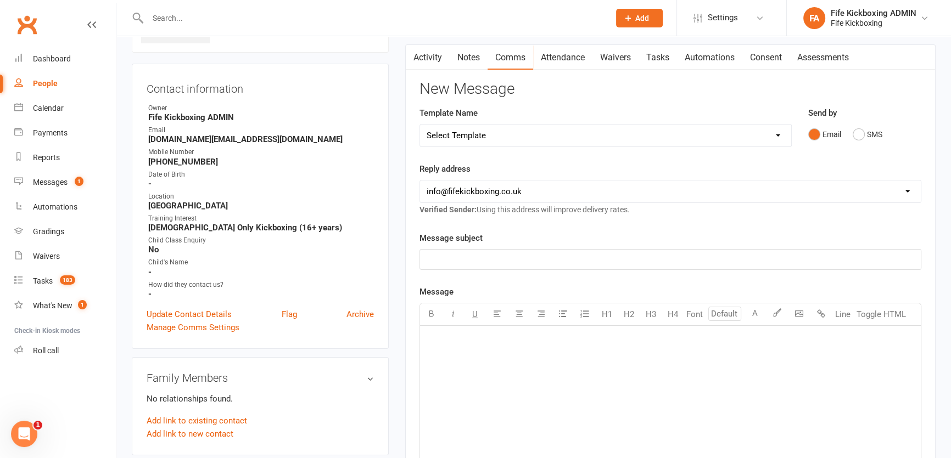
scroll to position [99, 0]
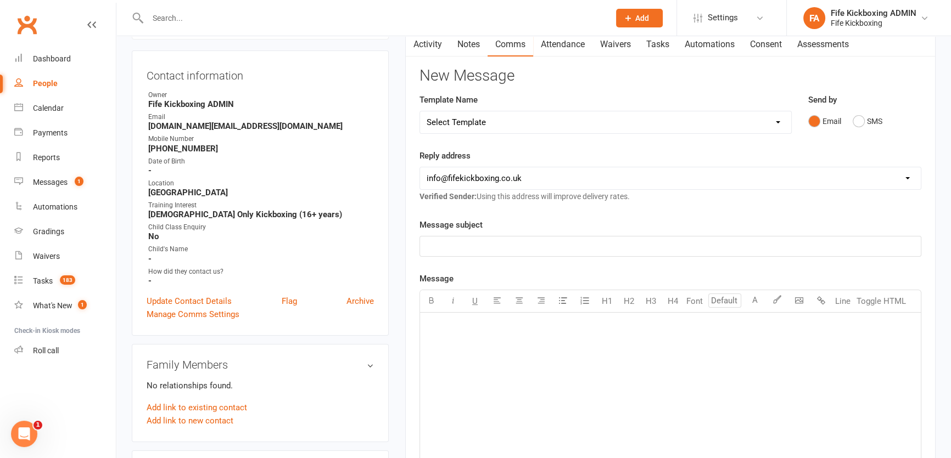
click at [582, 251] on p "﻿" at bounding box center [671, 246] width 488 height 13
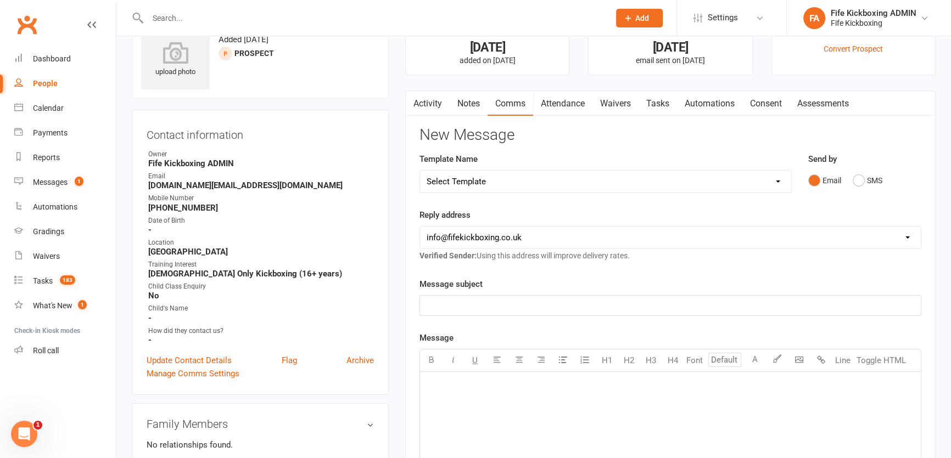
scroll to position [0, 0]
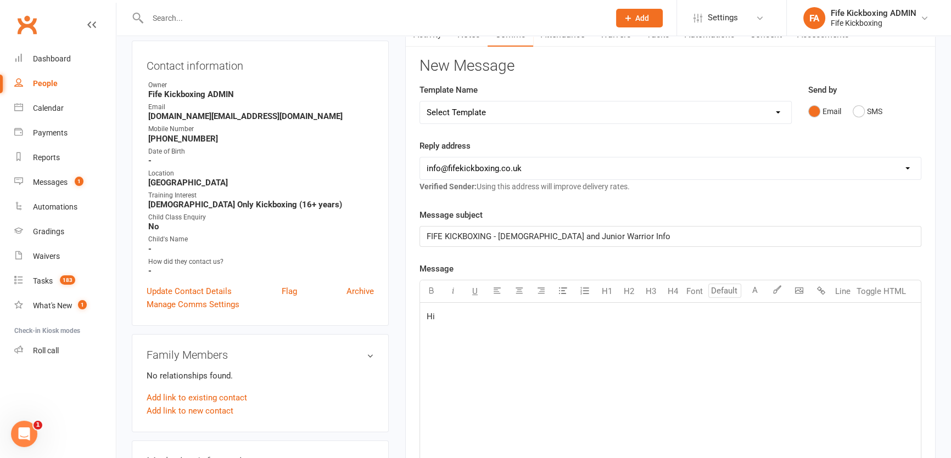
scroll to position [199, 0]
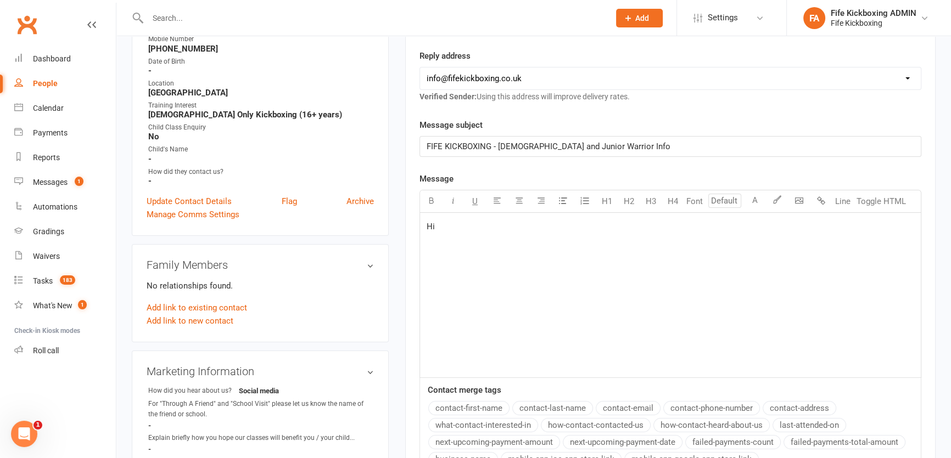
click at [478, 396] on div "Contact merge tags contact-first-name contact-last-name contact-email contact-p…" at bounding box center [670, 427] width 501 height 86
click at [481, 401] on button "contact-first-name" at bounding box center [468, 408] width 81 height 14
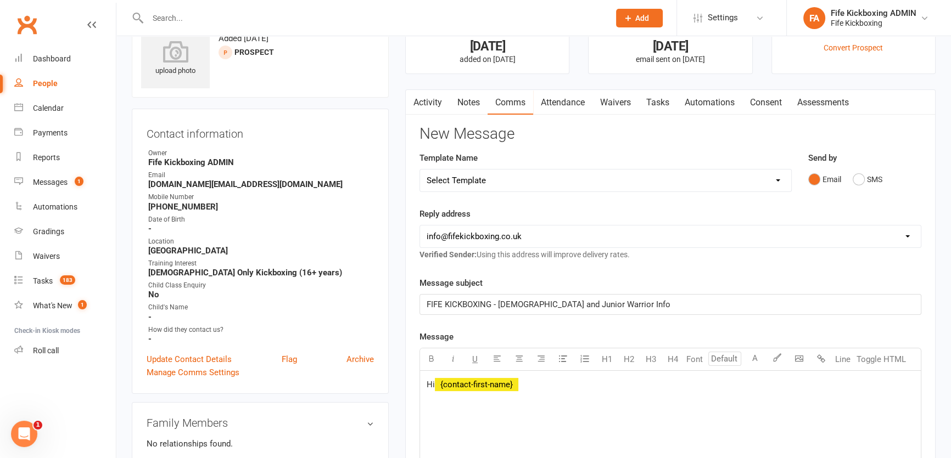
scroll to position [0, 0]
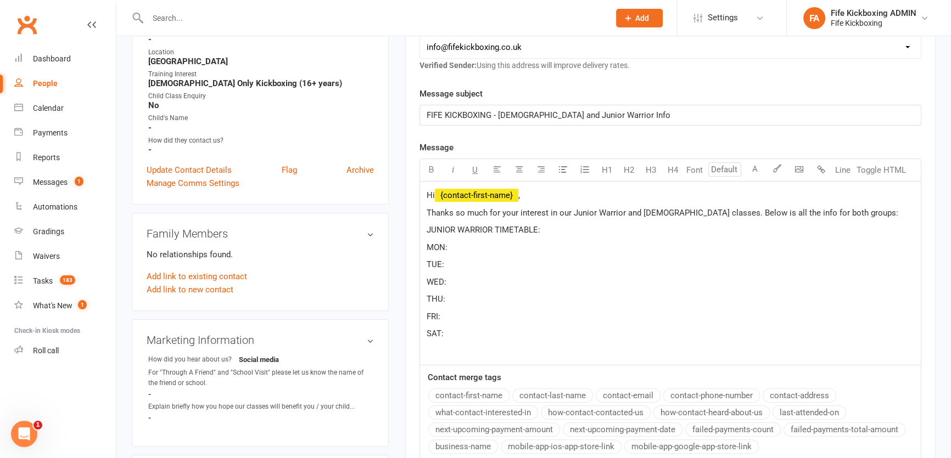
click at [474, 252] on p "MON:" at bounding box center [671, 247] width 488 height 13
drag, startPoint x: 447, startPoint y: 240, endPoint x: 612, endPoint y: 245, distance: 164.8
click at [612, 245] on p "MON:5:00 pm - 5:45 pm AND 6:00 pm - 6:45 pm" at bounding box center [671, 247] width 488 height 13
copy span "5:00 pm - 5:45 pm AND 6:00 pm - 6:45 pm"
click at [486, 261] on p "TUE:" at bounding box center [671, 264] width 488 height 13
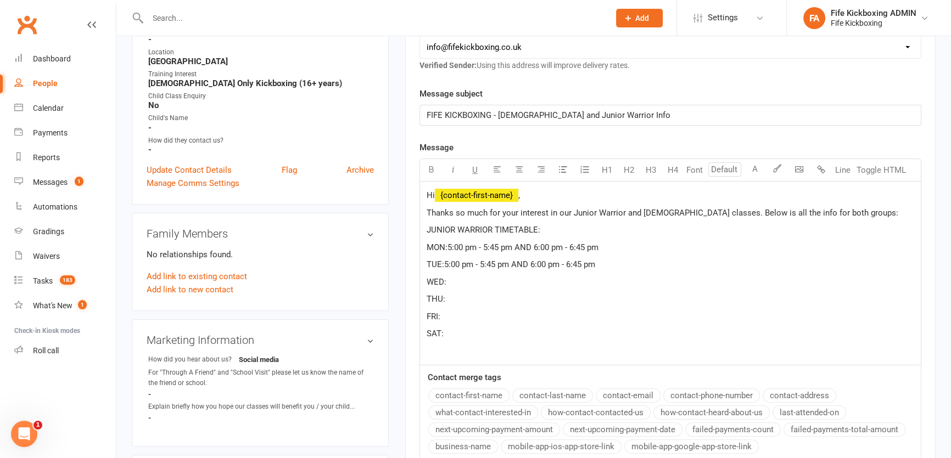
click at [480, 281] on p "WED:" at bounding box center [671, 282] width 488 height 13
click at [471, 297] on p "THU:" at bounding box center [671, 299] width 488 height 13
click at [464, 310] on p "FRI:" at bounding box center [671, 316] width 488 height 13
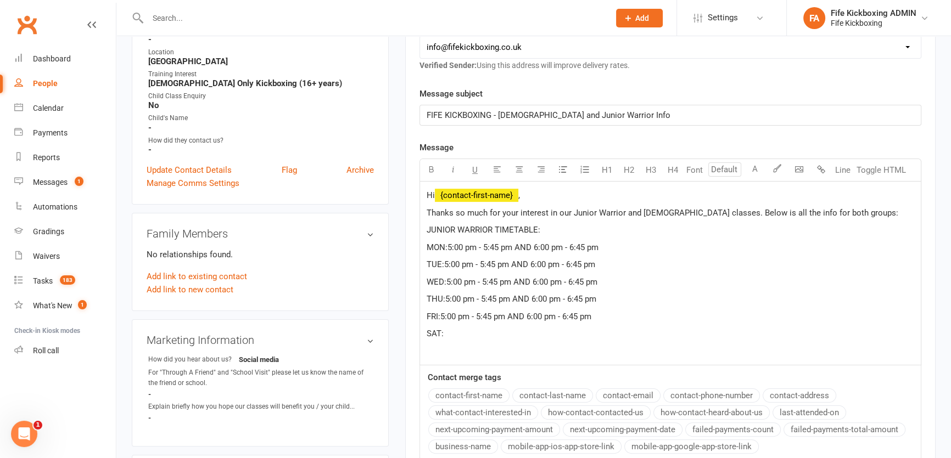
drag, startPoint x: 501, startPoint y: 279, endPoint x: 624, endPoint y: 274, distance: 123.7
click at [624, 274] on div "Hi ﻿ {contact-first-name} , Thanks so much for your interest in our Junior Warr…" at bounding box center [670, 274] width 501 height 184
drag, startPoint x: 497, startPoint y: 262, endPoint x: 634, endPoint y: 263, distance: 136.2
click at [634, 263] on p "TUE:5:00 pm - 5:45 pm AND 6:00 pm - 6:45 pm" at bounding box center [671, 264] width 488 height 13
drag, startPoint x: 494, startPoint y: 315, endPoint x: 651, endPoint y: 318, distance: 157.0
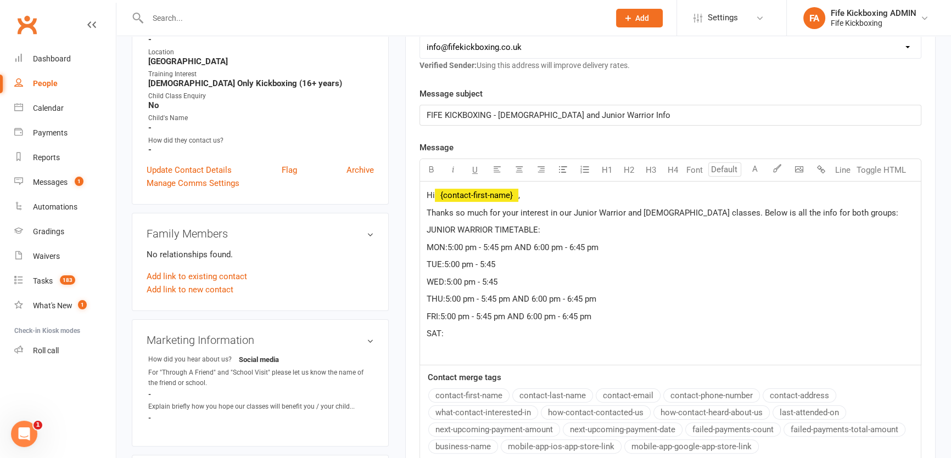
click at [651, 318] on p "FRI:5:00 pm - 5:45 pm AND 6:00 pm - 6:45 pm" at bounding box center [671, 316] width 488 height 13
click at [461, 335] on p "SAT:" at bounding box center [671, 333] width 488 height 13
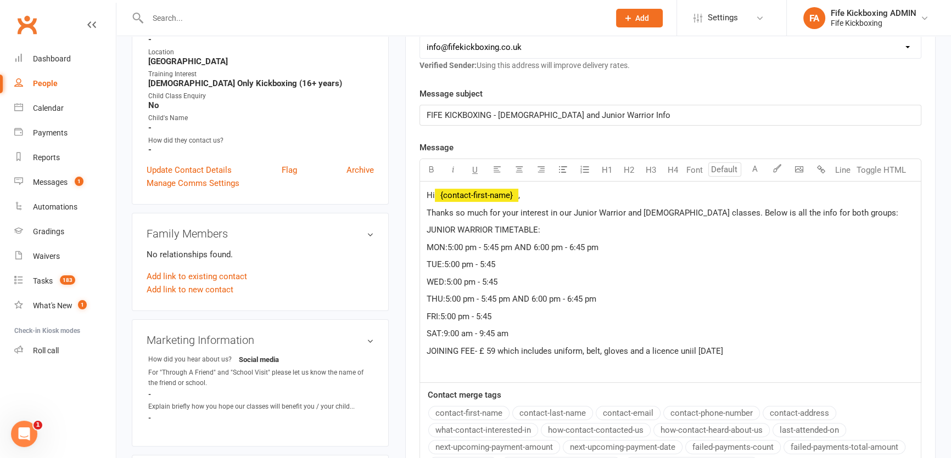
click at [691, 346] on span "JOINING FEE- £ 59 which includes uniform, belt, gloves and a licence uniil May …" at bounding box center [575, 351] width 296 height 10
click at [747, 354] on p "JOINING FEE- £ 59 which includes uniform, belt, gloves and a licence until May …" at bounding box center [671, 351] width 488 height 13
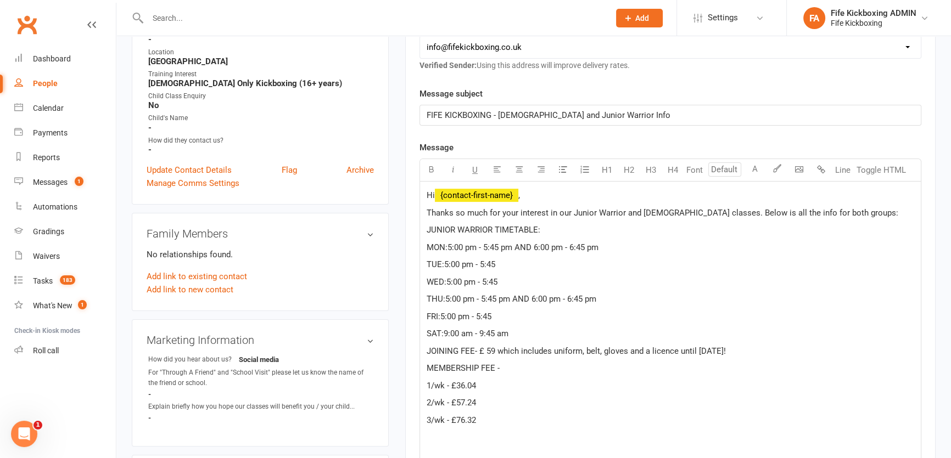
scroll to position [456, 0]
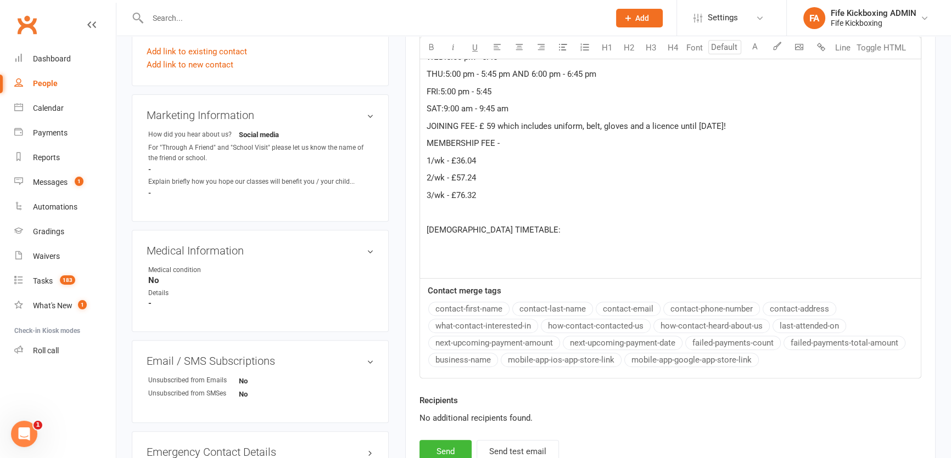
click at [528, 107] on p "SAT:9:00 am - 9:45 am" at bounding box center [671, 108] width 488 height 13
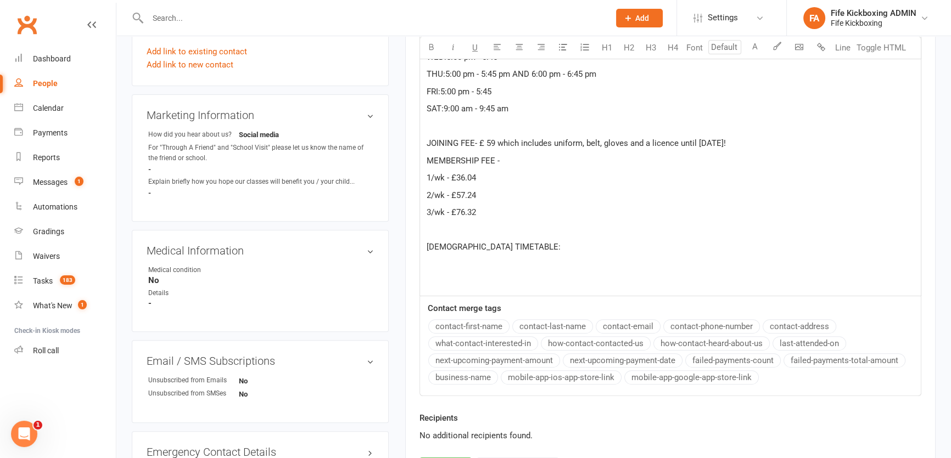
click at [525, 154] on p "MEMBERSHIP FEE -" at bounding box center [671, 160] width 488 height 13
drag, startPoint x: 734, startPoint y: 138, endPoint x: 741, endPoint y: 144, distance: 9.0
click at [726, 138] on span "JOINING FEE- £ 59 which includes uniform, belt, gloves and a licence until May …" at bounding box center [576, 143] width 299 height 10
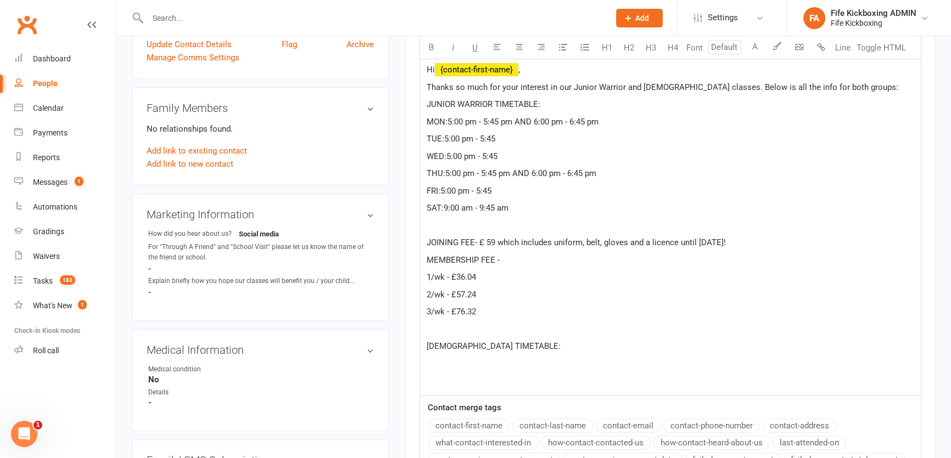
scroll to position [356, 0]
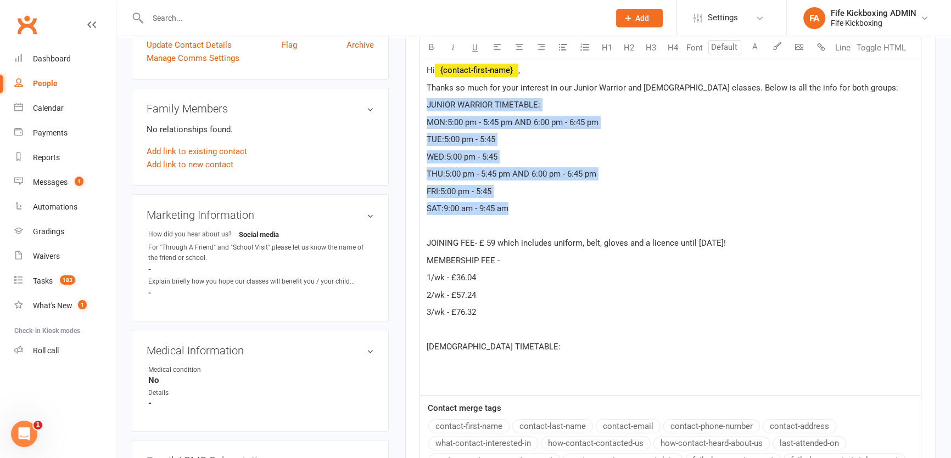
drag, startPoint x: 425, startPoint y: 104, endPoint x: 545, endPoint y: 212, distance: 160.5
click at [545, 212] on div "Hi ﻿ {contact-first-name} , Thanks so much for your interest in our Junior Warr…" at bounding box center [670, 226] width 501 height 339
click at [471, 52] on button "U" at bounding box center [475, 48] width 22 height 22
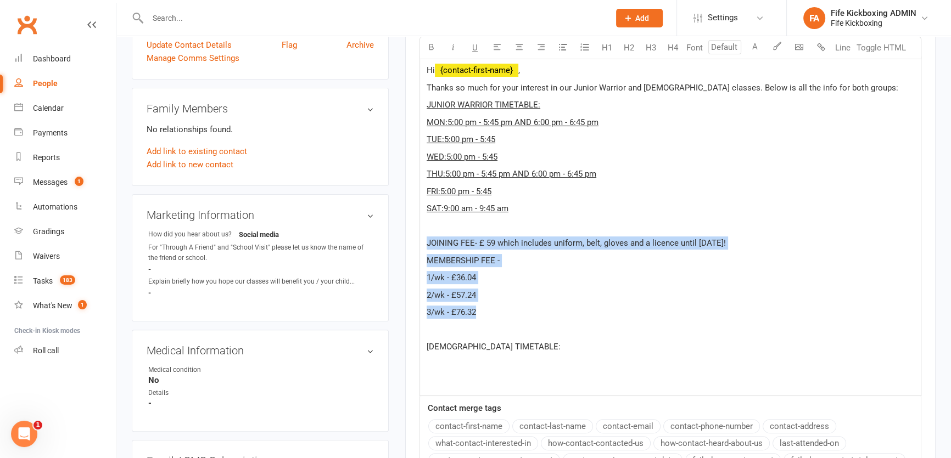
drag, startPoint x: 428, startPoint y: 240, endPoint x: 518, endPoint y: 311, distance: 114.6
click at [518, 311] on div "Hi ﻿ {contact-first-name} , Thanks so much for your interest in our Junior Warr…" at bounding box center [670, 226] width 501 height 339
click at [432, 48] on icon "button" at bounding box center [431, 47] width 8 height 8
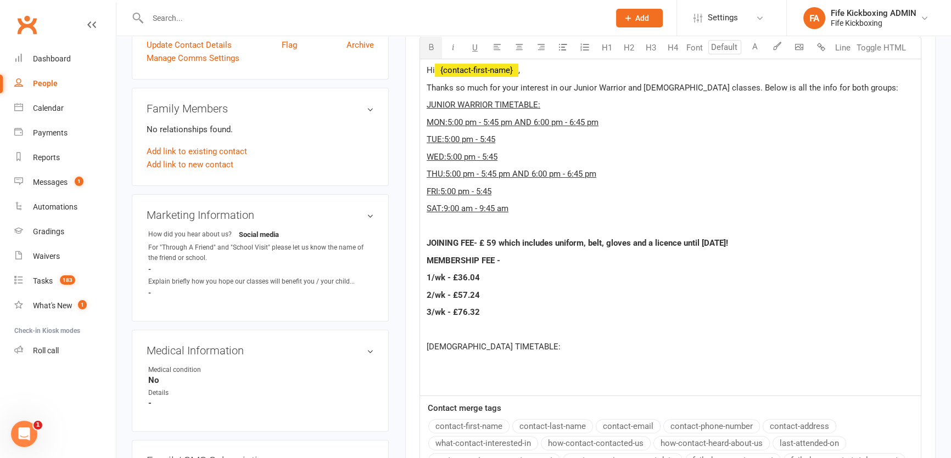
click at [527, 213] on p "SAT:9:00 am - 9:45 am" at bounding box center [671, 208] width 488 height 13
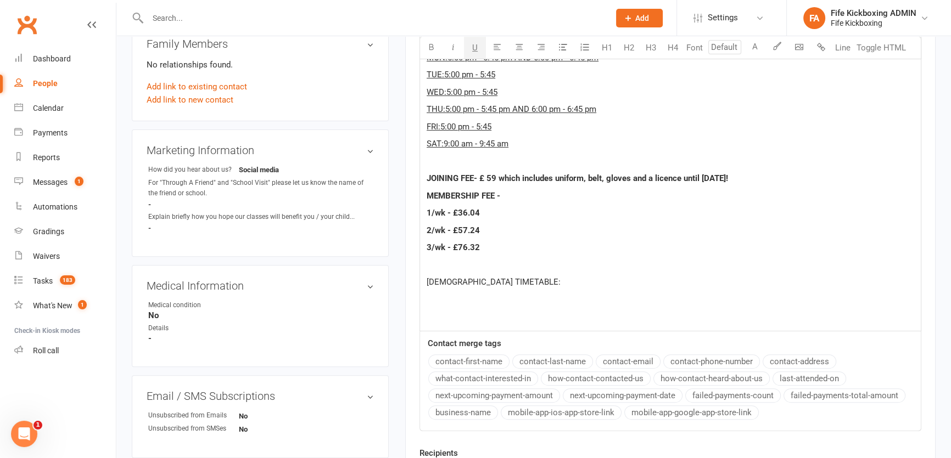
scroll to position [505, 0]
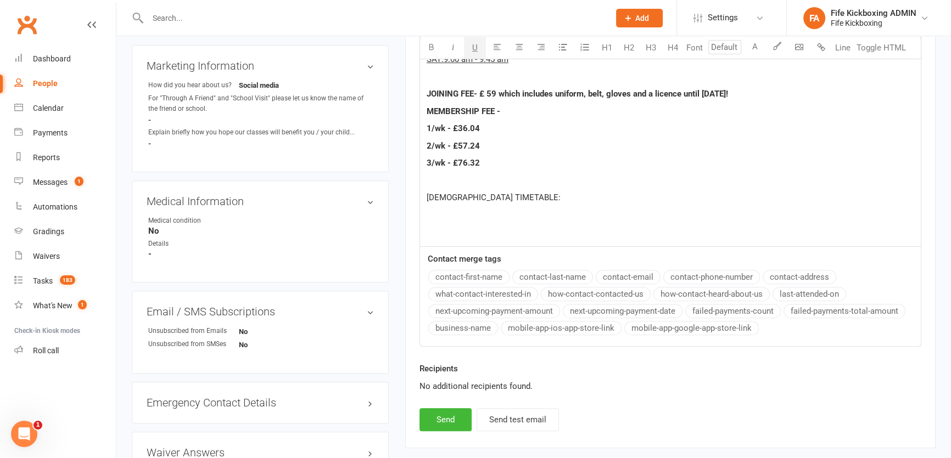
click at [452, 216] on p "﻿" at bounding box center [671, 215] width 488 height 13
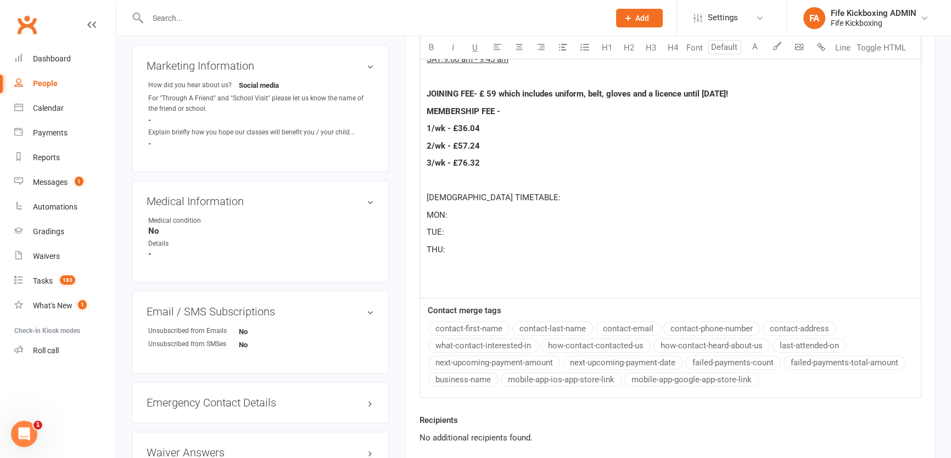
click at [452, 216] on p "MON:" at bounding box center [671, 215] width 488 height 13
drag, startPoint x: 447, startPoint y: 215, endPoint x: 519, endPoint y: 215, distance: 72.5
click at [519, 215] on p "MON:7:00 pm -8:00 pm" at bounding box center [671, 215] width 488 height 13
copy span "7:00 pm -8:00 pm"
click at [458, 235] on p "TUE:" at bounding box center [671, 232] width 488 height 13
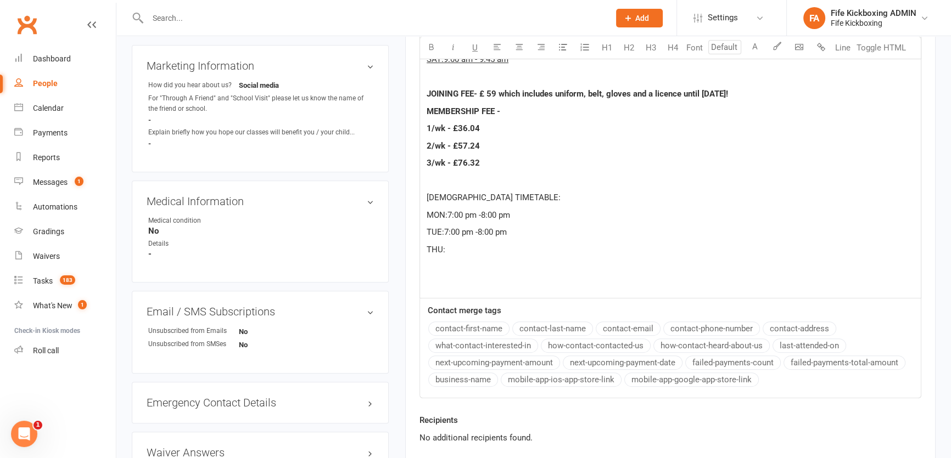
click at [451, 244] on p "THU:" at bounding box center [671, 249] width 488 height 13
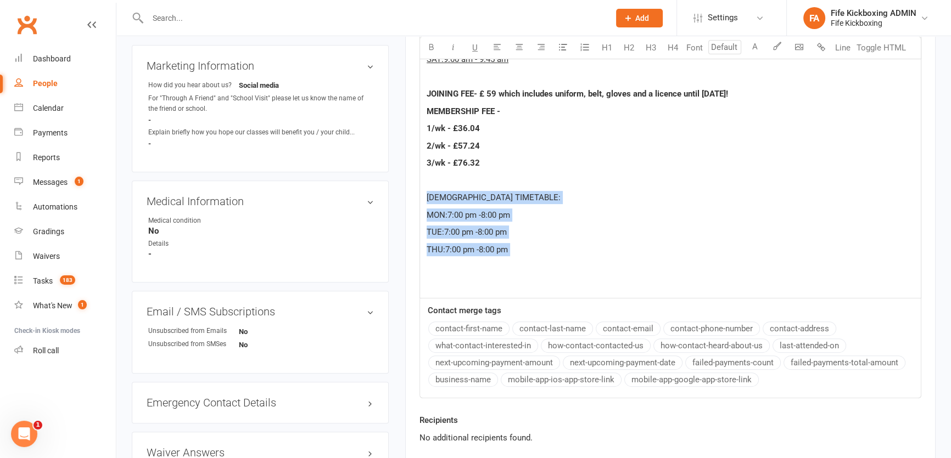
drag, startPoint x: 427, startPoint y: 195, endPoint x: 552, endPoint y: 263, distance: 142.5
click at [552, 263] on div "Hi ﻿ {contact-first-name} , Thanks so much for your interest in our Junior Warr…" at bounding box center [670, 102] width 501 height 391
click at [477, 50] on button "U" at bounding box center [475, 48] width 22 height 22
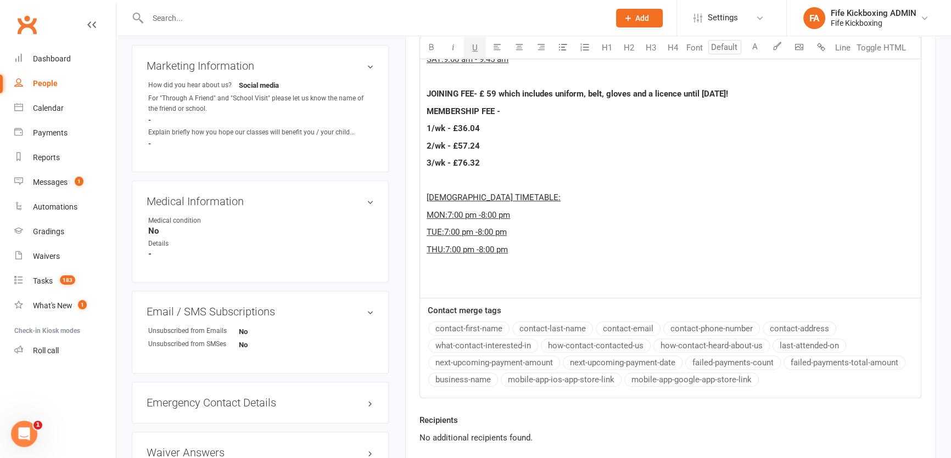
click at [447, 283] on p "﻿" at bounding box center [671, 284] width 488 height 13
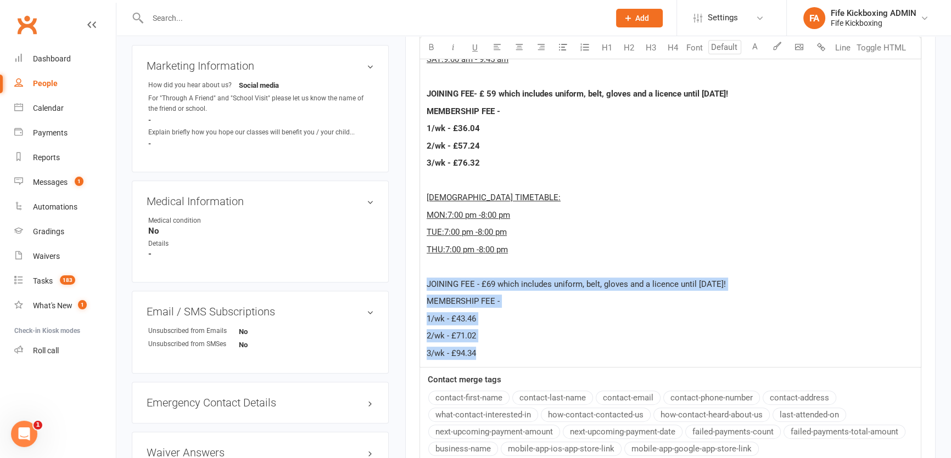
drag, startPoint x: 424, startPoint y: 284, endPoint x: 502, endPoint y: 348, distance: 100.7
click at [506, 353] on div "Hi ﻿ {contact-first-name} , Thanks so much for your interest in our Junior Warr…" at bounding box center [670, 137] width 501 height 461
click at [436, 53] on button "button" at bounding box center [431, 48] width 22 height 22
click at [497, 362] on div "Hi ﻿ {contact-first-name} , Thanks so much for your interest in our Junior Warr…" at bounding box center [670, 137] width 501 height 461
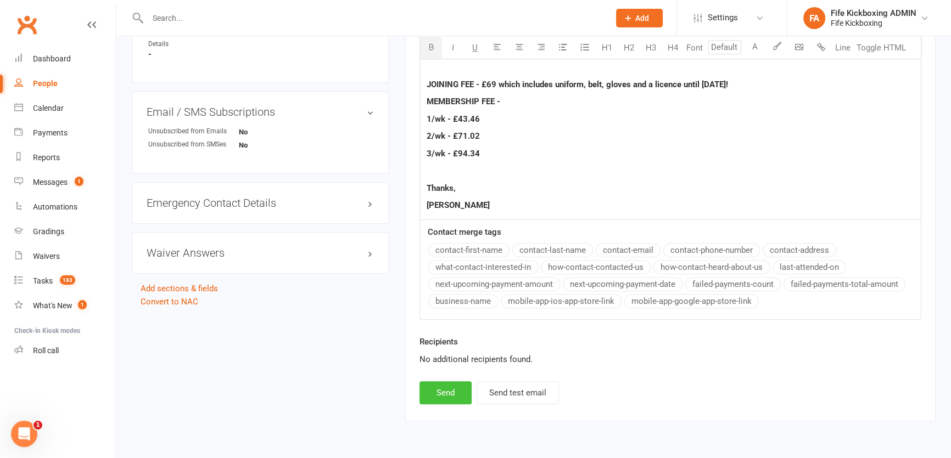
click at [451, 394] on button "Send" at bounding box center [445, 393] width 52 height 23
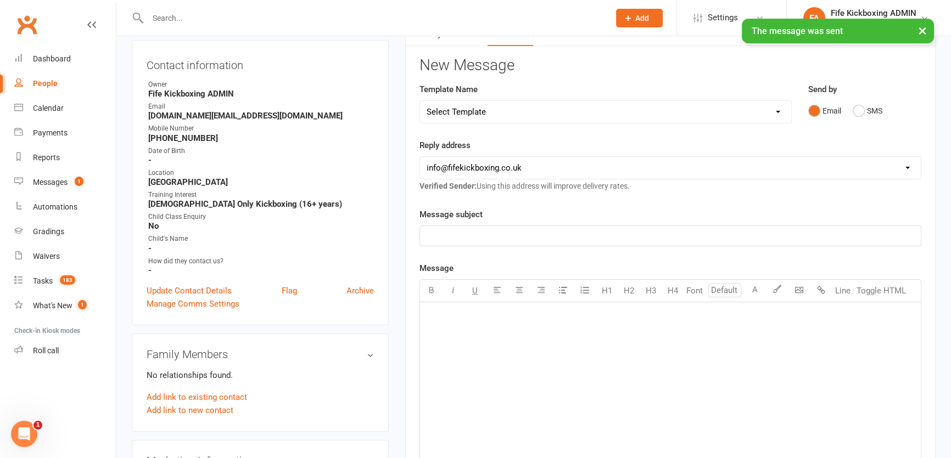
scroll to position [0, 0]
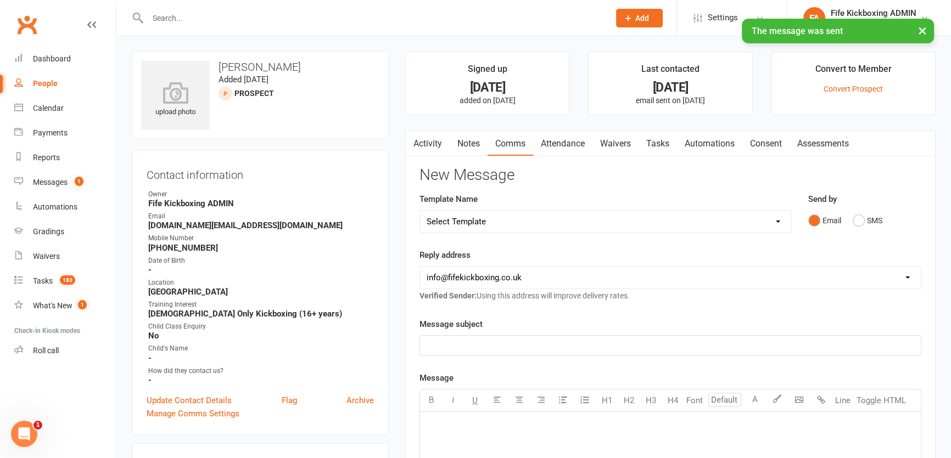
click at [471, 142] on link "Notes" at bounding box center [469, 143] width 38 height 25
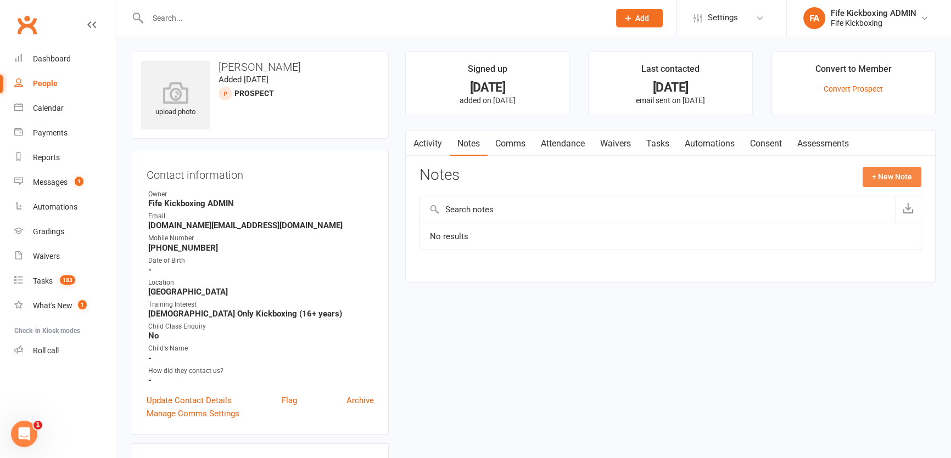
click at [867, 176] on button "+ New Note" at bounding box center [892, 177] width 59 height 20
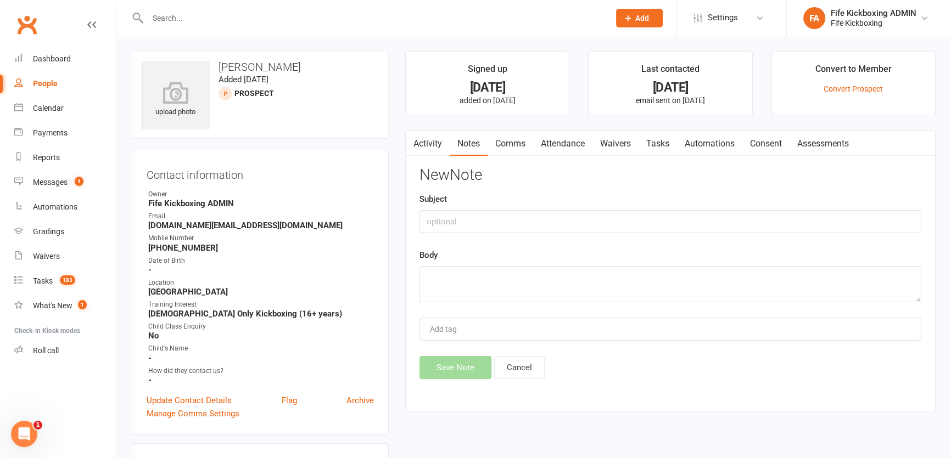
click at [835, 205] on div "Subject" at bounding box center [670, 213] width 502 height 41
click at [826, 216] on input "text" at bounding box center [670, 221] width 502 height 23
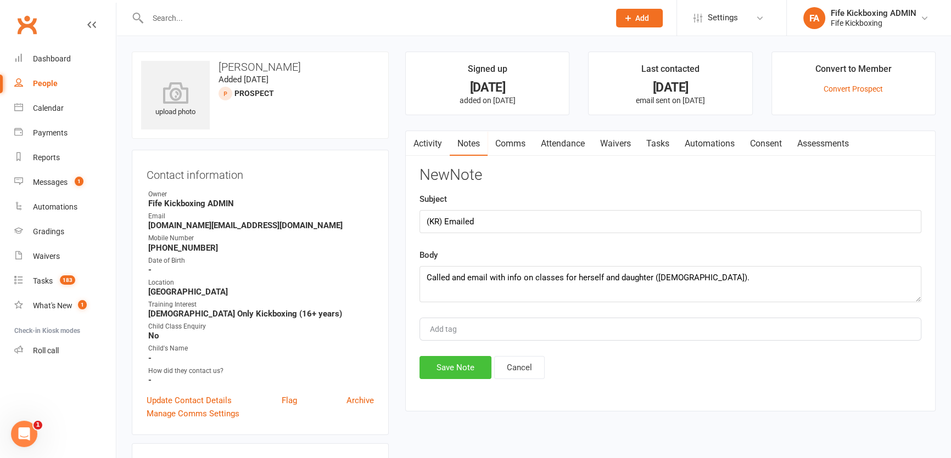
click at [483, 360] on button "Save Note" at bounding box center [455, 367] width 72 height 23
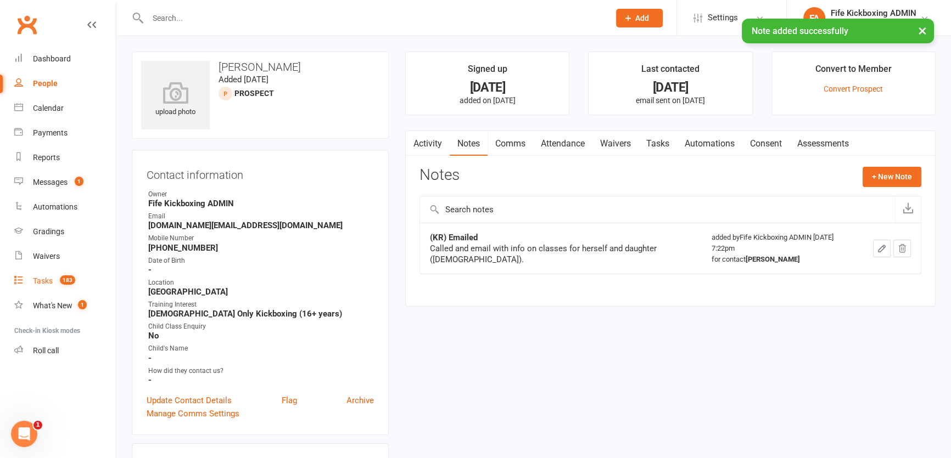
click at [68, 287] on link "Tasks 183" at bounding box center [65, 281] width 102 height 25
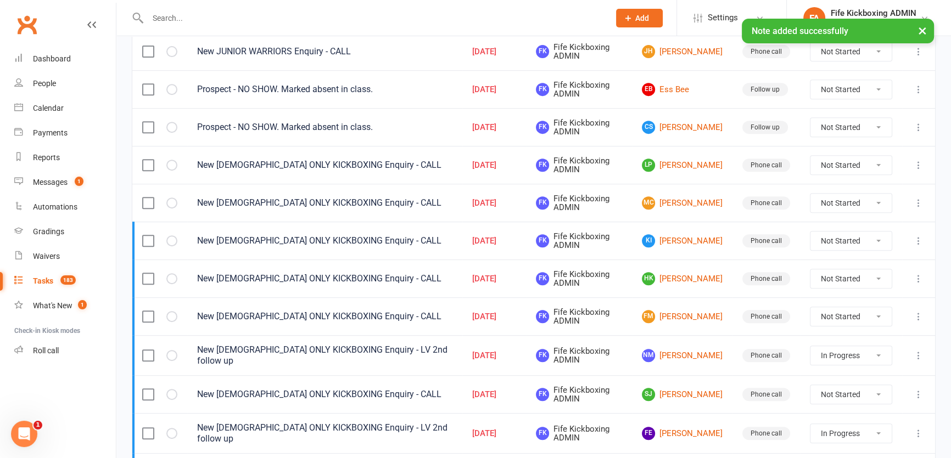
scroll to position [698, 0]
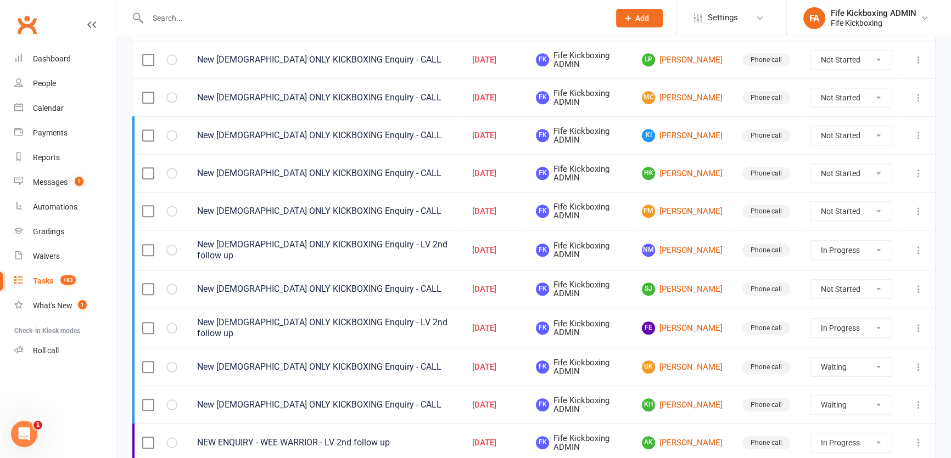
drag, startPoint x: 833, startPoint y: 282, endPoint x: 838, endPoint y: 290, distance: 9.3
click at [833, 282] on select "Not Started In Progress Waiting Complete" at bounding box center [850, 289] width 81 height 19
click at [810, 280] on select "Not Started In Progress Waiting Complete" at bounding box center [850, 289] width 81 height 19
click at [917, 284] on icon at bounding box center [918, 289] width 11 height 11
click at [888, 326] on link "Edit" at bounding box center [863, 325] width 109 height 22
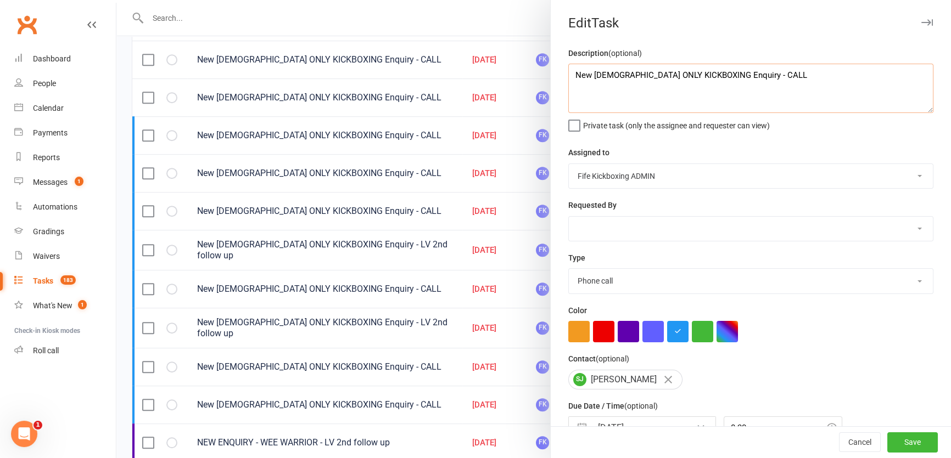
click at [777, 69] on textarea "New LADIES ONLY KICKBOXING Enquiry - CALL" at bounding box center [750, 88] width 365 height 49
click at [919, 446] on button "Save" at bounding box center [912, 443] width 51 height 20
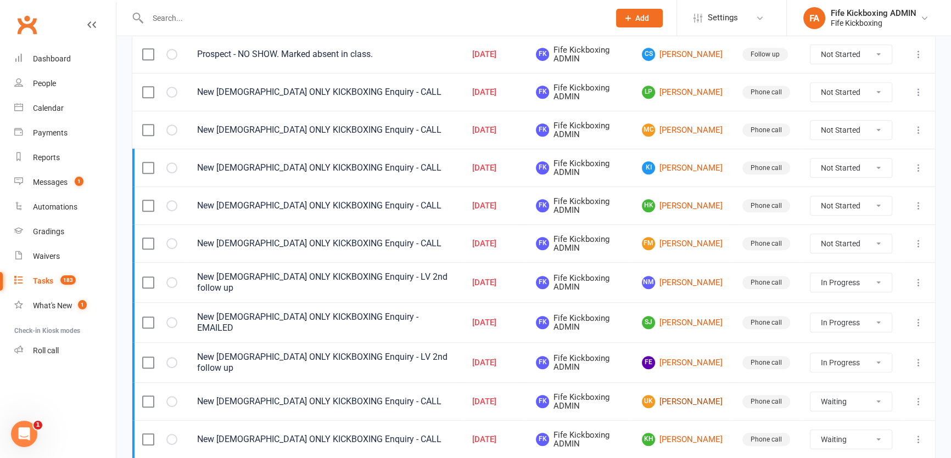
scroll to position [648, 0]
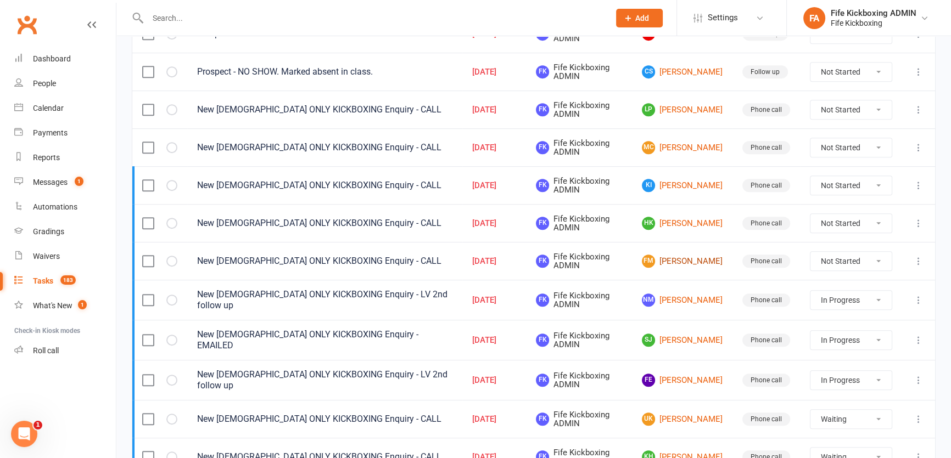
click at [664, 255] on link "FM Fiona M McLaughlin" at bounding box center [682, 261] width 81 height 13
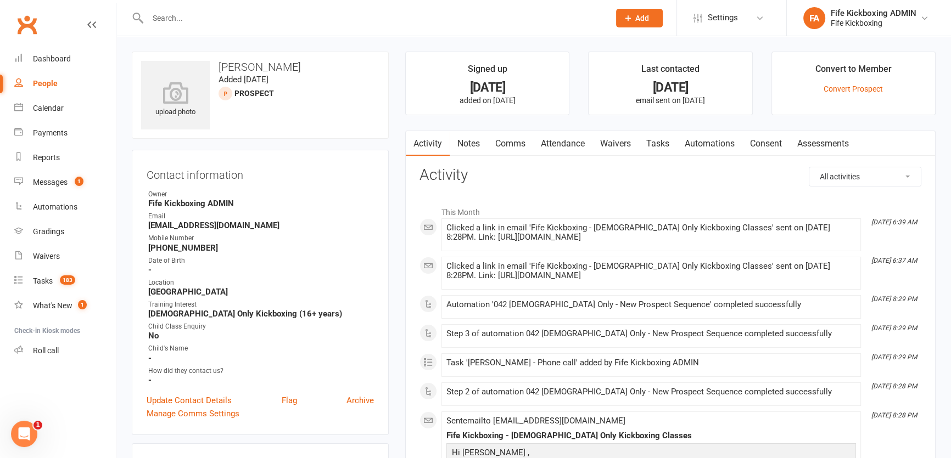
click at [565, 143] on link "Attendance" at bounding box center [562, 143] width 59 height 25
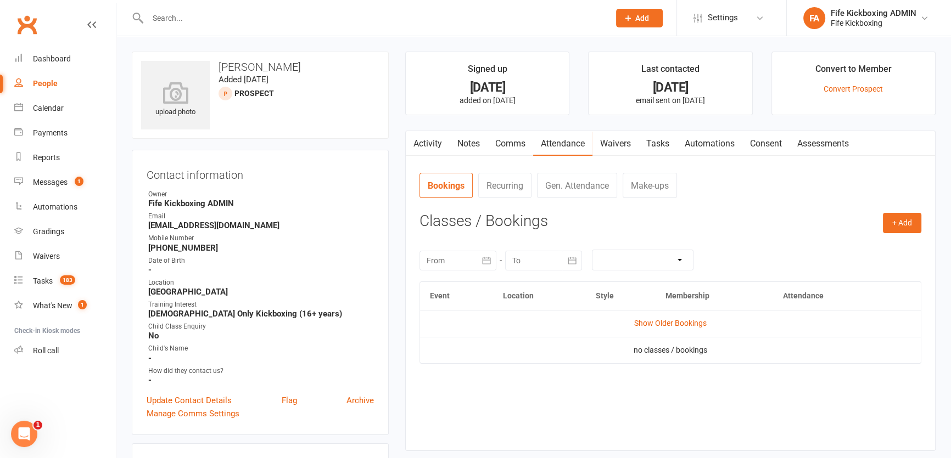
click at [648, 307] on th "Style" at bounding box center [621, 296] width 70 height 28
drag, startPoint x: 652, startPoint y: 315, endPoint x: 652, endPoint y: 321, distance: 6.1
click at [653, 316] on td "Show Older Bookings" at bounding box center [670, 323] width 501 height 26
click at [652, 321] on link "Show Older Bookings" at bounding box center [670, 323] width 72 height 9
click at [233, 18] on input "text" at bounding box center [372, 17] width 457 height 15
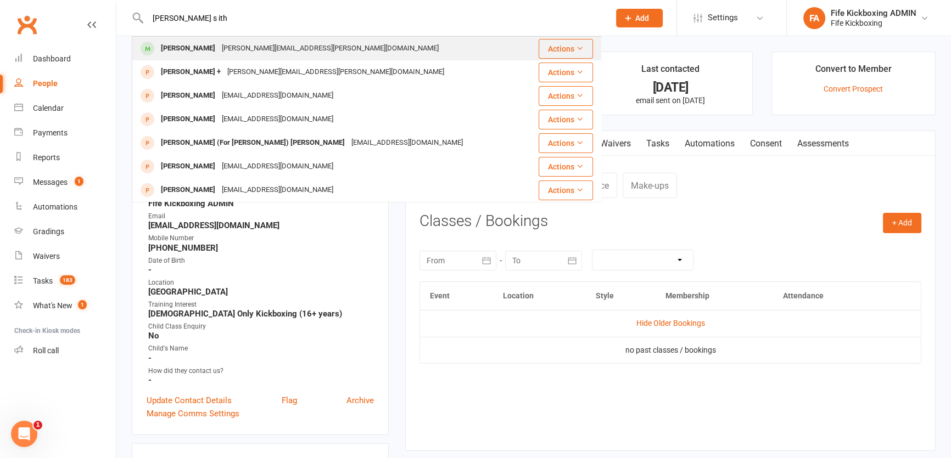
click at [226, 46] on div "lara.a.w.smith@gmail.com" at bounding box center [330, 49] width 223 height 16
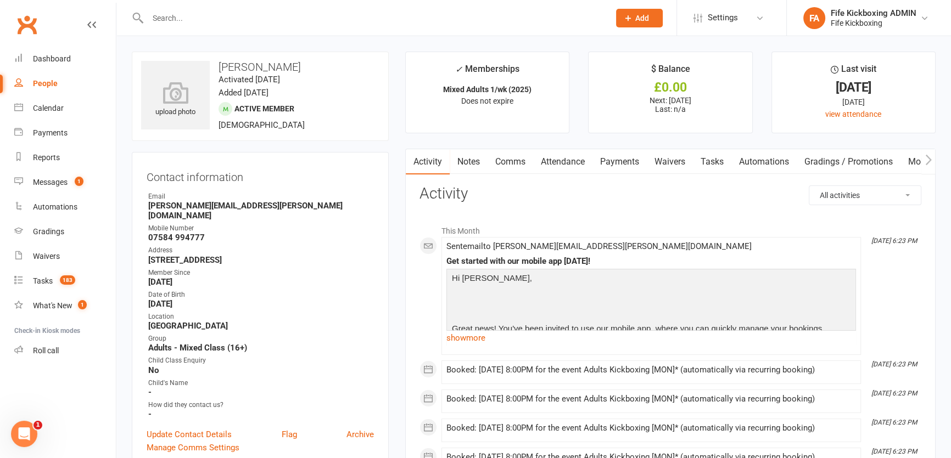
drag, startPoint x: 170, startPoint y: 253, endPoint x: 314, endPoint y: 248, distance: 143.9
click at [314, 255] on strong "16 Cameron Drive, Kirkcaldy, KY1 3AH" at bounding box center [261, 260] width 226 height 10
drag, startPoint x: 132, startPoint y: 251, endPoint x: 324, endPoint y: 250, distance: 192.2
click at [324, 250] on div "Contact information Owner Email lara.a.w.smith@gmail.com Mobile Number 07584 99…" at bounding box center [260, 310] width 257 height 317
copy strong "16 Cameron Drive, Kirkcaldy, KY1 3AH"
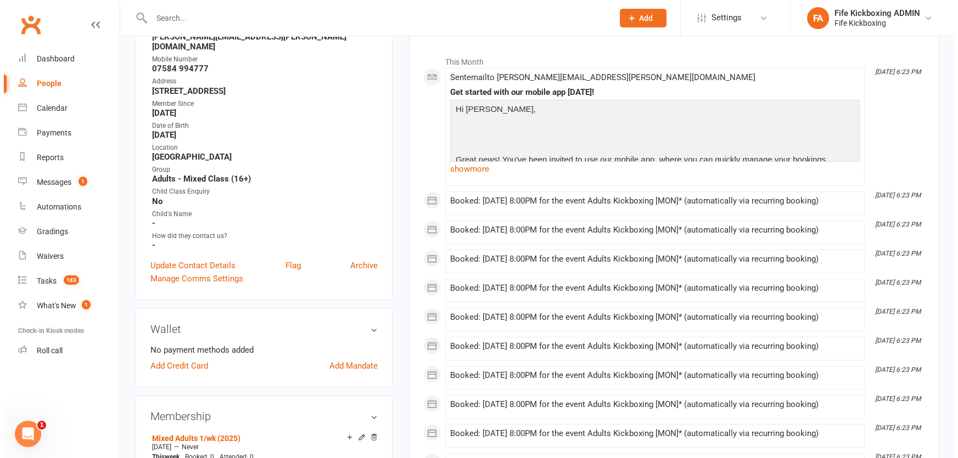
scroll to position [249, 0]
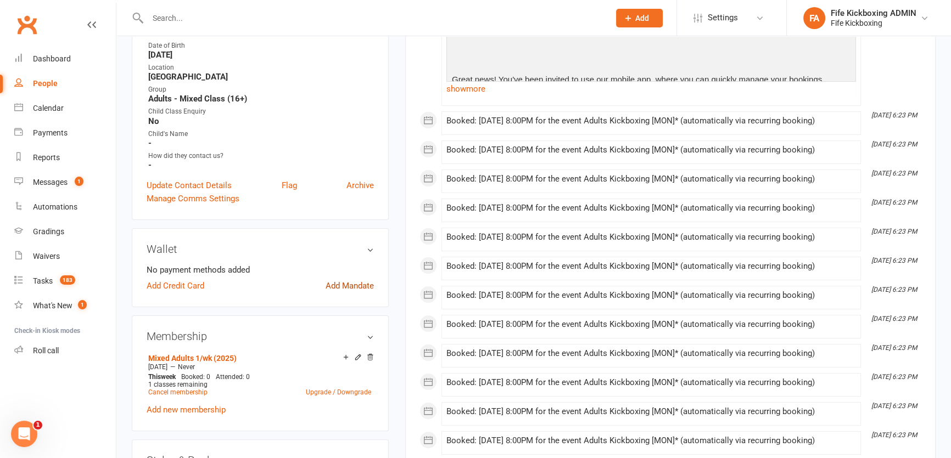
click at [351, 282] on link "Add Mandate" at bounding box center [350, 285] width 48 height 13
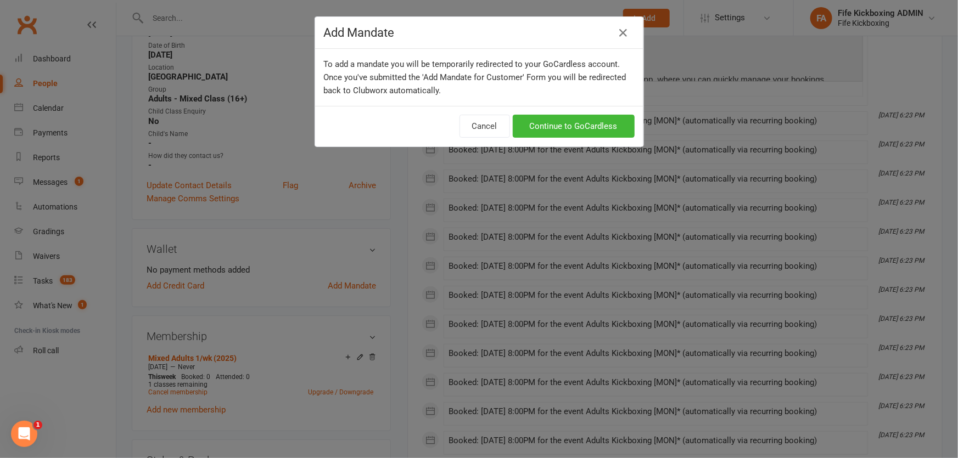
click at [564, 104] on div "To add a mandate you will be temporarily redirected to your GoCardless account.…" at bounding box center [479, 77] width 328 height 57
click at [557, 122] on link "Continue to GoCardless" at bounding box center [574, 126] width 122 height 23
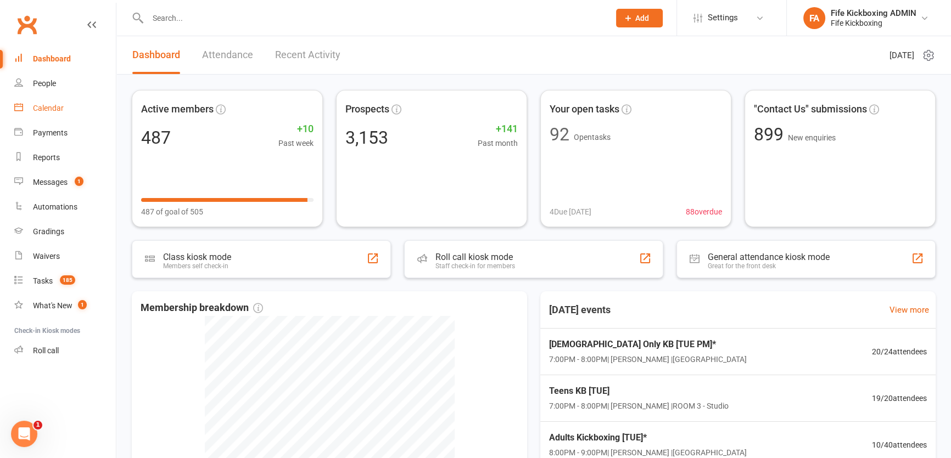
click at [65, 105] on link "Calendar" at bounding box center [65, 108] width 102 height 25
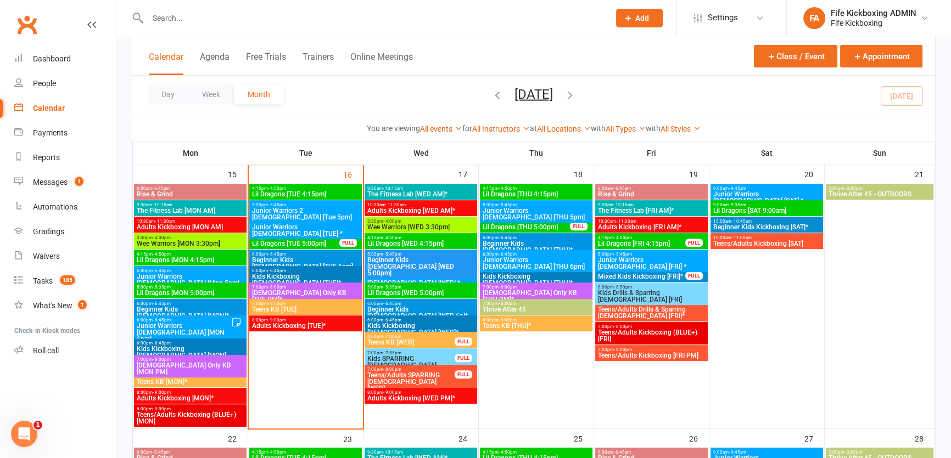
scroll to position [598, 0]
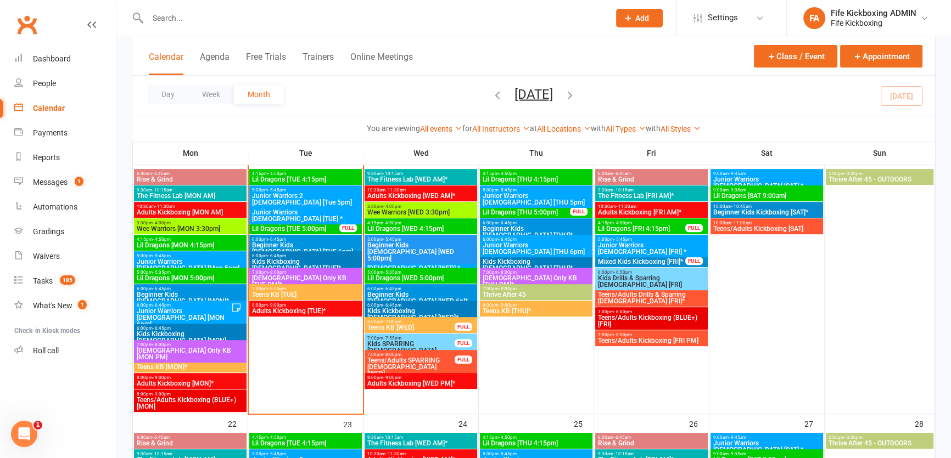
click at [237, 316] on div "6:00pm - 6:45pm Junior Warriors 7-8yo [MON 6pm]" at bounding box center [190, 315] width 113 height 29
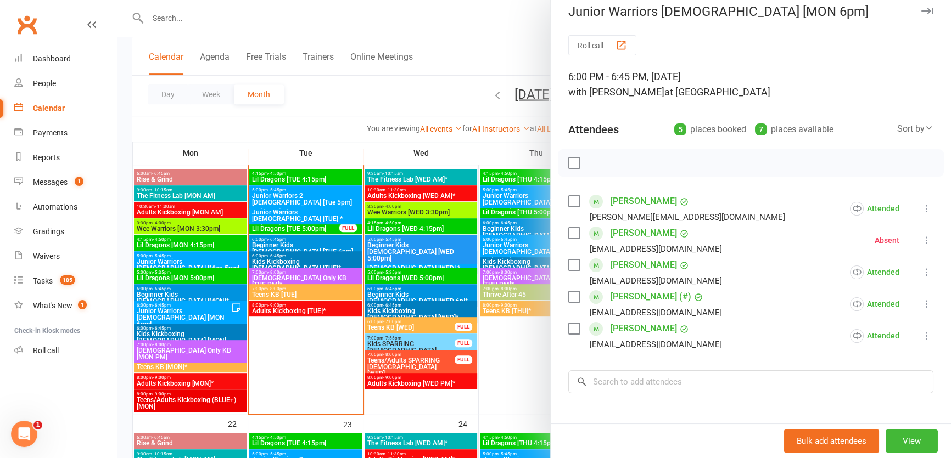
scroll to position [0, 0]
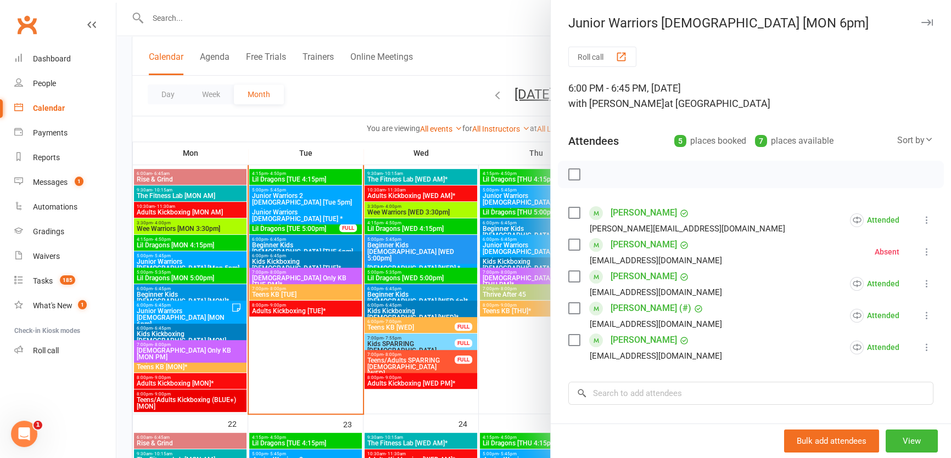
click at [331, 201] on div at bounding box center [533, 229] width 835 height 458
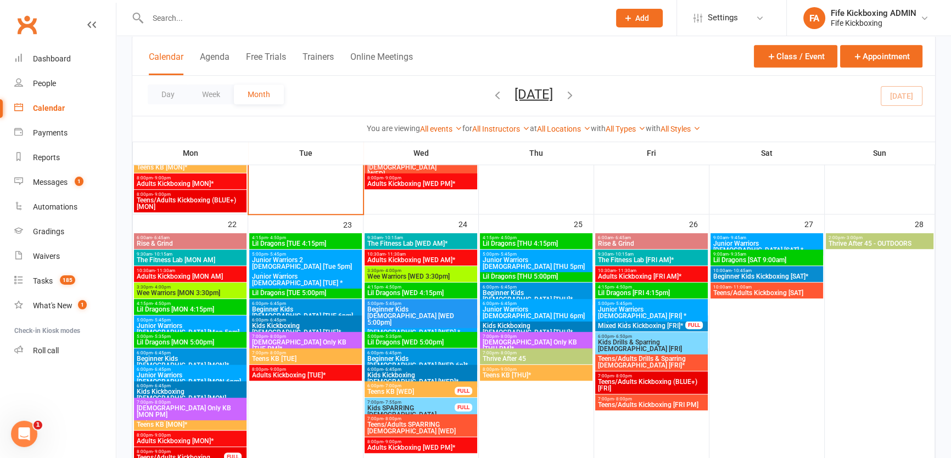
scroll to position [848, 0]
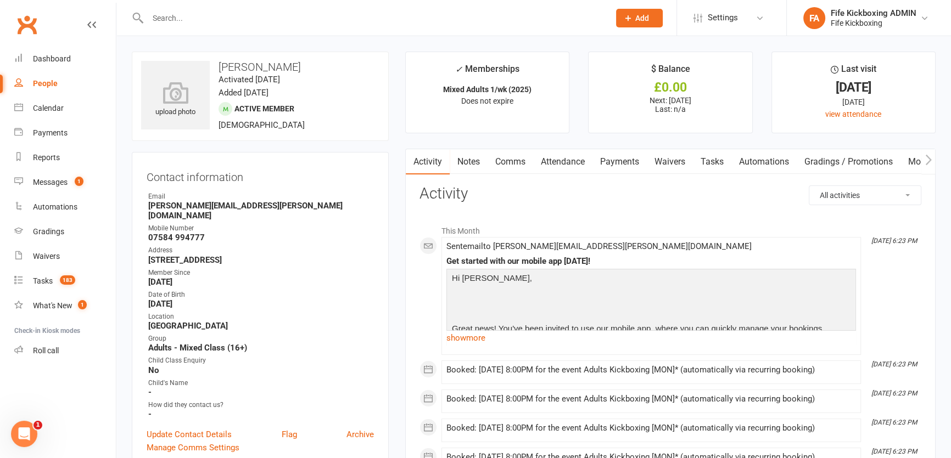
click at [631, 159] on link "Payments" at bounding box center [619, 161] width 54 height 25
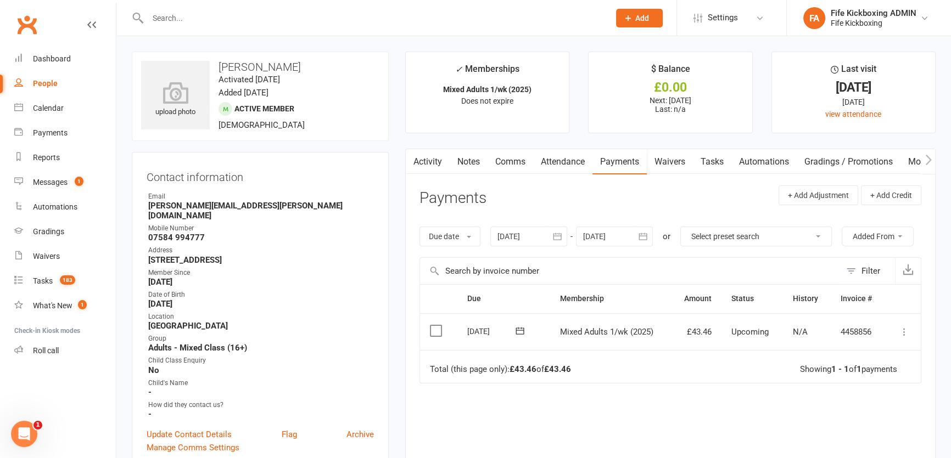
click at [604, 253] on div "Due date Due date Date paid Date failed 16 Aug 2025 August 2025 Sun Mon Tue Wed…" at bounding box center [670, 237] width 502 height 42
click at [619, 235] on div at bounding box center [614, 237] width 77 height 20
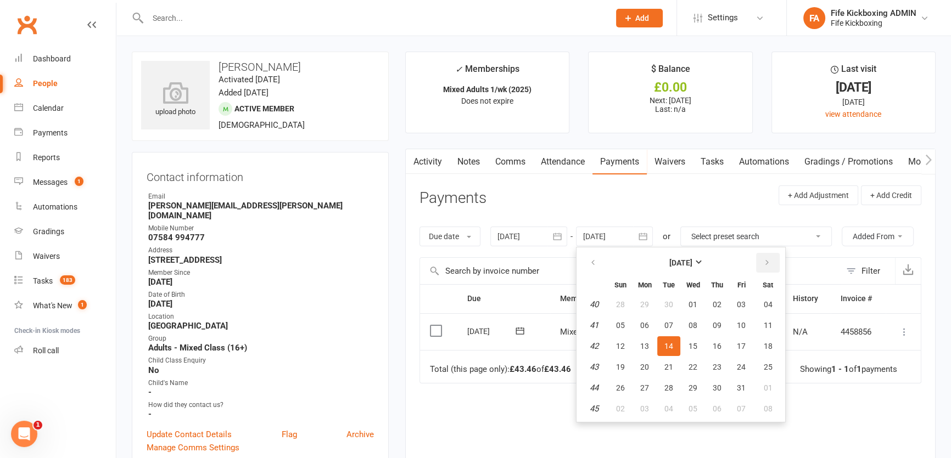
click at [768, 260] on icon "button" at bounding box center [767, 263] width 8 height 9
click at [769, 262] on icon "button" at bounding box center [767, 263] width 8 height 9
click at [725, 329] on button "08" at bounding box center [716, 326] width 23 height 20
type input "08 Jan 2026"
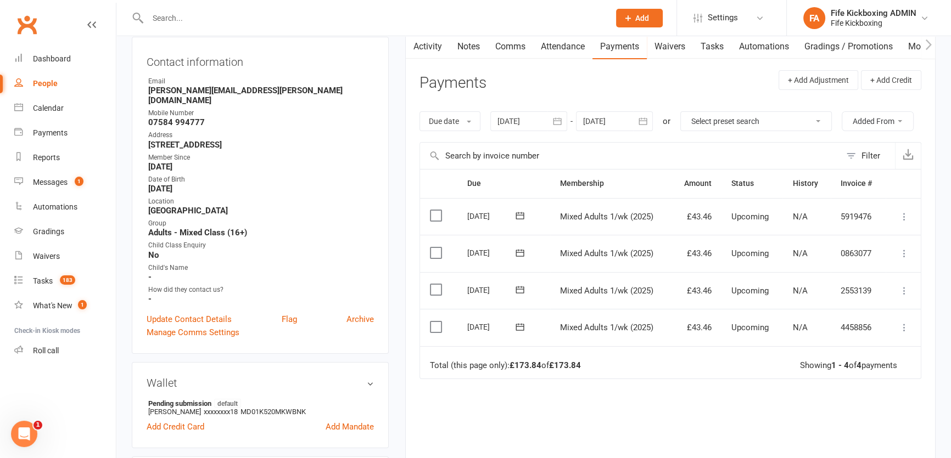
scroll to position [199, 0]
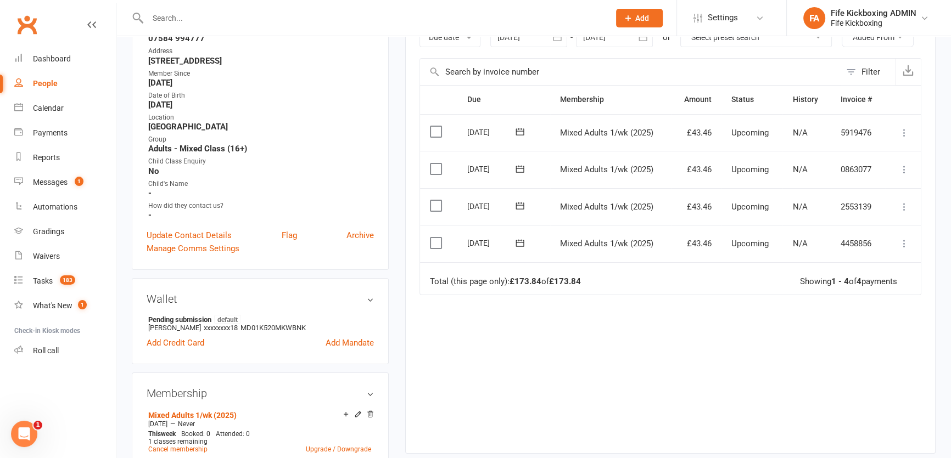
click at [903, 238] on icon at bounding box center [904, 243] width 11 height 11
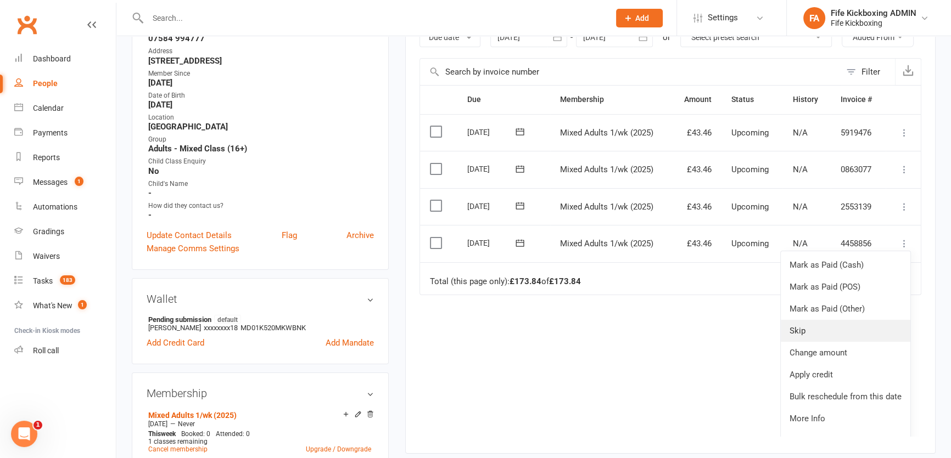
click at [824, 322] on link "Skip" at bounding box center [846, 331] width 130 height 22
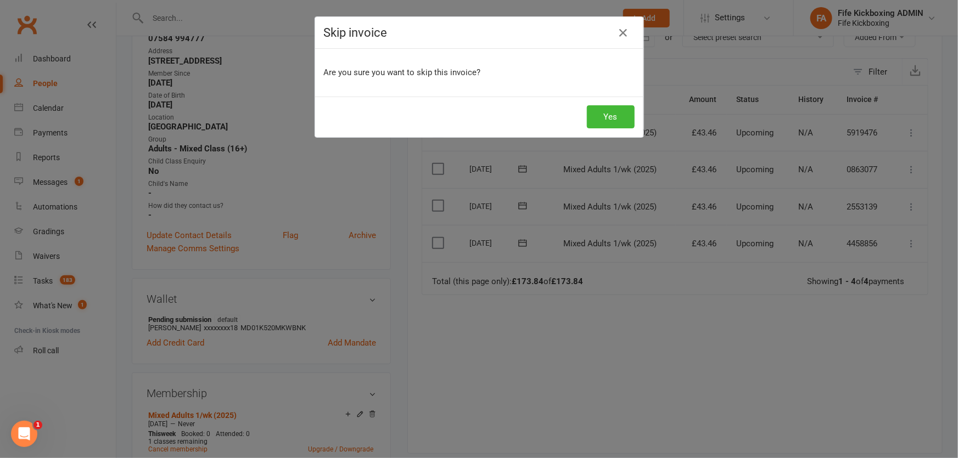
click at [606, 37] on h4 "Skip invoice" at bounding box center [479, 33] width 311 height 14
click at [615, 40] on button "button" at bounding box center [624, 33] width 18 height 18
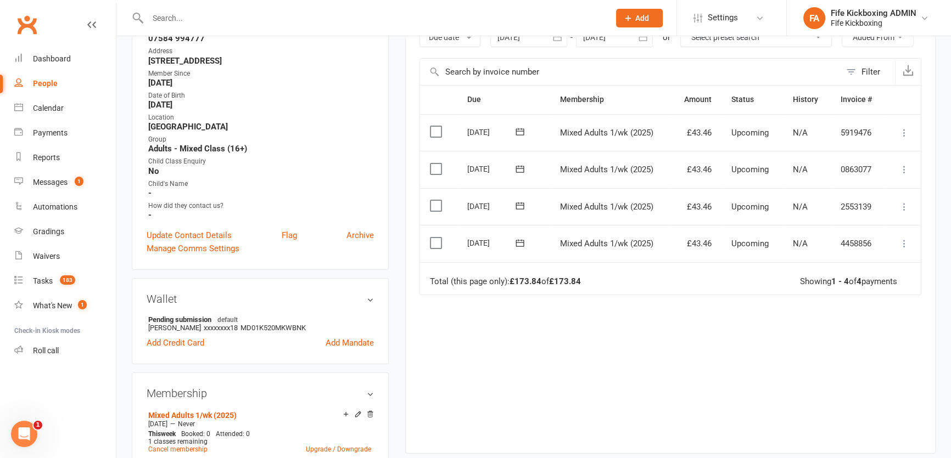
click at [908, 240] on icon at bounding box center [904, 243] width 11 height 11
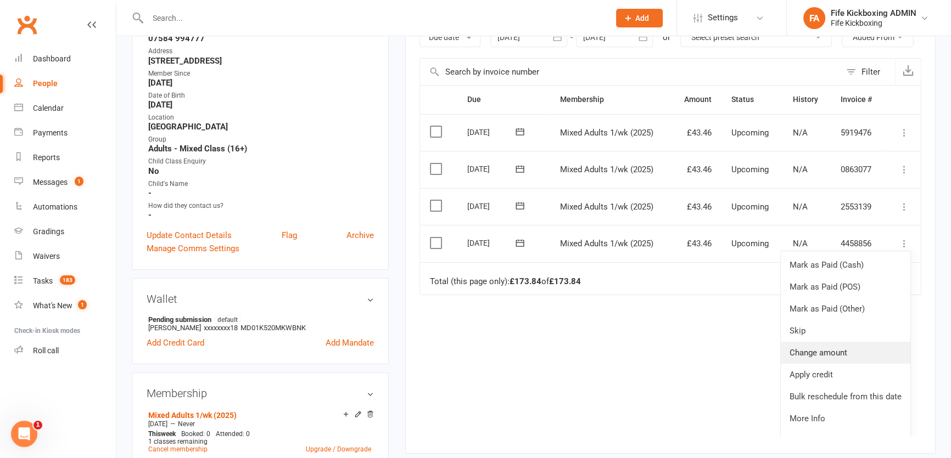
click at [820, 347] on link "Change amount" at bounding box center [846, 353] width 130 height 22
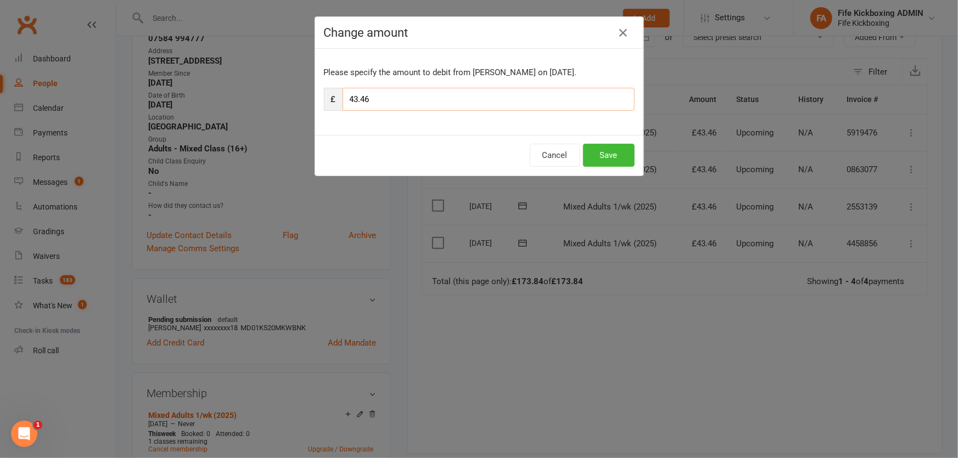
drag, startPoint x: 495, startPoint y: 102, endPoint x: 388, endPoint y: 99, distance: 107.1
click at [388, 99] on input "43.46" at bounding box center [489, 99] width 292 height 23
drag, startPoint x: 388, startPoint y: 99, endPoint x: 314, endPoint y: 89, distance: 74.2
click at [324, 91] on div "£ 43.46" at bounding box center [479, 99] width 311 height 23
type input "39.11"
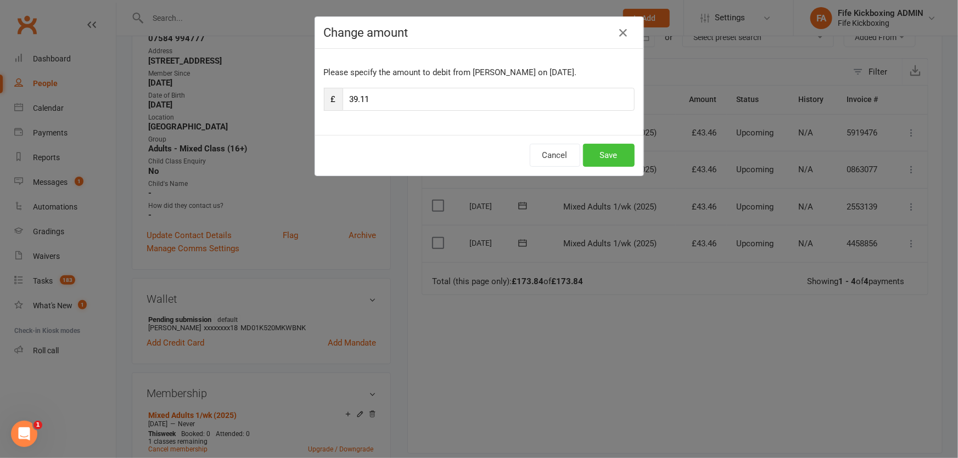
click at [598, 144] on button "Save" at bounding box center [609, 155] width 52 height 23
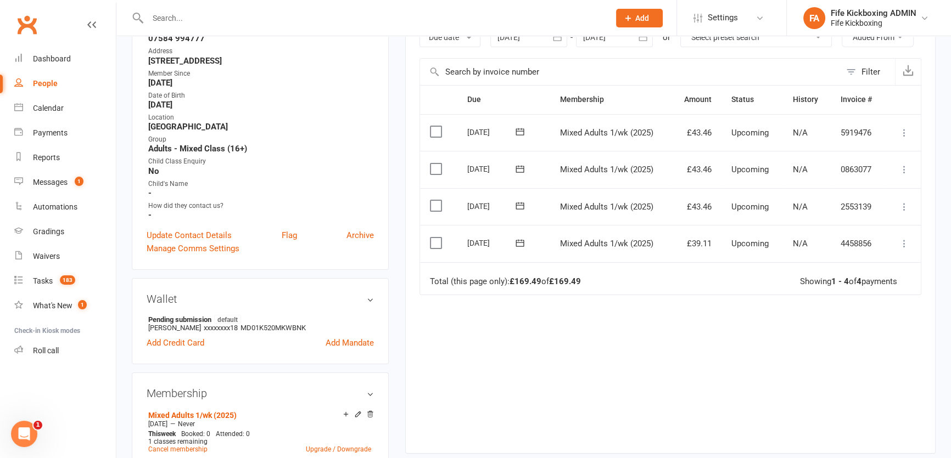
click at [899, 208] on icon at bounding box center [904, 206] width 11 height 11
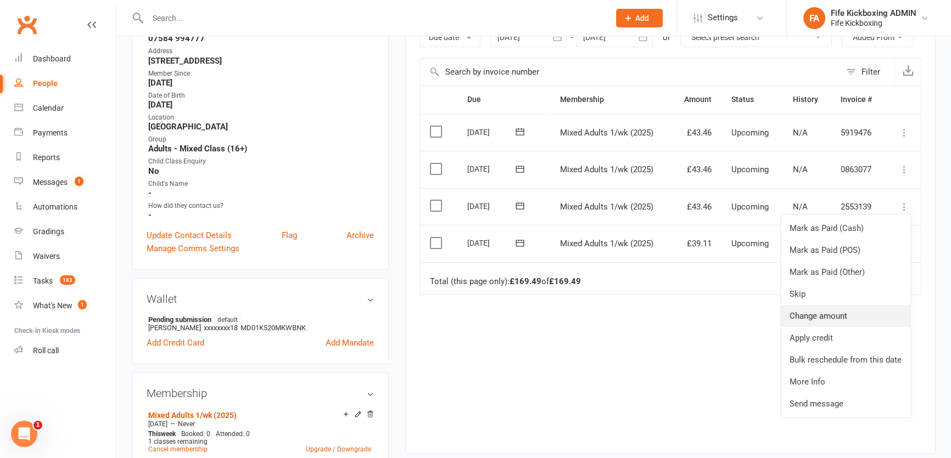
click at [851, 319] on link "Change amount" at bounding box center [846, 316] width 130 height 22
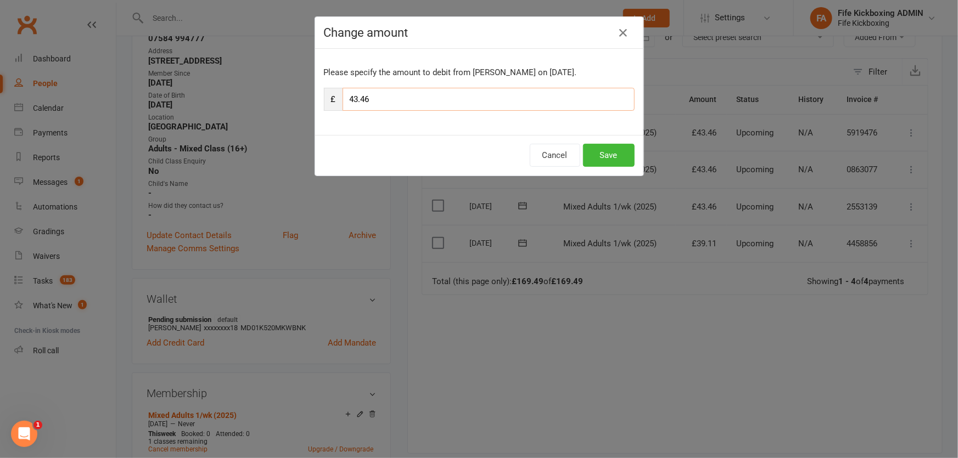
drag, startPoint x: 531, startPoint y: 96, endPoint x: 322, endPoint y: 94, distance: 208.6
click at [324, 94] on div "£ 43.46" at bounding box center [479, 99] width 311 height 23
type input "39.11"
click at [605, 151] on button "Save" at bounding box center [609, 155] width 52 height 23
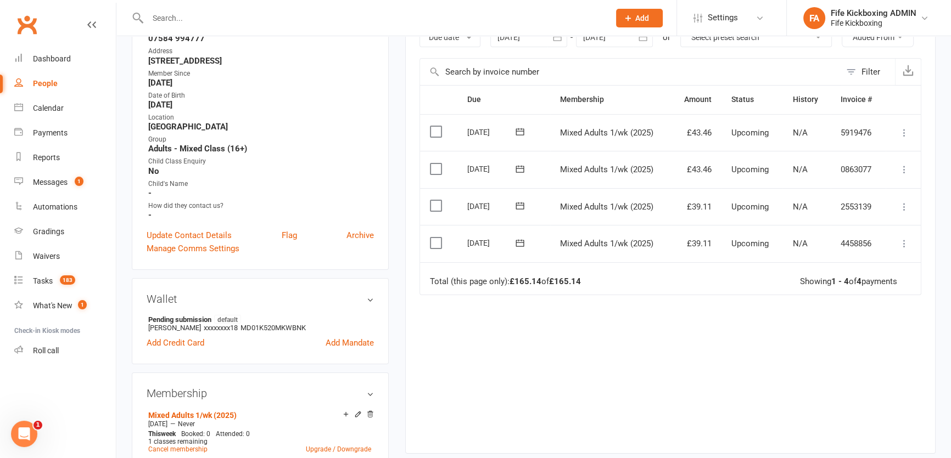
click at [899, 167] on icon at bounding box center [904, 169] width 11 height 11
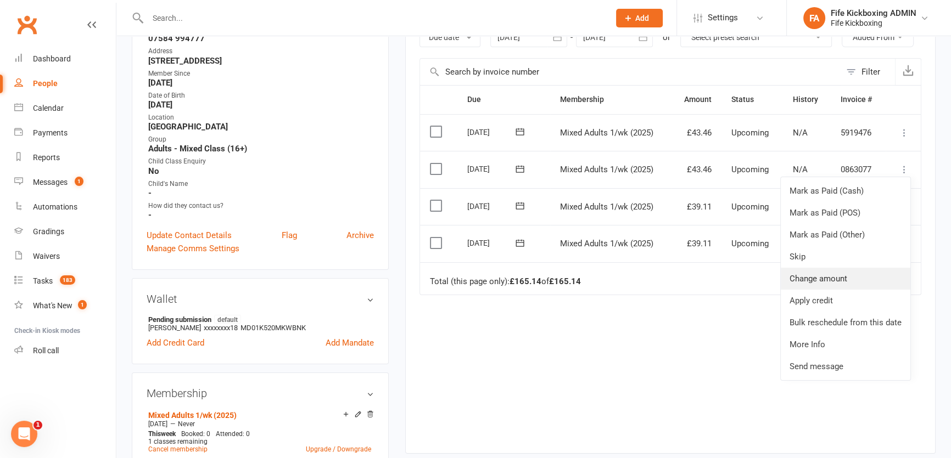
click at [851, 272] on link "Change amount" at bounding box center [846, 279] width 130 height 22
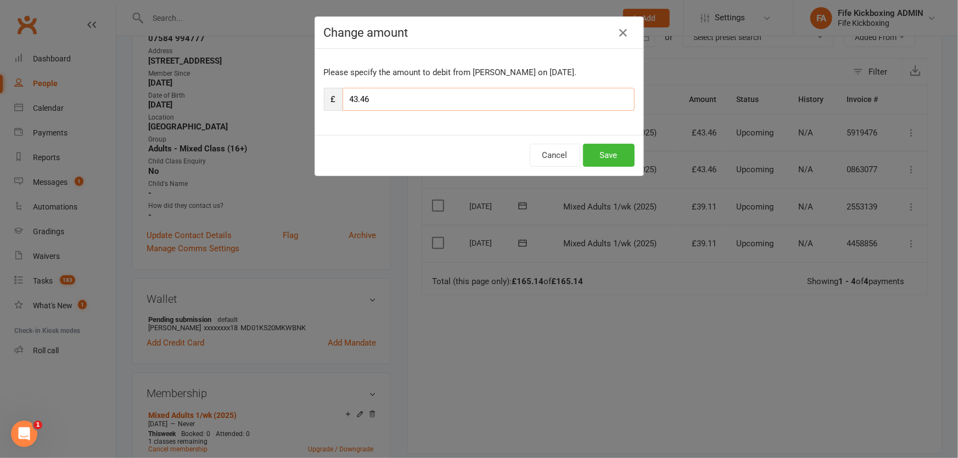
drag, startPoint x: 536, startPoint y: 102, endPoint x: 346, endPoint y: 96, distance: 190.1
click at [346, 96] on input "43.46" at bounding box center [489, 99] width 292 height 23
type input "39.11"
click at [589, 144] on button "Save" at bounding box center [609, 155] width 52 height 23
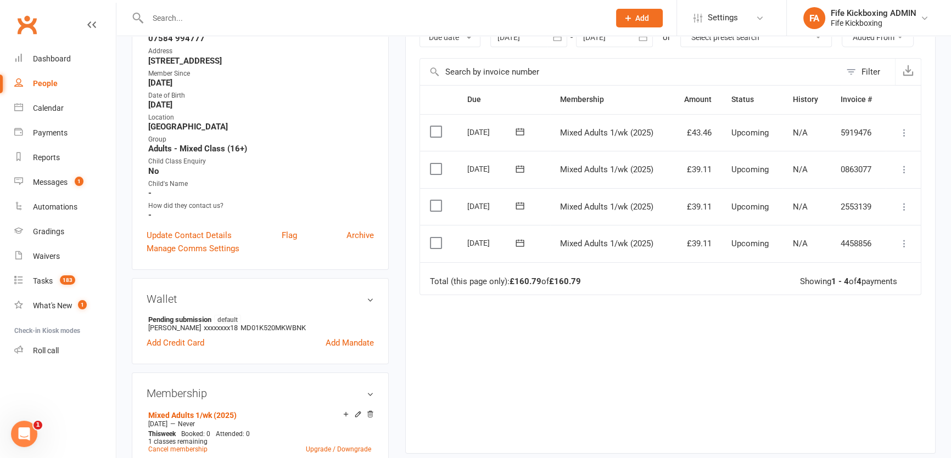
click at [196, 18] on input "text" at bounding box center [372, 17] width 457 height 15
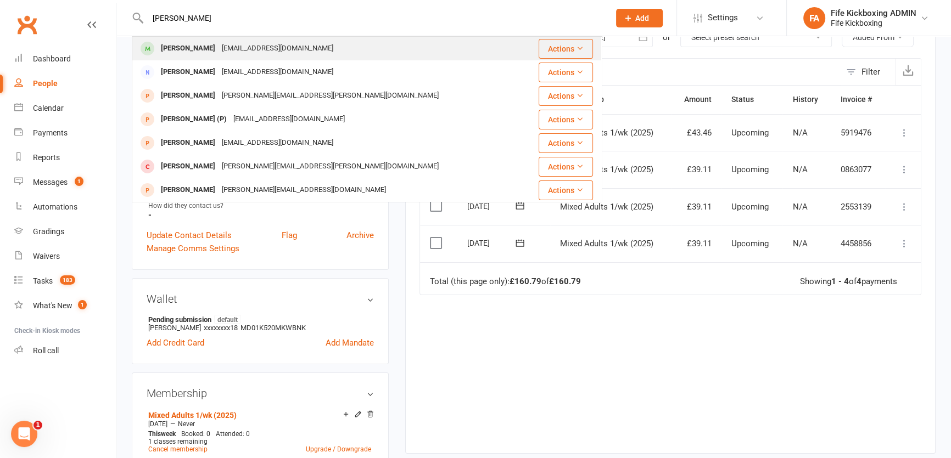
type input "amy folk"
click at [221, 44] on div "amyfolks06@gmail.com" at bounding box center [278, 49] width 118 height 16
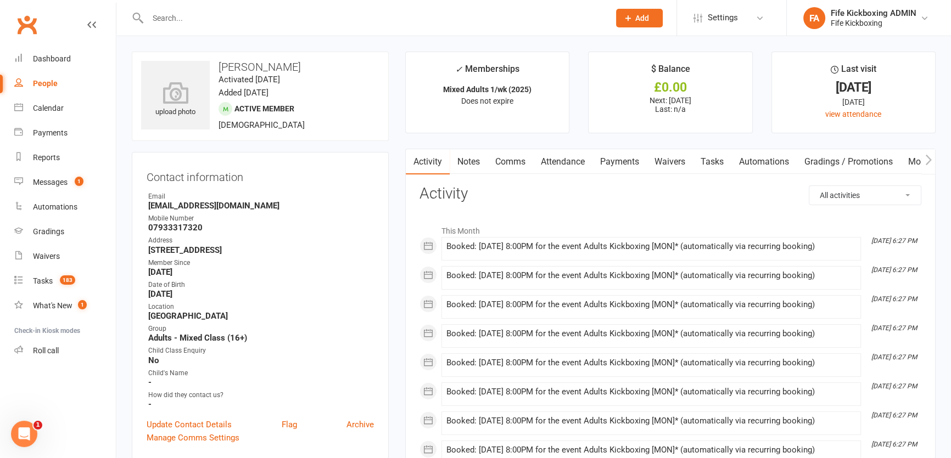
click at [626, 165] on link "Payments" at bounding box center [619, 161] width 54 height 25
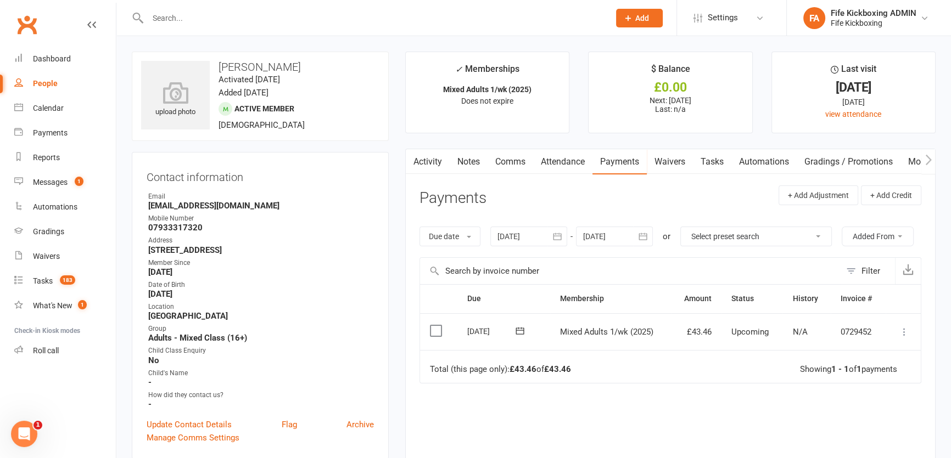
click at [589, 232] on div at bounding box center [614, 237] width 77 height 20
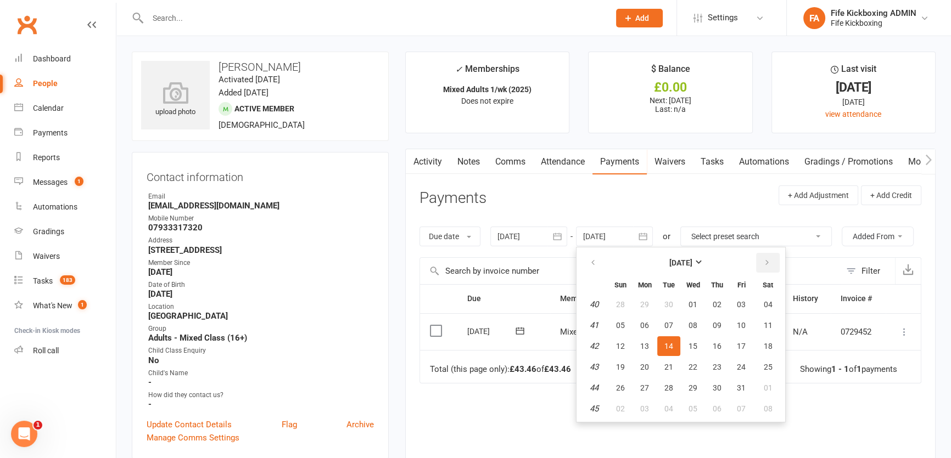
click at [771, 262] on button "button" at bounding box center [768, 263] width 24 height 20
click at [720, 332] on button "08" at bounding box center [716, 326] width 23 height 20
type input "08 Jan 2026"
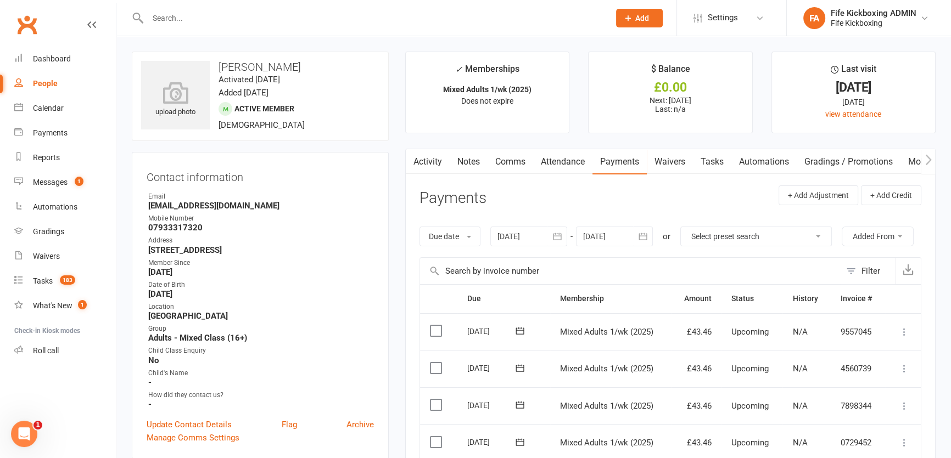
scroll to position [149, 0]
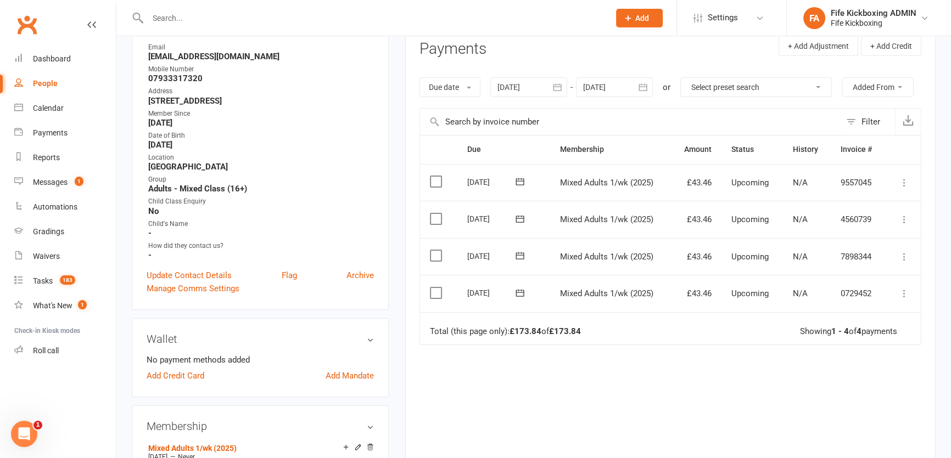
click at [902, 292] on icon at bounding box center [904, 293] width 11 height 11
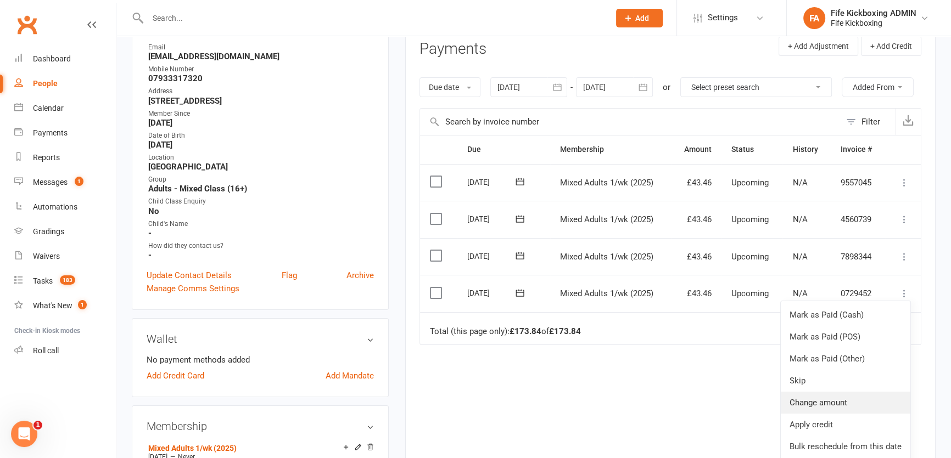
click at [822, 392] on link "Change amount" at bounding box center [846, 403] width 130 height 22
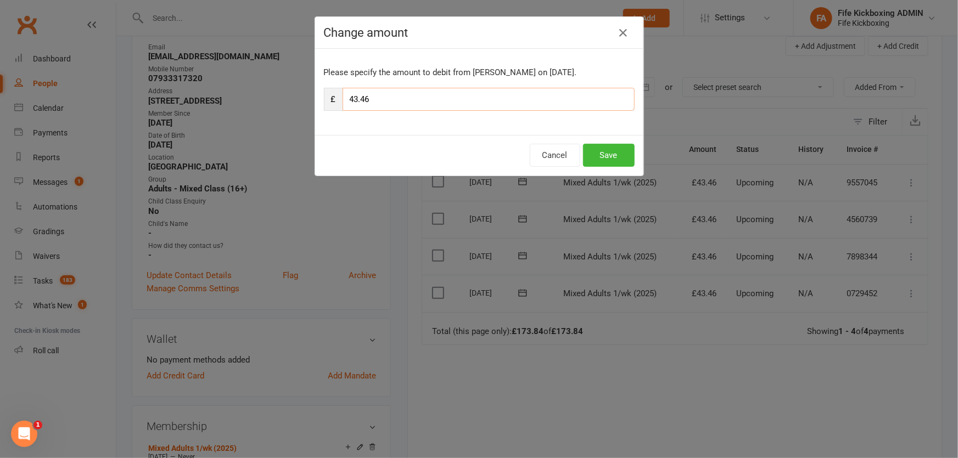
drag, startPoint x: 391, startPoint y: 108, endPoint x: 302, endPoint y: 98, distance: 89.5
click at [304, 101] on div "Change amount Please specify the amount to debit from Amy Folks on Oct 1, 2025.…" at bounding box center [479, 229] width 958 height 458
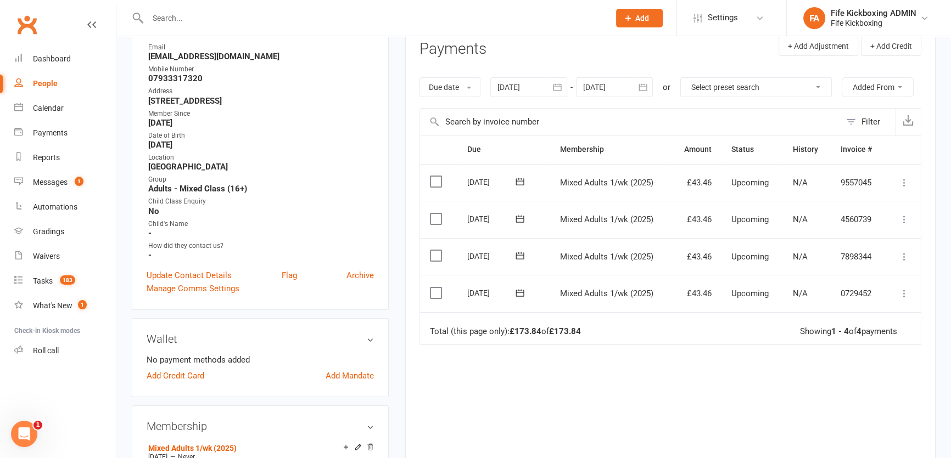
click at [897, 290] on td "Mark as Paid (Cash) Mark as Paid (POS) Mark as Paid (Other) Skip Change amount …" at bounding box center [903, 293] width 35 height 37
click at [899, 291] on icon at bounding box center [904, 293] width 11 height 11
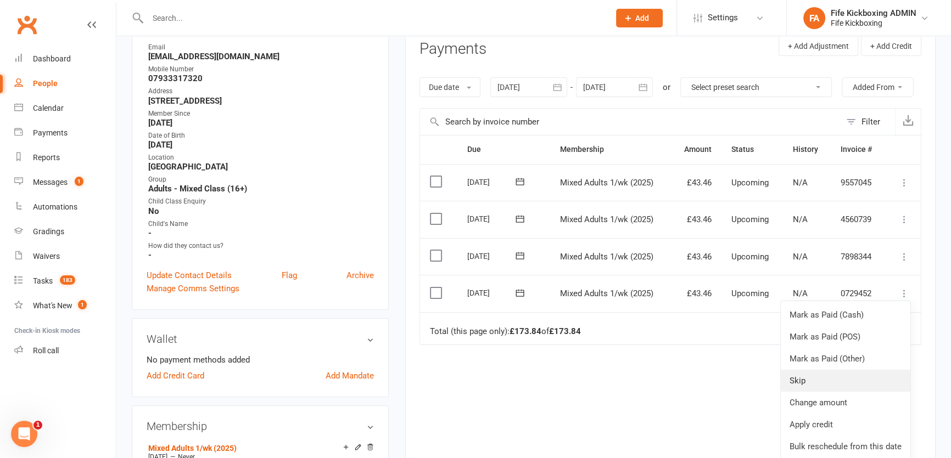
click at [823, 388] on link "Skip" at bounding box center [846, 381] width 130 height 22
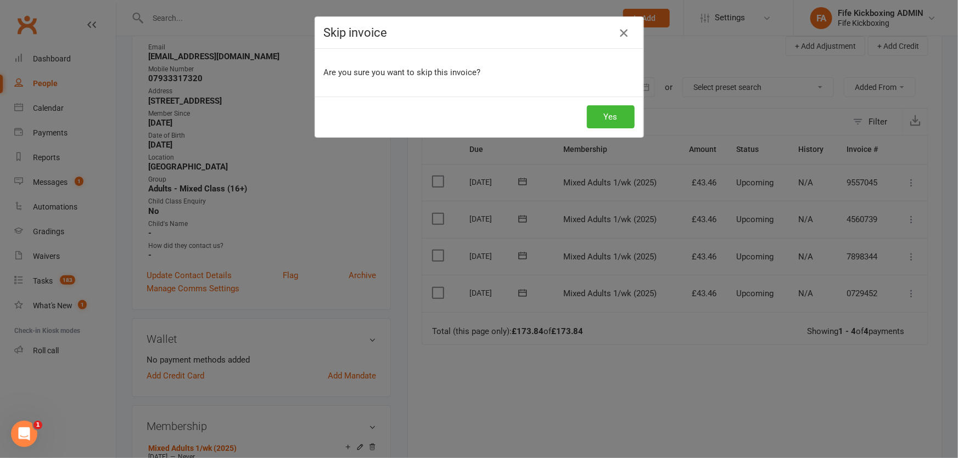
drag, startPoint x: 615, startPoint y: 29, endPoint x: 629, endPoint y: 45, distance: 21.4
click at [617, 30] on icon "button" at bounding box center [623, 32] width 13 height 13
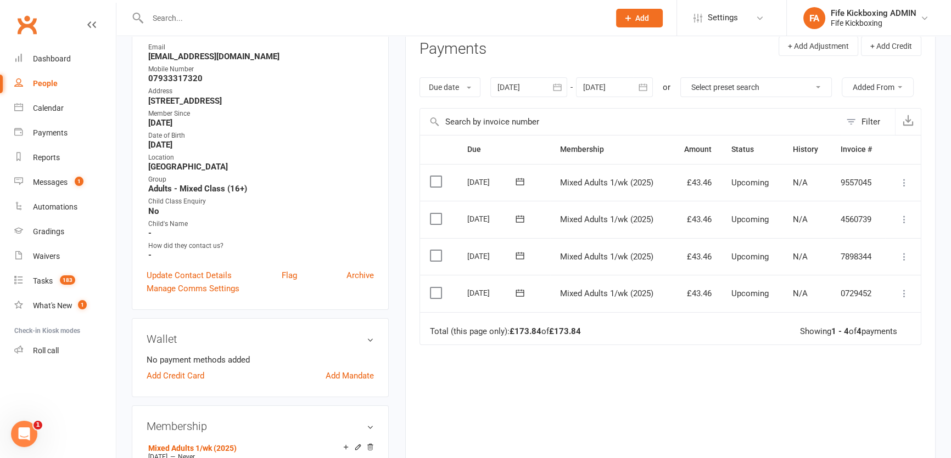
drag, startPoint x: 905, startPoint y: 292, endPoint x: 892, endPoint y: 300, distance: 16.0
click at [906, 292] on icon at bounding box center [904, 293] width 11 height 11
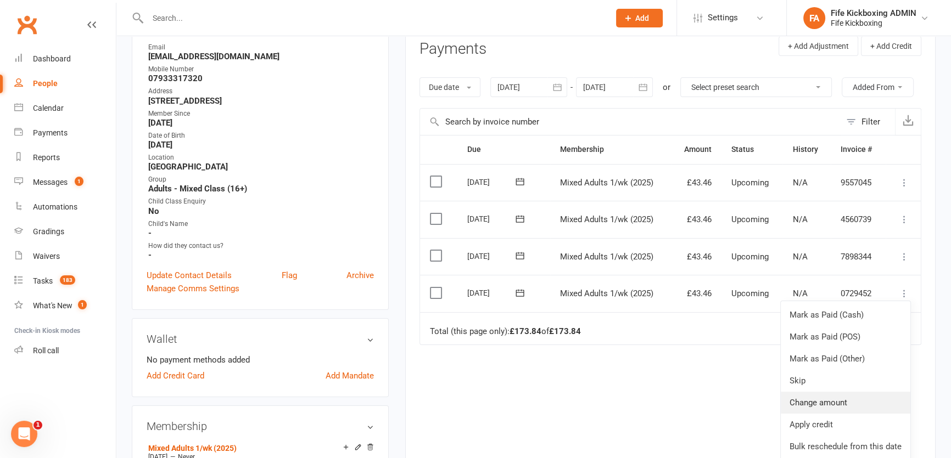
click at [809, 392] on link "Change amount" at bounding box center [846, 403] width 130 height 22
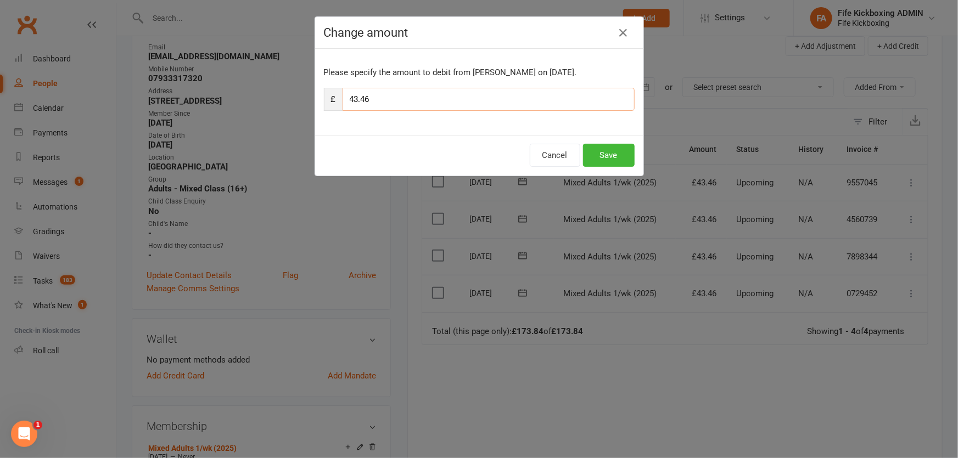
drag, startPoint x: 384, startPoint y: 104, endPoint x: 338, endPoint y: 98, distance: 46.5
click at [338, 98] on div "£ 43.46" at bounding box center [479, 99] width 311 height 23
type input "39.11"
click at [642, 133] on div "Change amount Please specify the amount to debit from Amy Folks on Oct 1, 2025.…" at bounding box center [479, 229] width 958 height 458
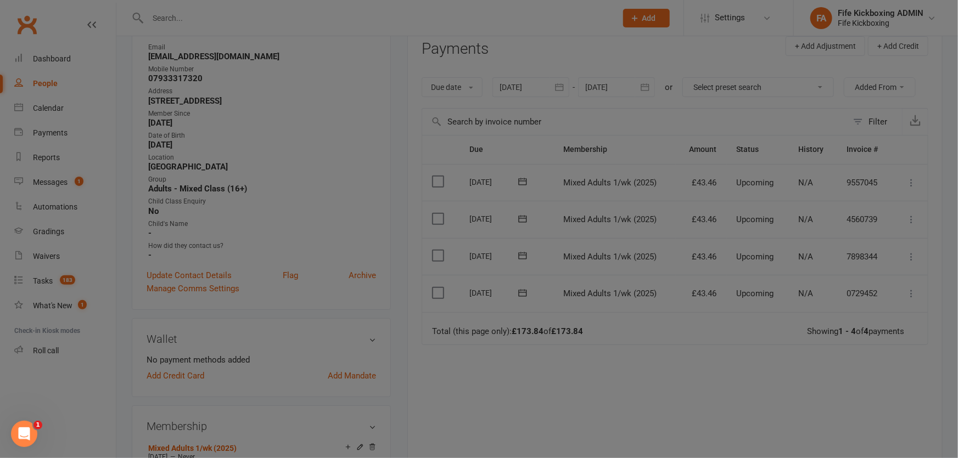
click at [623, 150] on div at bounding box center [479, 229] width 958 height 458
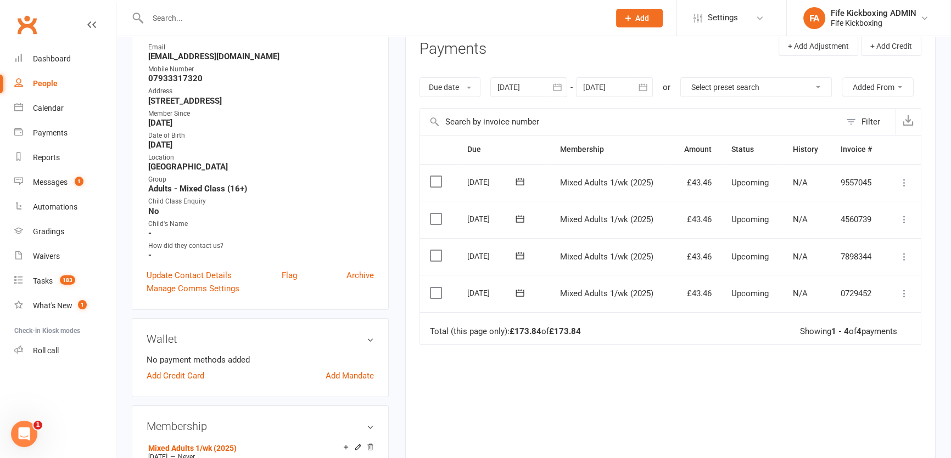
click at [910, 287] on button at bounding box center [904, 293] width 13 height 13
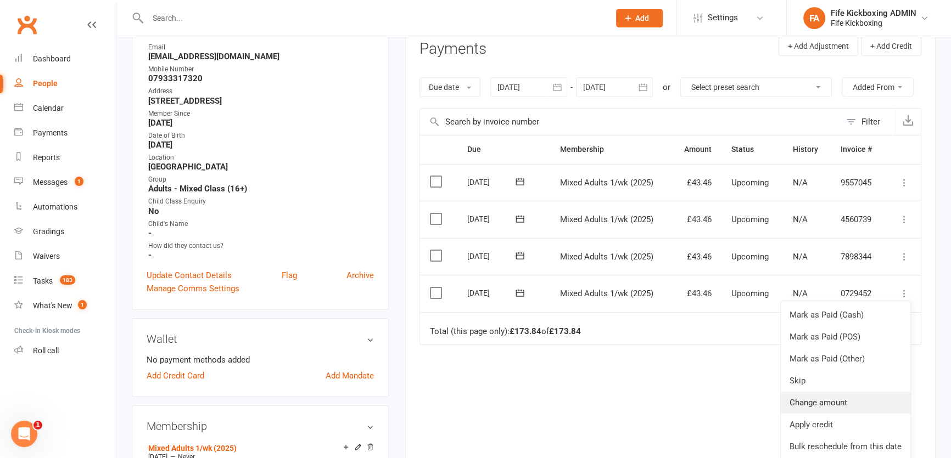
click at [825, 395] on link "Change amount" at bounding box center [846, 403] width 130 height 22
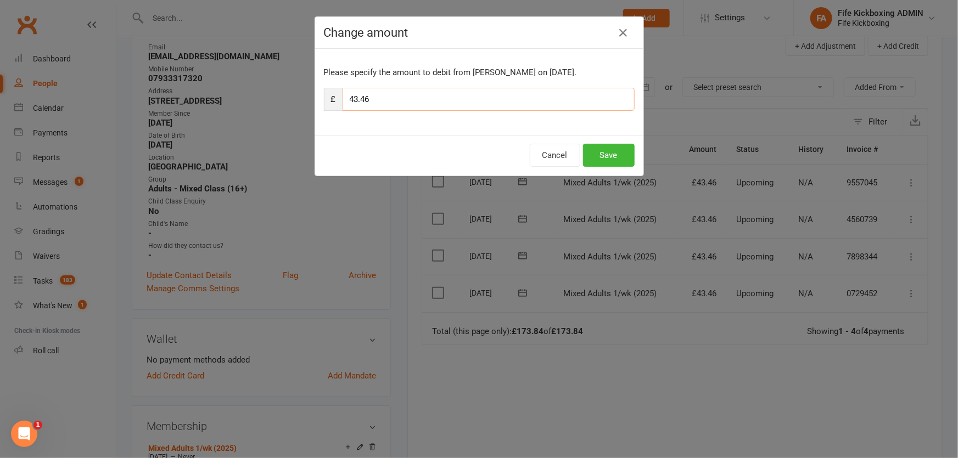
drag, startPoint x: 457, startPoint y: 99, endPoint x: 311, endPoint y: 98, distance: 146.0
click at [315, 98] on div "Please specify the amount to debit from Amy Folks on Oct 1, 2025. £ 43.46" at bounding box center [479, 92] width 328 height 86
type input "39.11"
click at [584, 162] on button "Save" at bounding box center [609, 155] width 52 height 23
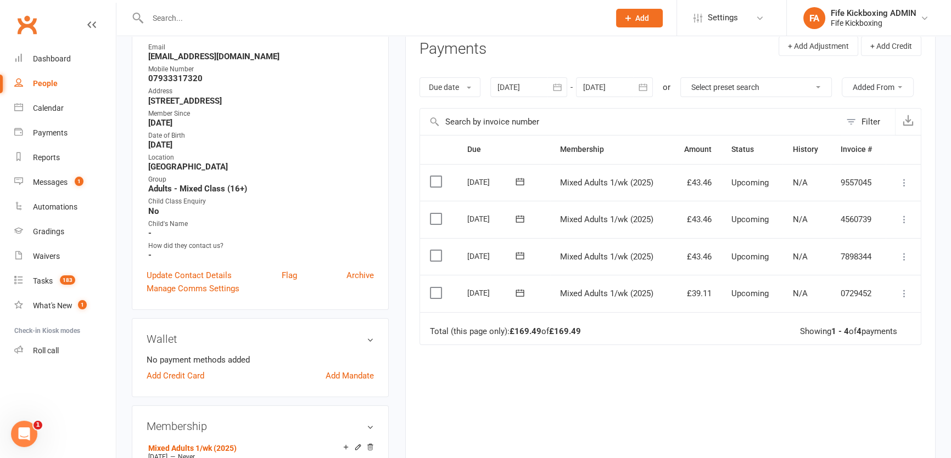
click at [898, 259] on button at bounding box center [904, 256] width 13 height 13
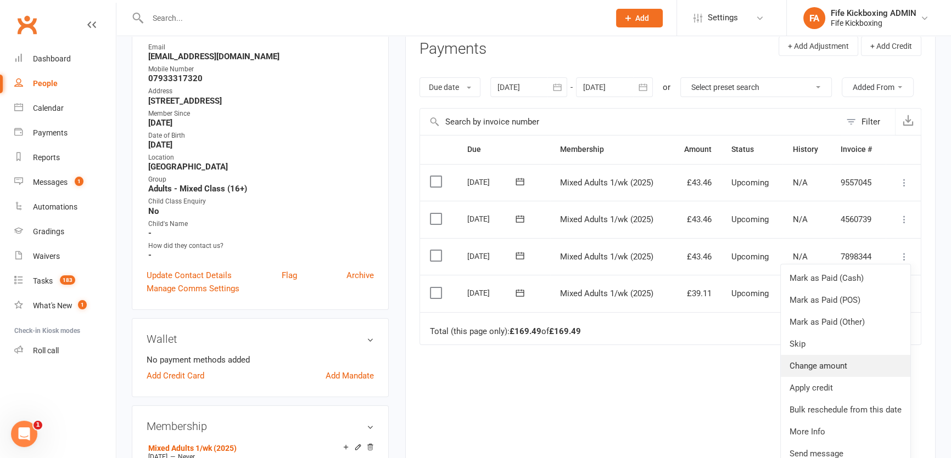
click at [840, 367] on link "Change amount" at bounding box center [846, 366] width 130 height 22
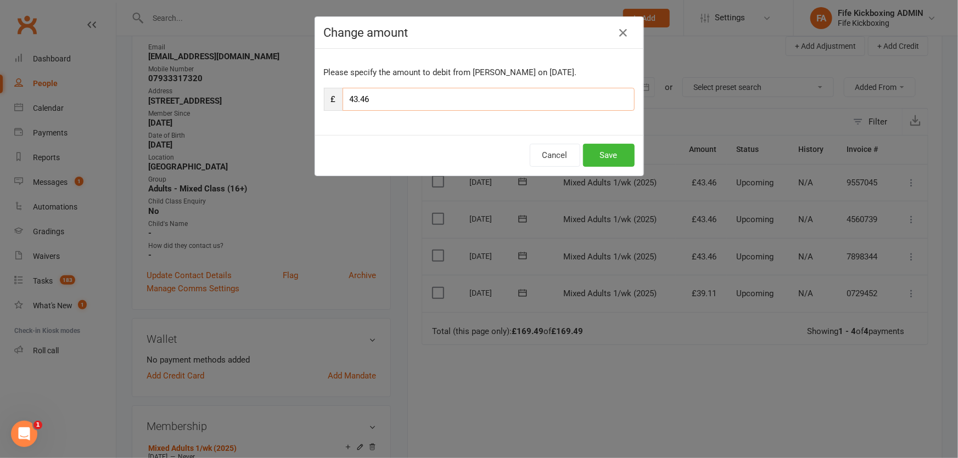
drag, startPoint x: 458, startPoint y: 96, endPoint x: 346, endPoint y: 92, distance: 111.5
click at [346, 92] on input "43.46" at bounding box center [489, 99] width 292 height 23
type input "39.11"
click at [602, 150] on button "Save" at bounding box center [609, 155] width 52 height 23
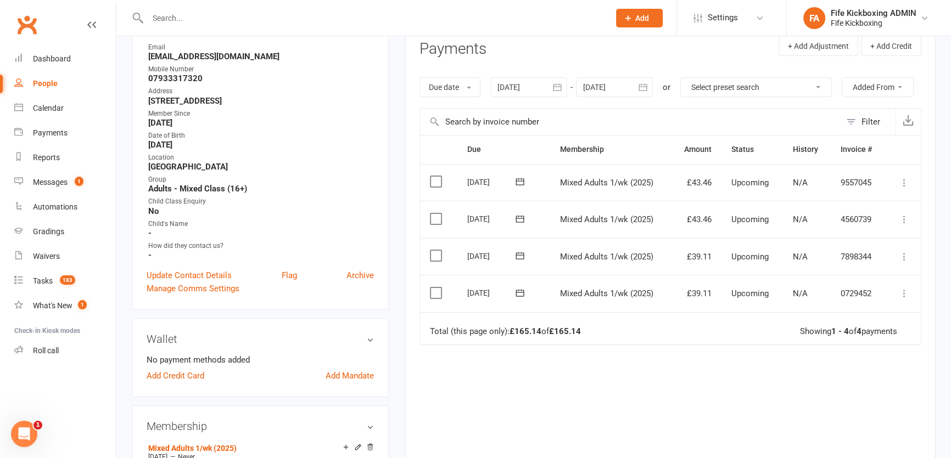
click at [900, 217] on icon at bounding box center [904, 219] width 11 height 11
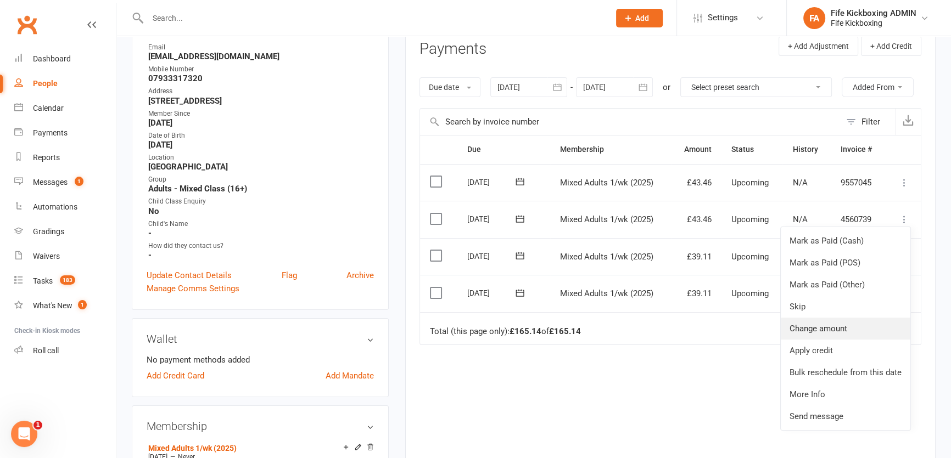
click at [841, 335] on link "Change amount" at bounding box center [846, 329] width 130 height 22
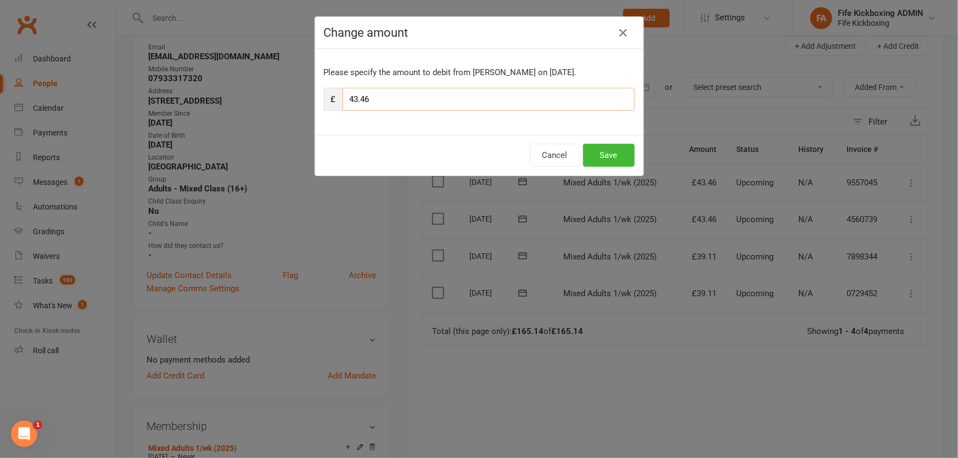
drag, startPoint x: 431, startPoint y: 98, endPoint x: 341, endPoint y: 99, distance: 90.0
click at [343, 99] on input "43.46" at bounding box center [489, 99] width 292 height 23
type input "9"
type input "39.11"
click at [598, 158] on button "Save" at bounding box center [609, 155] width 52 height 23
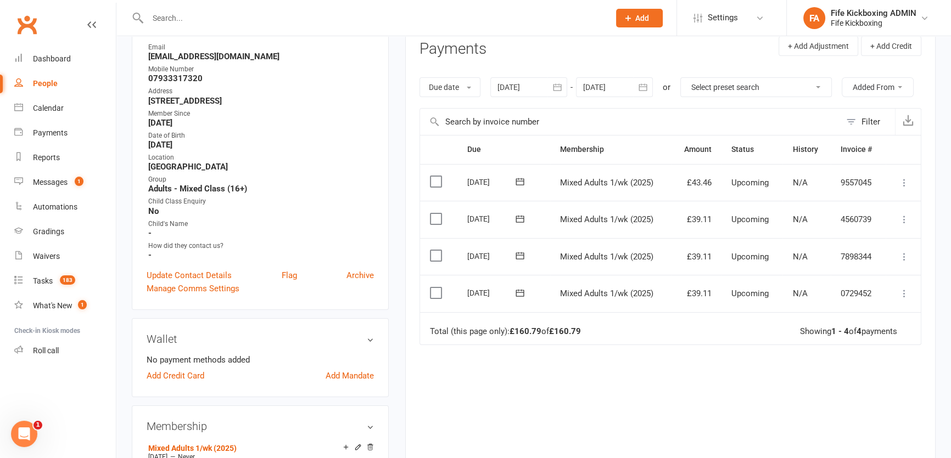
drag, startPoint x: 136, startPoint y: 99, endPoint x: 317, endPoint y: 99, distance: 181.7
click at [317, 99] on div "Contact information Owner Email amyfolks06@gmail.com Mobile Number 07933317320 …" at bounding box center [260, 156] width 257 height 307
copy strong "46 Woodend Place, Cowdenbeath, KY4 8ED"
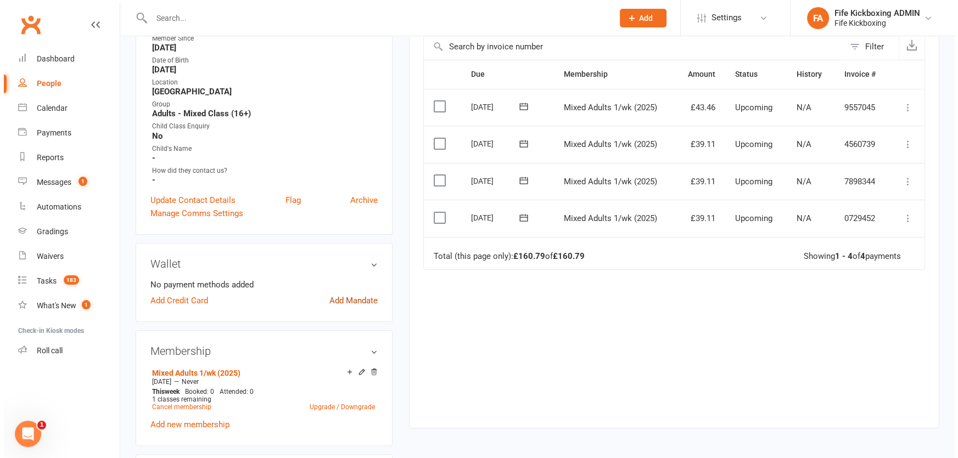
scroll to position [299, 0]
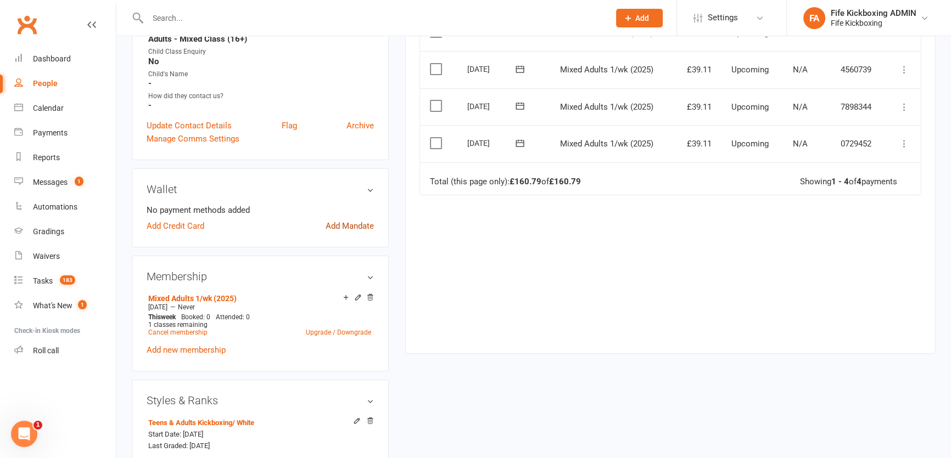
click at [352, 223] on link "Add Mandate" at bounding box center [350, 226] width 48 height 13
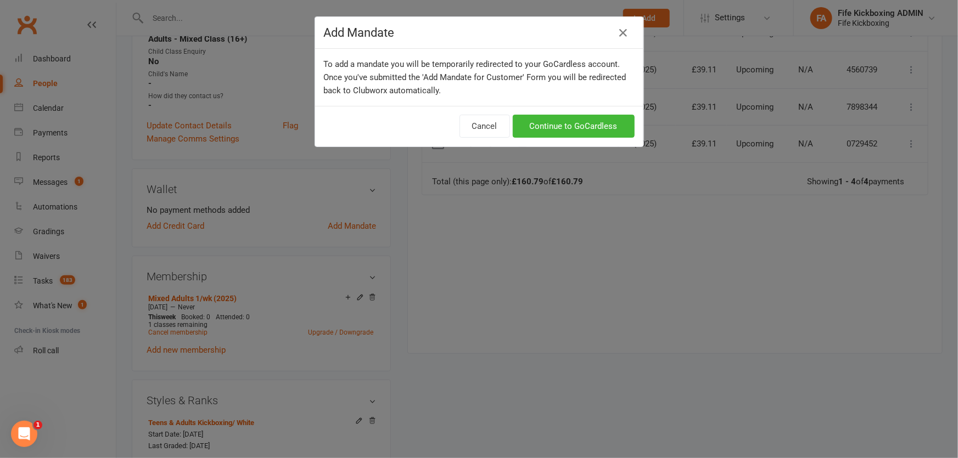
drag, startPoint x: 537, startPoint y: 103, endPoint x: 542, endPoint y: 136, distance: 32.8
click at [537, 104] on div "To add a mandate you will be temporarily redirected to your GoCardless account.…" at bounding box center [479, 77] width 328 height 57
click at [542, 136] on link "Continue to GoCardless" at bounding box center [574, 126] width 122 height 23
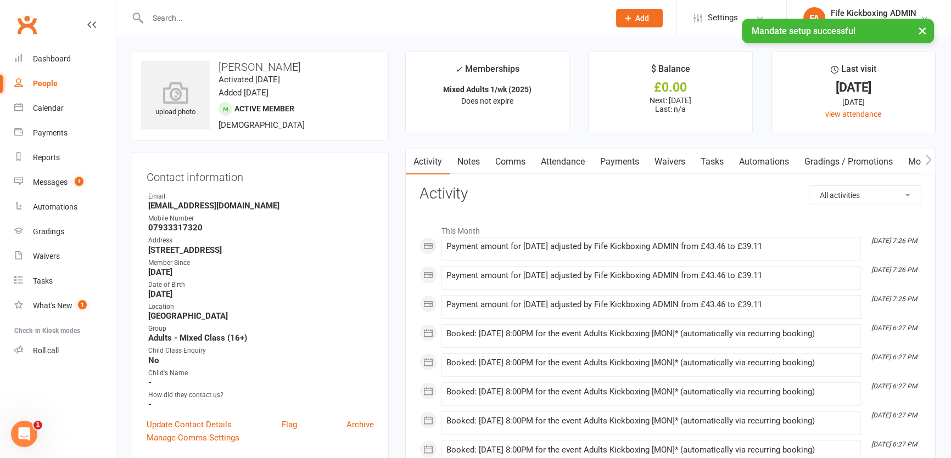
click at [182, 11] on input "text" at bounding box center [372, 17] width 457 height 15
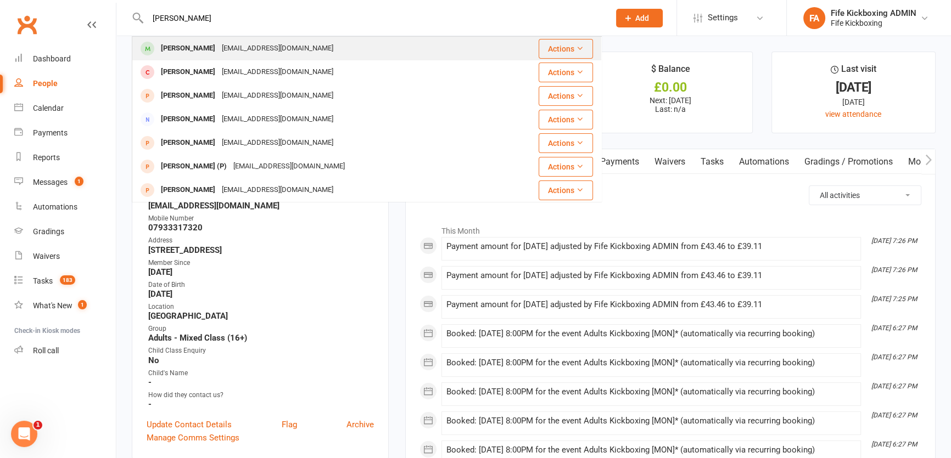
type input "rowan baxter"
click at [220, 44] on div "[EMAIL_ADDRESS][DOMAIN_NAME]" at bounding box center [278, 49] width 118 height 16
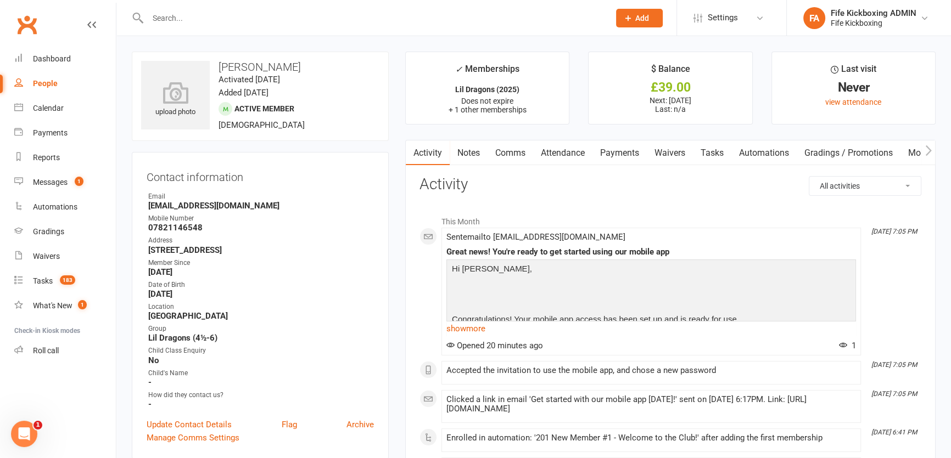
drag, startPoint x: 137, startPoint y: 250, endPoint x: 395, endPoint y: 247, distance: 258.6
copy strong "[STREET_ADDRESS]"
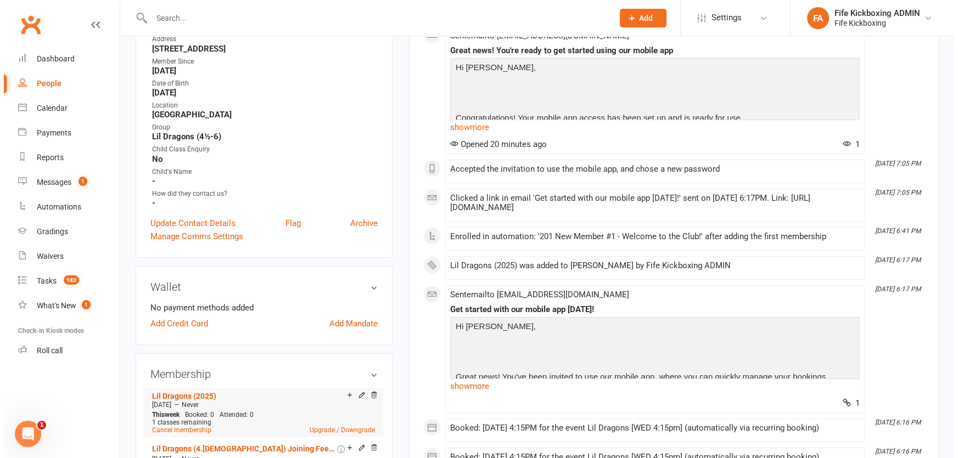
scroll to position [299, 0]
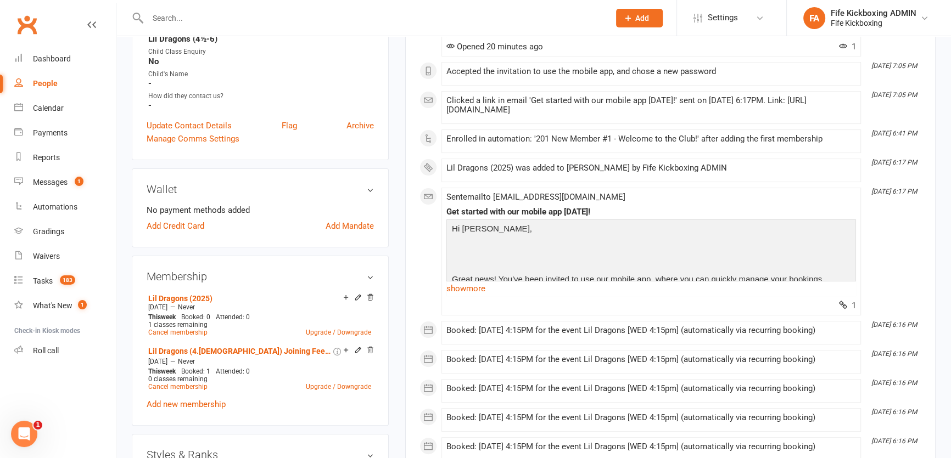
click at [320, 220] on div "Add Credit Card Add Mandate" at bounding box center [260, 226] width 227 height 13
click at [335, 221] on link "Add Mandate" at bounding box center [350, 226] width 48 height 13
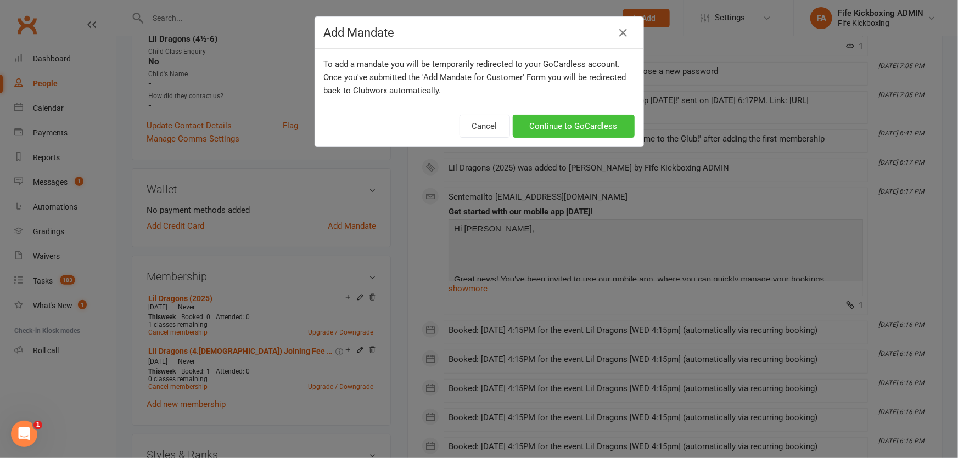
click at [542, 136] on link "Continue to GoCardless" at bounding box center [574, 126] width 122 height 23
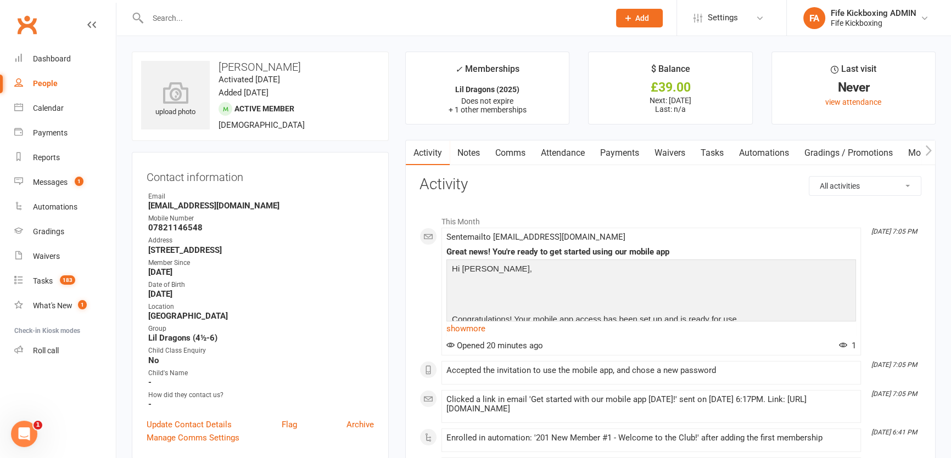
click at [293, 28] on div at bounding box center [367, 18] width 470 height 36
click at [288, 24] on input "text" at bounding box center [372, 17] width 457 height 15
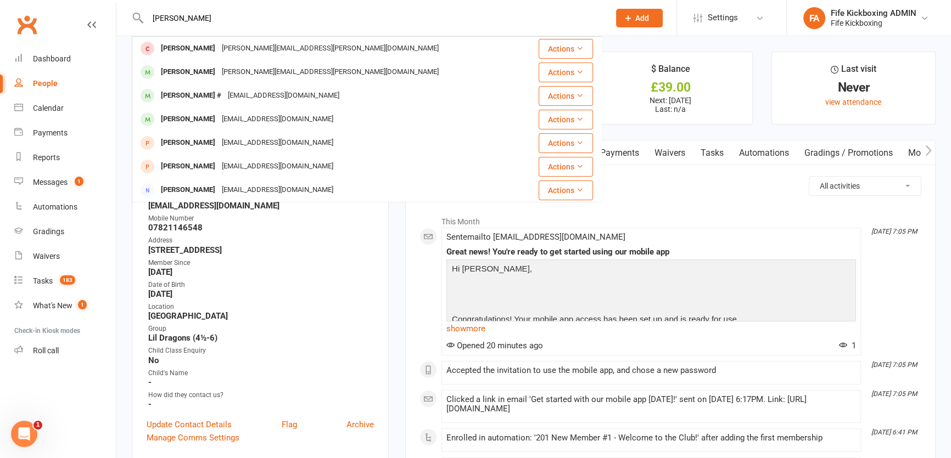
type input "[PERSON_NAME]"
click at [198, 94] on div "[PERSON_NAME] #" at bounding box center [191, 96] width 67 height 16
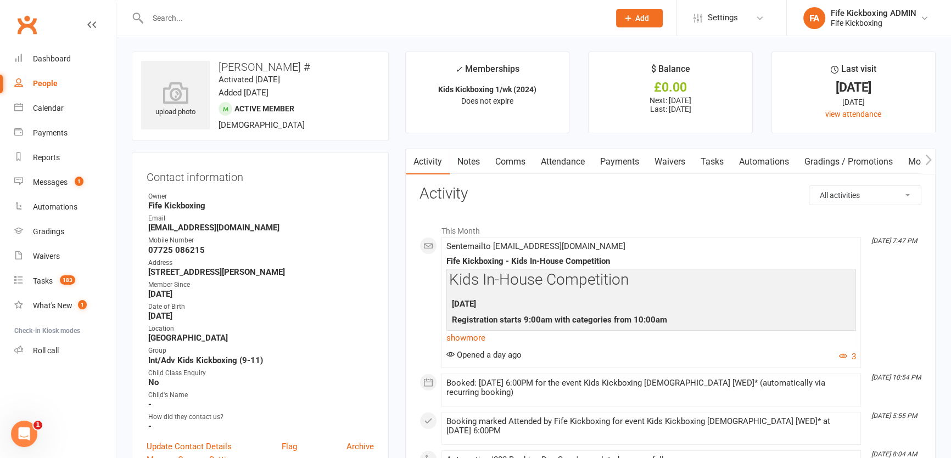
click at [518, 165] on link "Comms" at bounding box center [511, 161] width 46 height 25
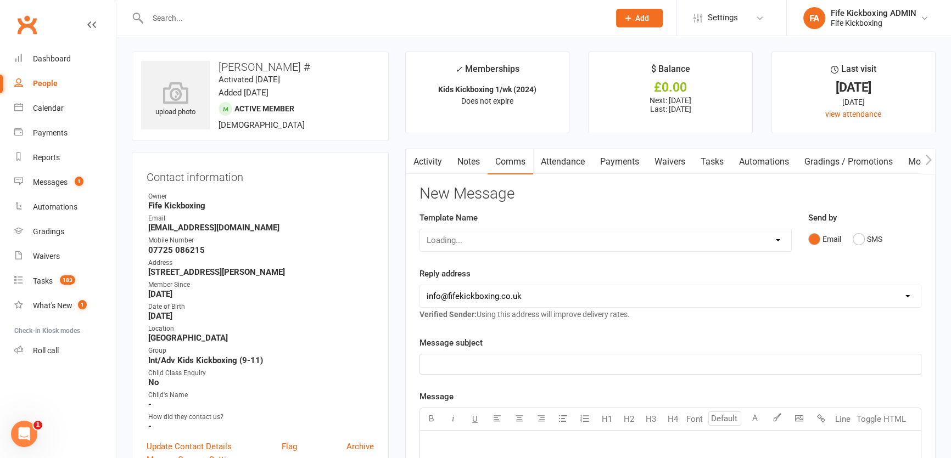
click at [583, 366] on p "﻿" at bounding box center [671, 364] width 488 height 13
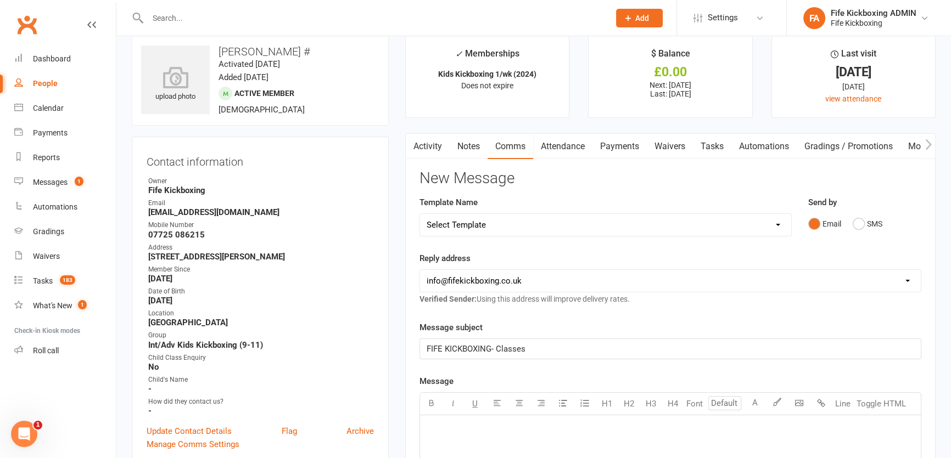
scroll to position [199, 0]
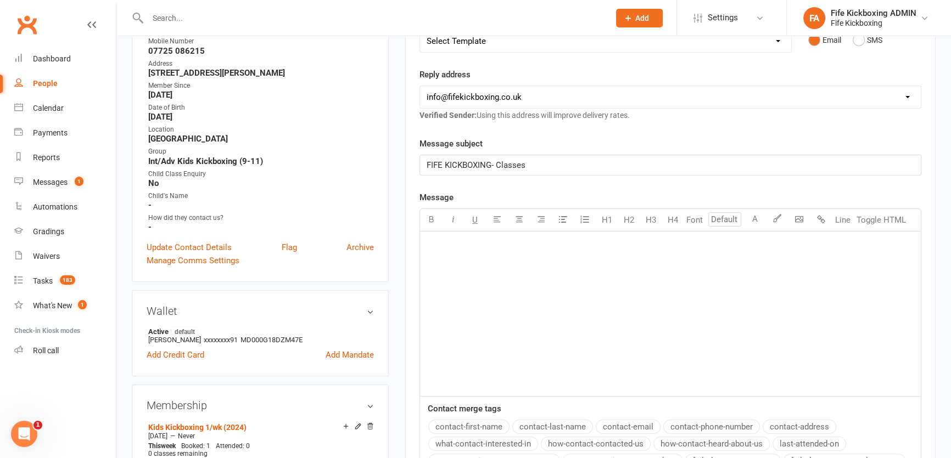
click at [534, 321] on div "﻿" at bounding box center [670, 314] width 501 height 165
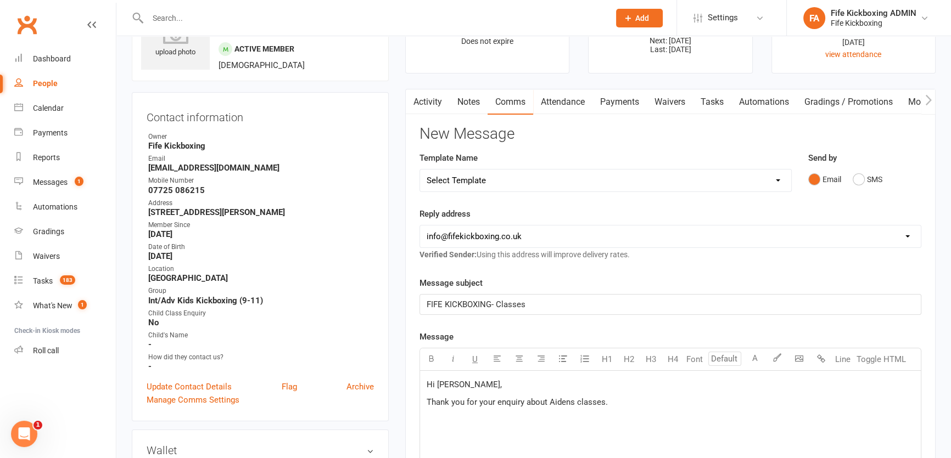
scroll to position [99, 0]
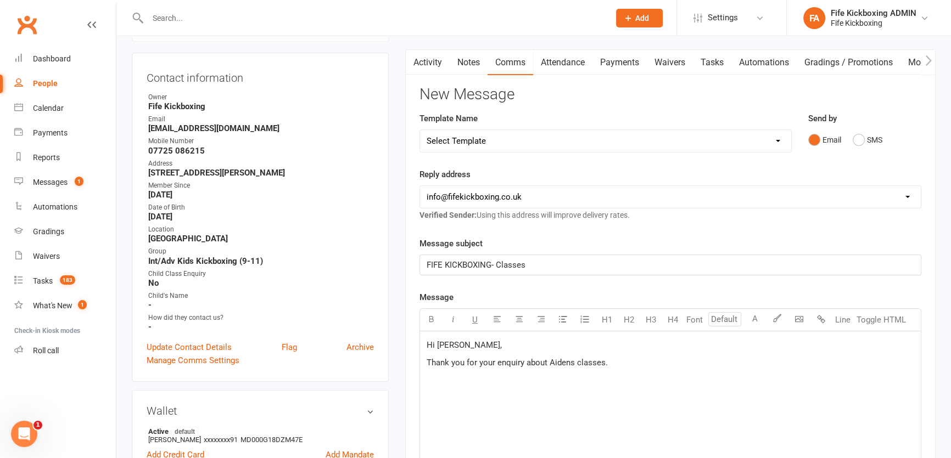
click at [565, 362] on span "Thank you for your enquiry about Aidens classes." at bounding box center [517, 363] width 181 height 10
click at [573, 362] on span "Thank you for your enquiry about [PERSON_NAME] classes." at bounding box center [536, 363] width 219 height 10
click at [569, 363] on span "Thank you for your enquiry about [PERSON_NAME] classes." at bounding box center [536, 363] width 219 height 10
click at [589, 412] on div "Hi [PERSON_NAME], Thank you for your enquiry about [PERSON_NAME]'s classes. ﻿" at bounding box center [670, 414] width 501 height 165
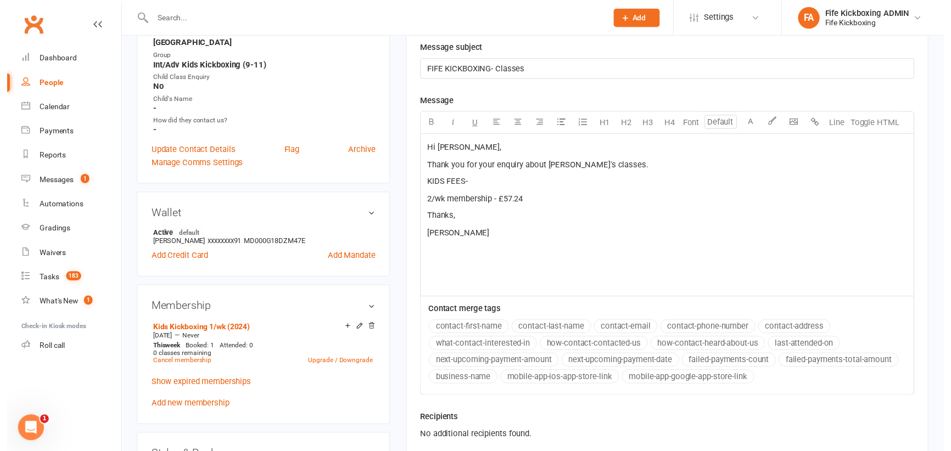
scroll to position [349, 0]
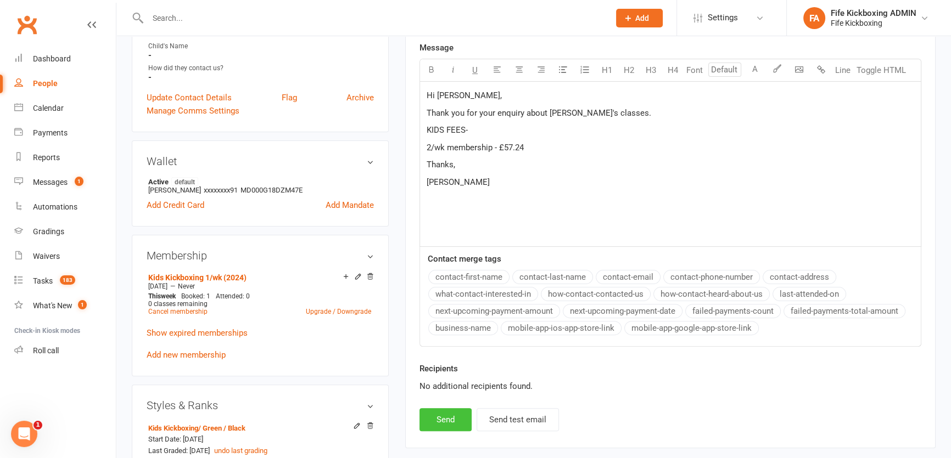
click at [449, 416] on button "Send" at bounding box center [445, 419] width 52 height 23
